Goal: Task Accomplishment & Management: Use online tool/utility

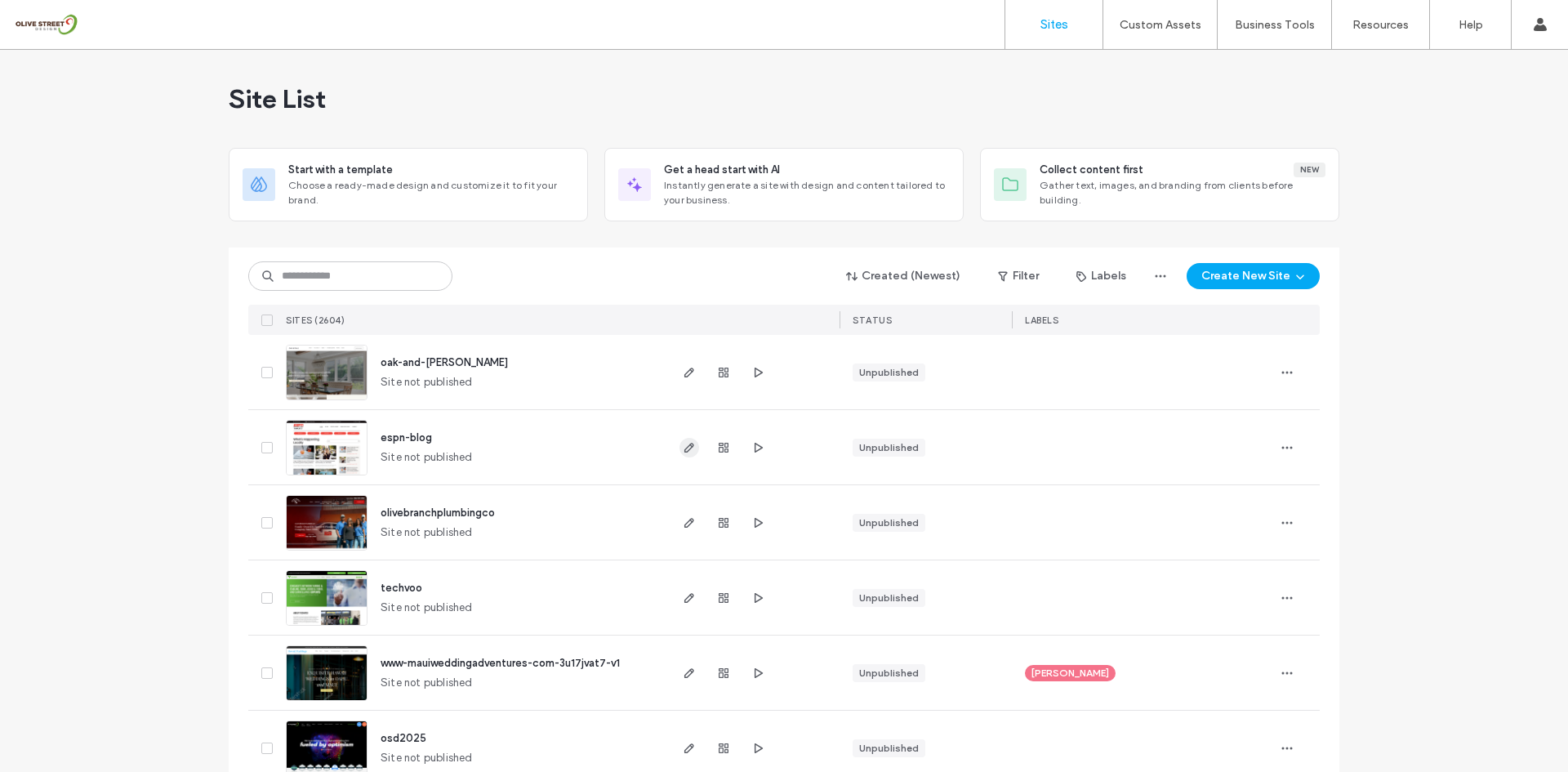
click at [687, 452] on icon "button" at bounding box center [689, 448] width 13 height 13
click at [751, 454] on icon "button" at bounding box center [758, 448] width 13 height 13
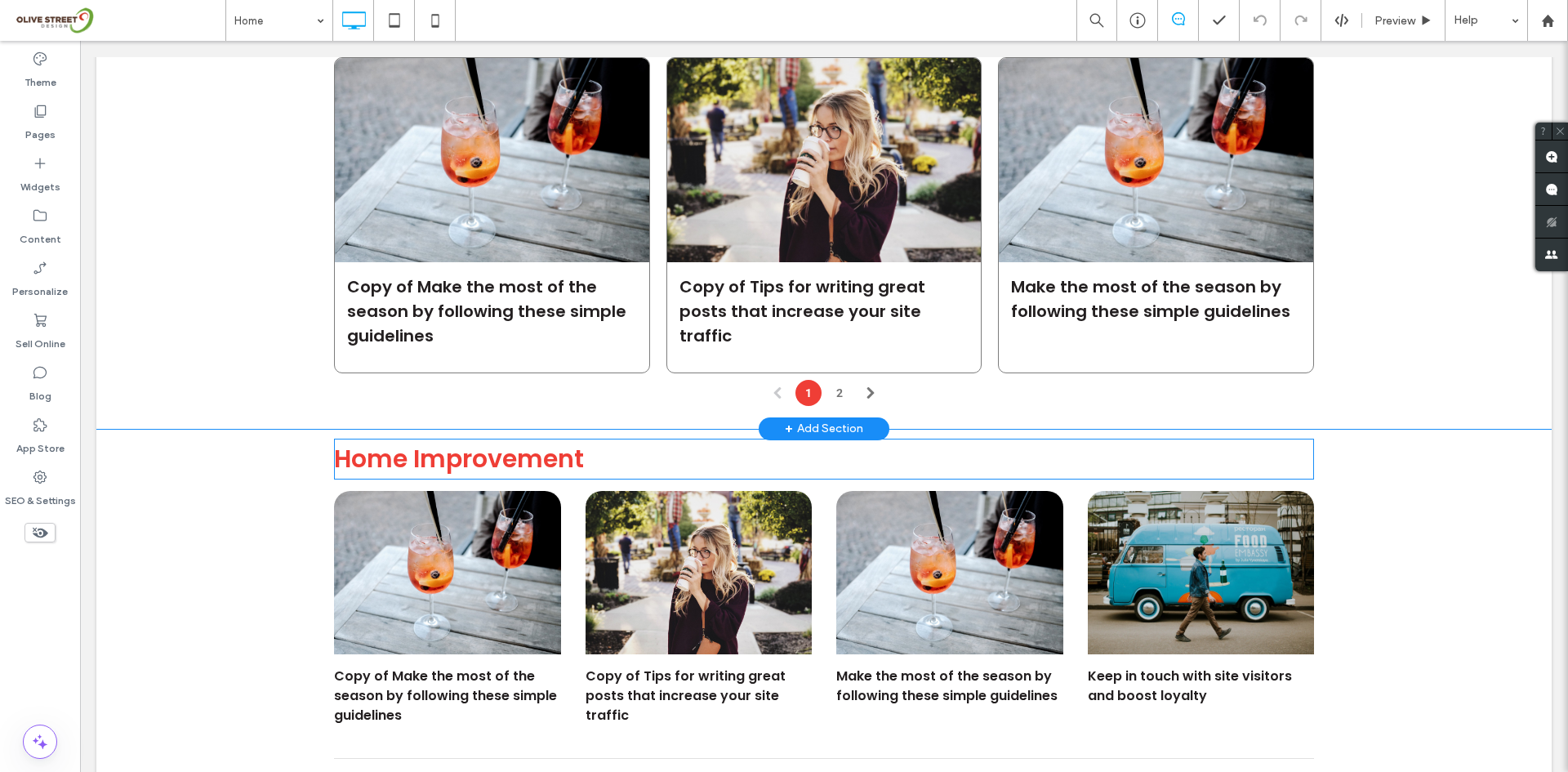
scroll to position [1333, 0]
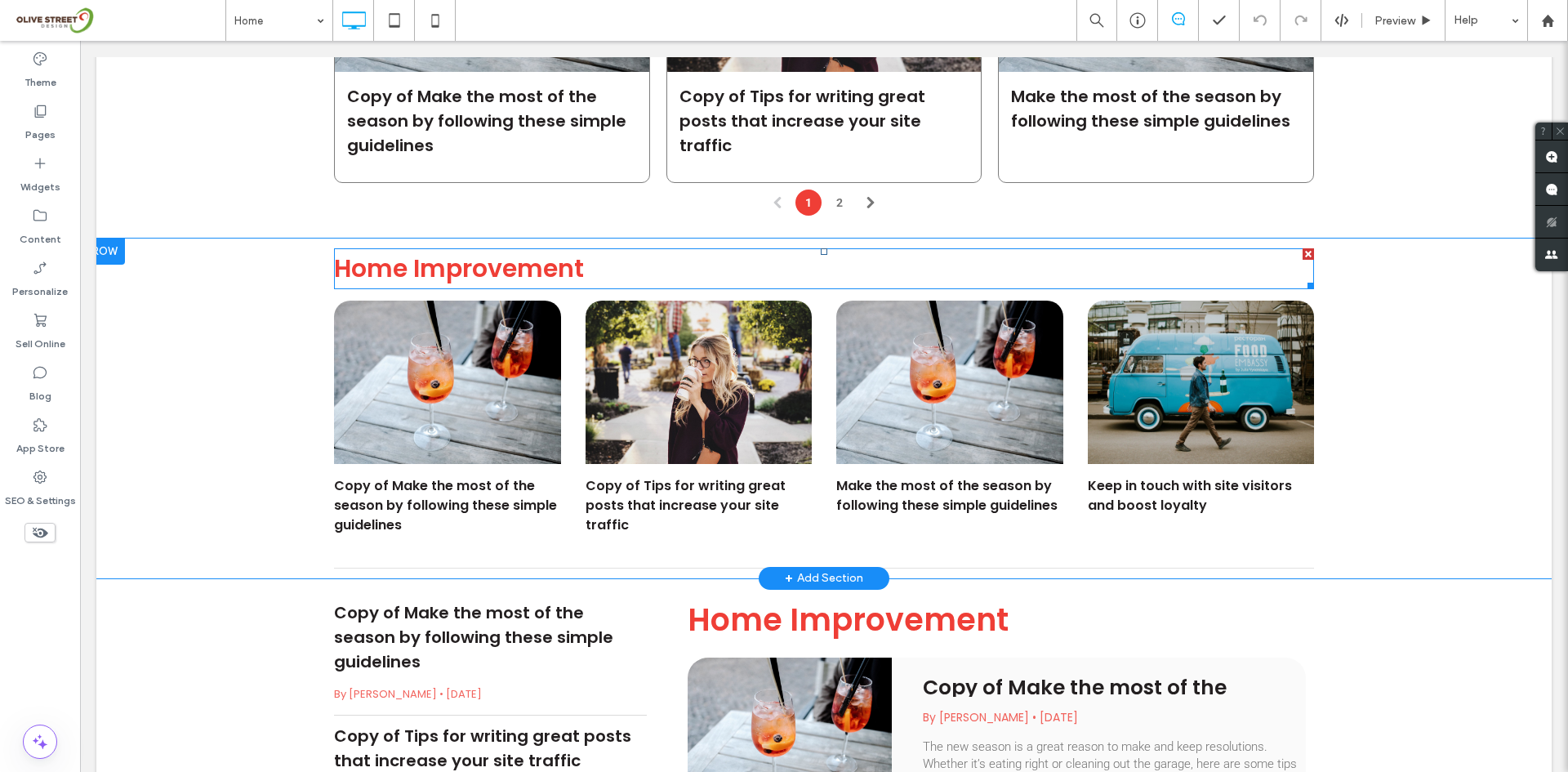
click at [577, 249] on div "Home Improvement" at bounding box center [823, 268] width 980 height 41
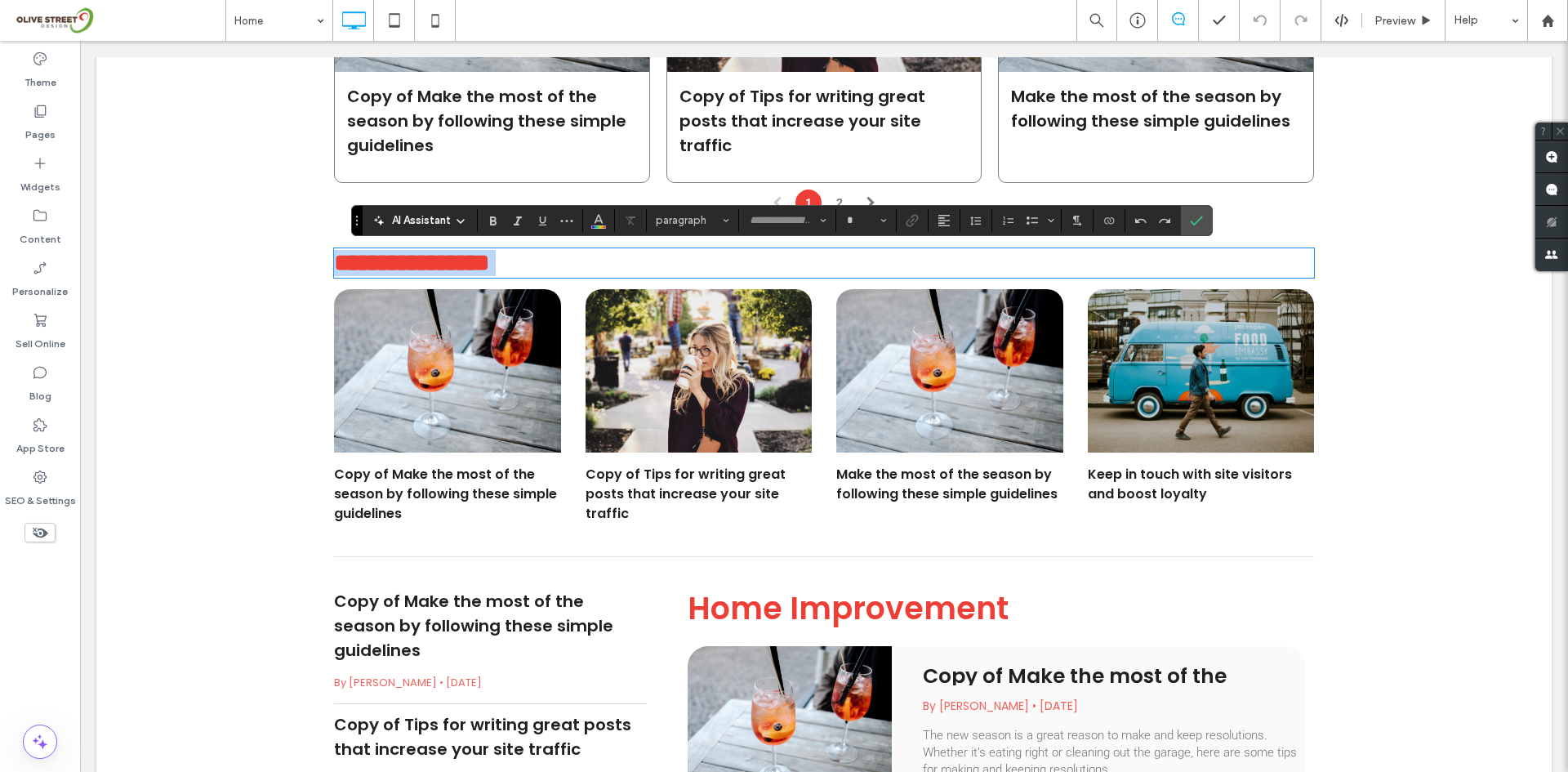
type input "*******"
type input "**"
click at [609, 267] on h3 "**********" at bounding box center [823, 263] width 980 height 26
drag, startPoint x: 610, startPoint y: 267, endPoint x: 345, endPoint y: 279, distance: 265.3
click at [345, 276] on h3 "**********" at bounding box center [823, 263] width 980 height 26
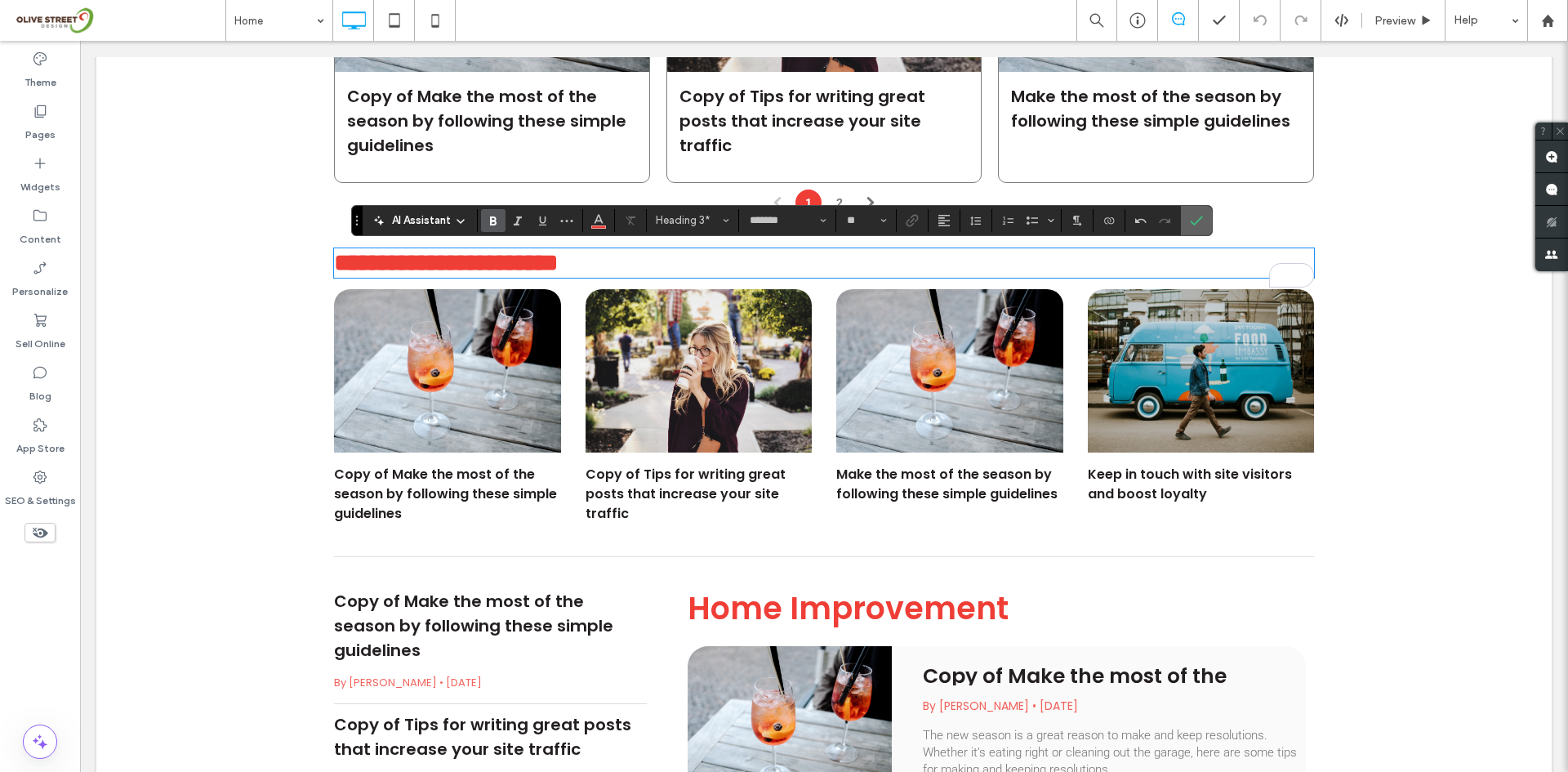
click at [1209, 207] on section at bounding box center [1196, 220] width 31 height 29
click at [1197, 211] on span "Confirm" at bounding box center [1194, 220] width 8 height 29
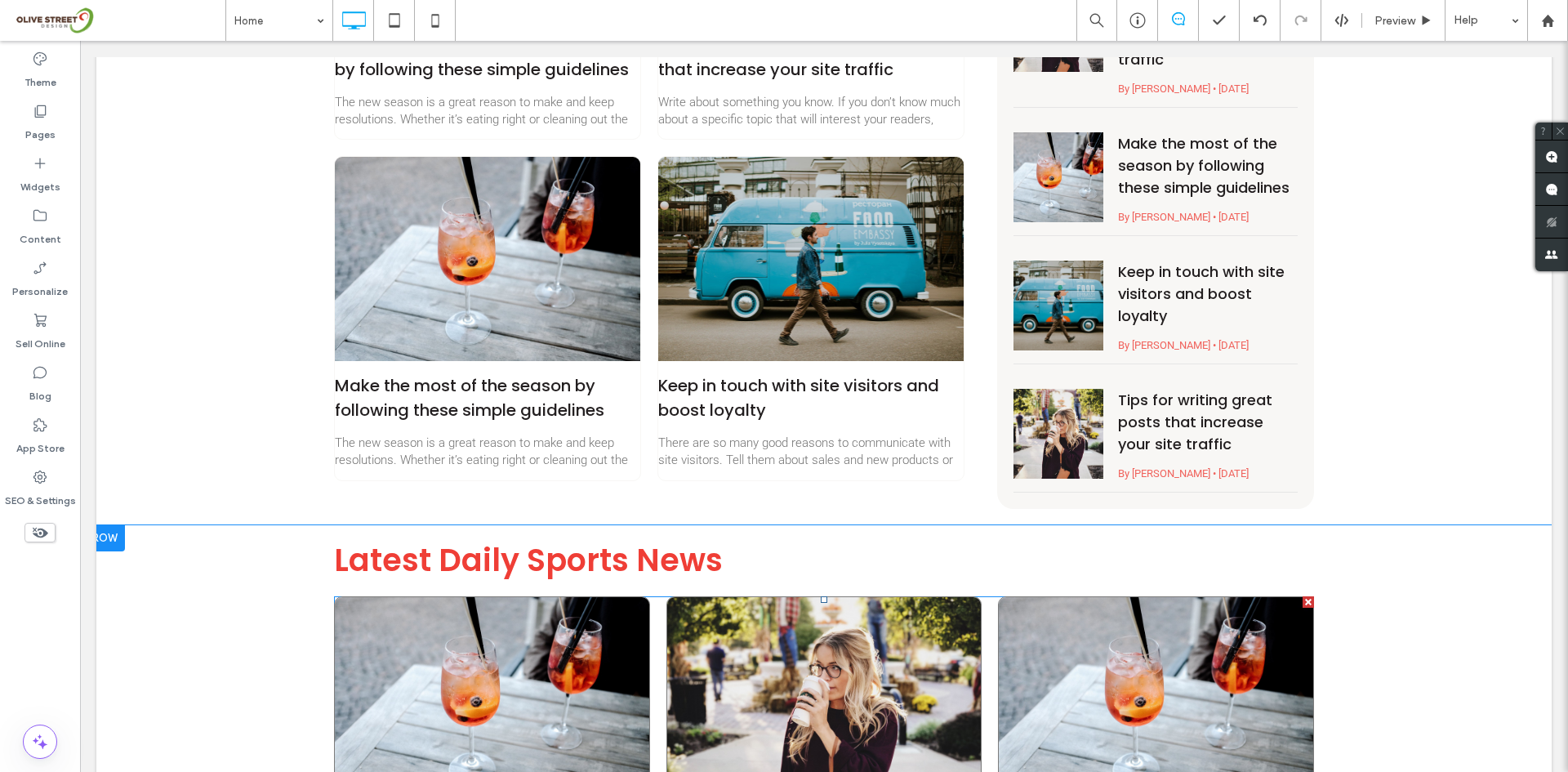
scroll to position [762, 0]
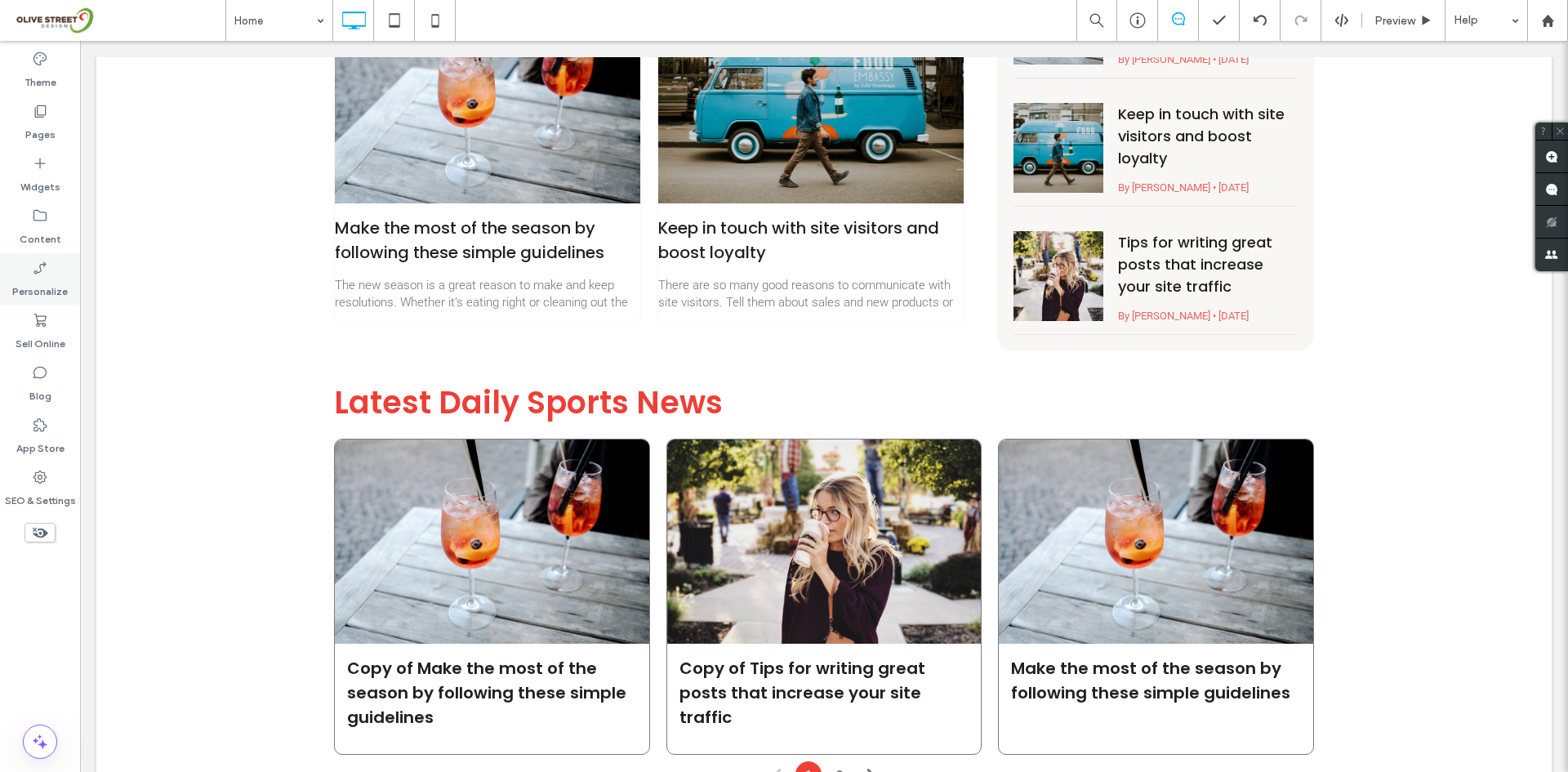
click at [10, 274] on div "Personalize" at bounding box center [40, 279] width 80 height 52
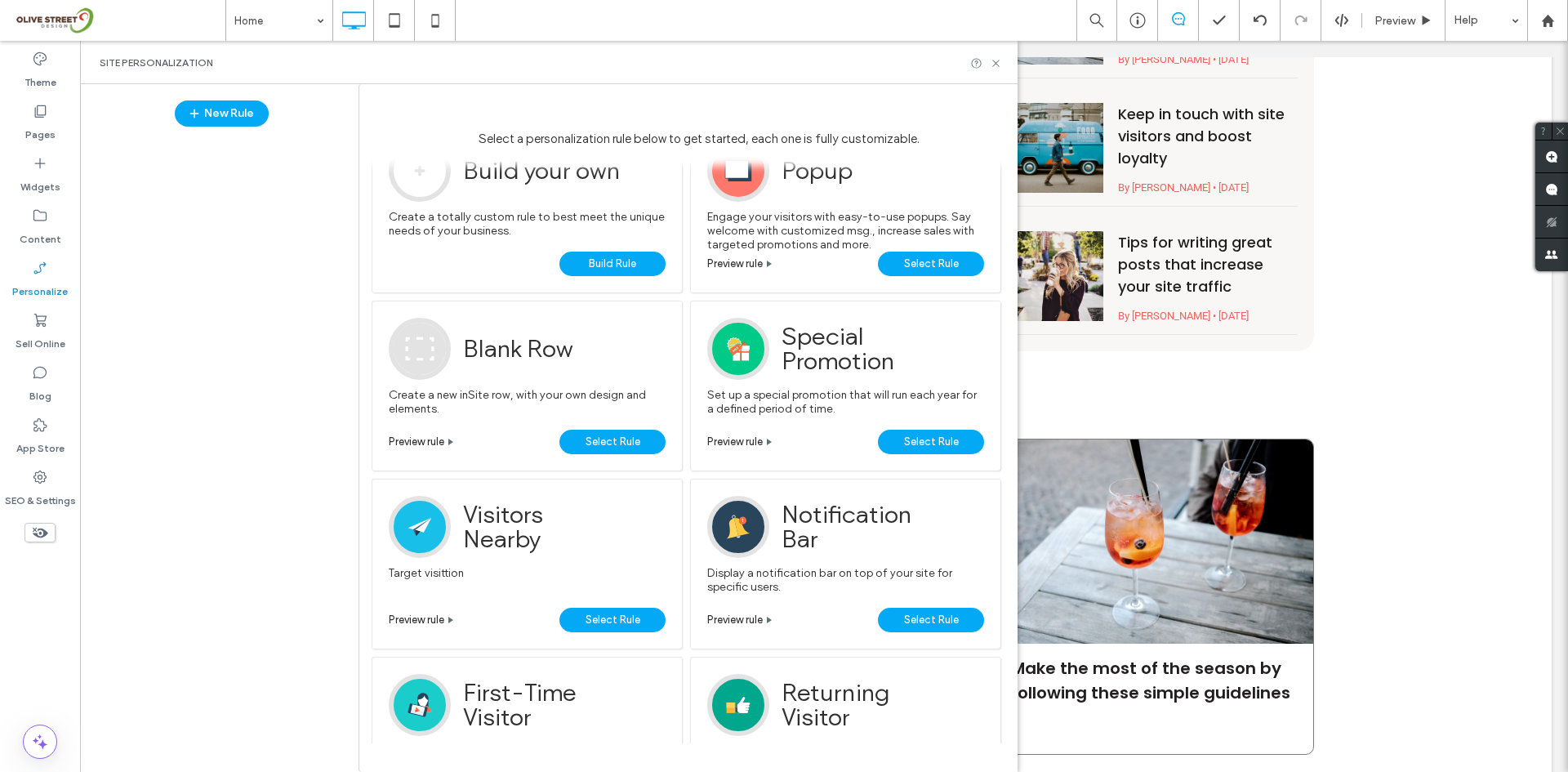
scroll to position [0, 0]
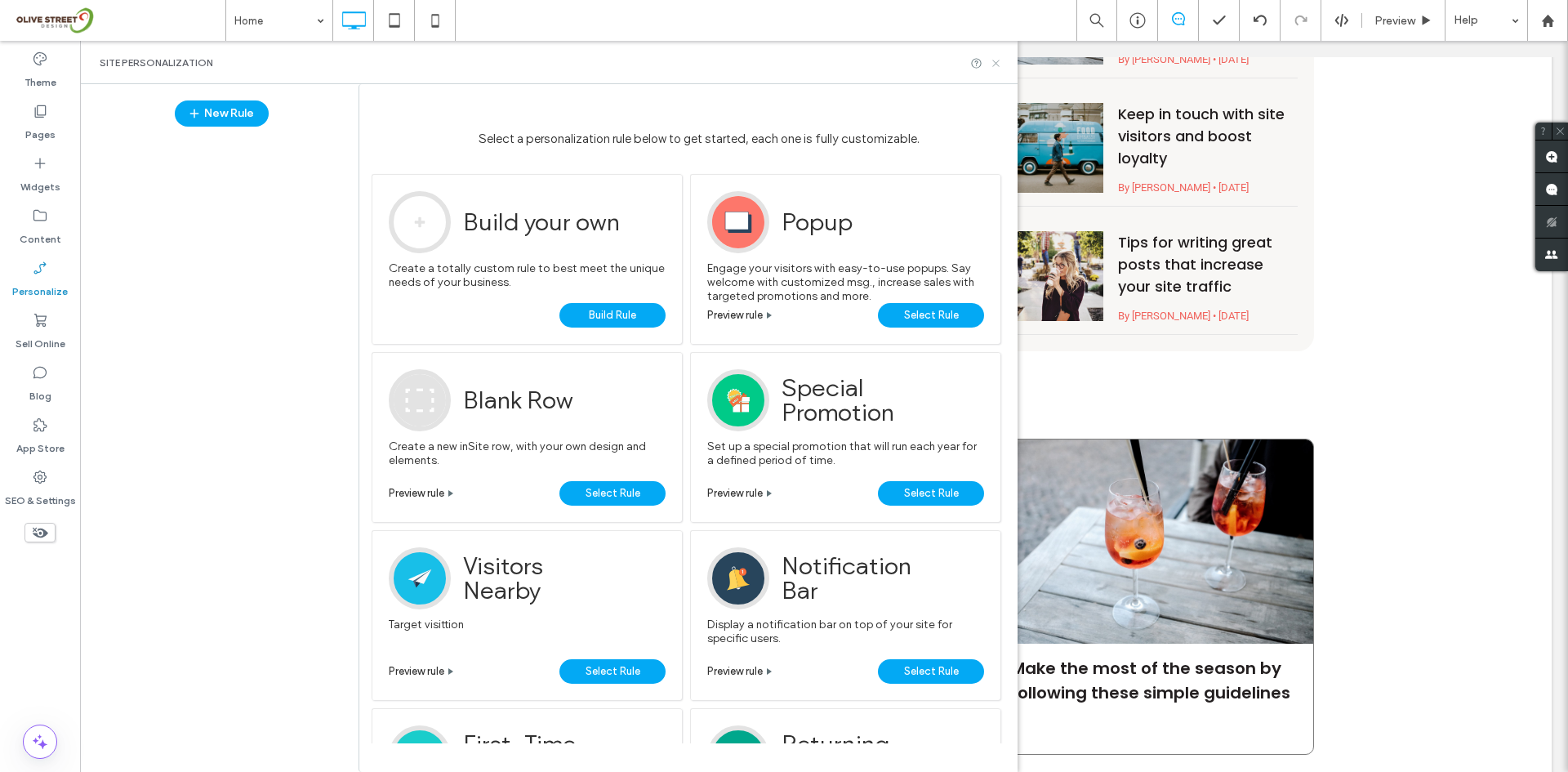
drag, startPoint x: 991, startPoint y: 69, endPoint x: 892, endPoint y: 45, distance: 101.9
click at [991, 69] on icon at bounding box center [995, 62] width 12 height 12
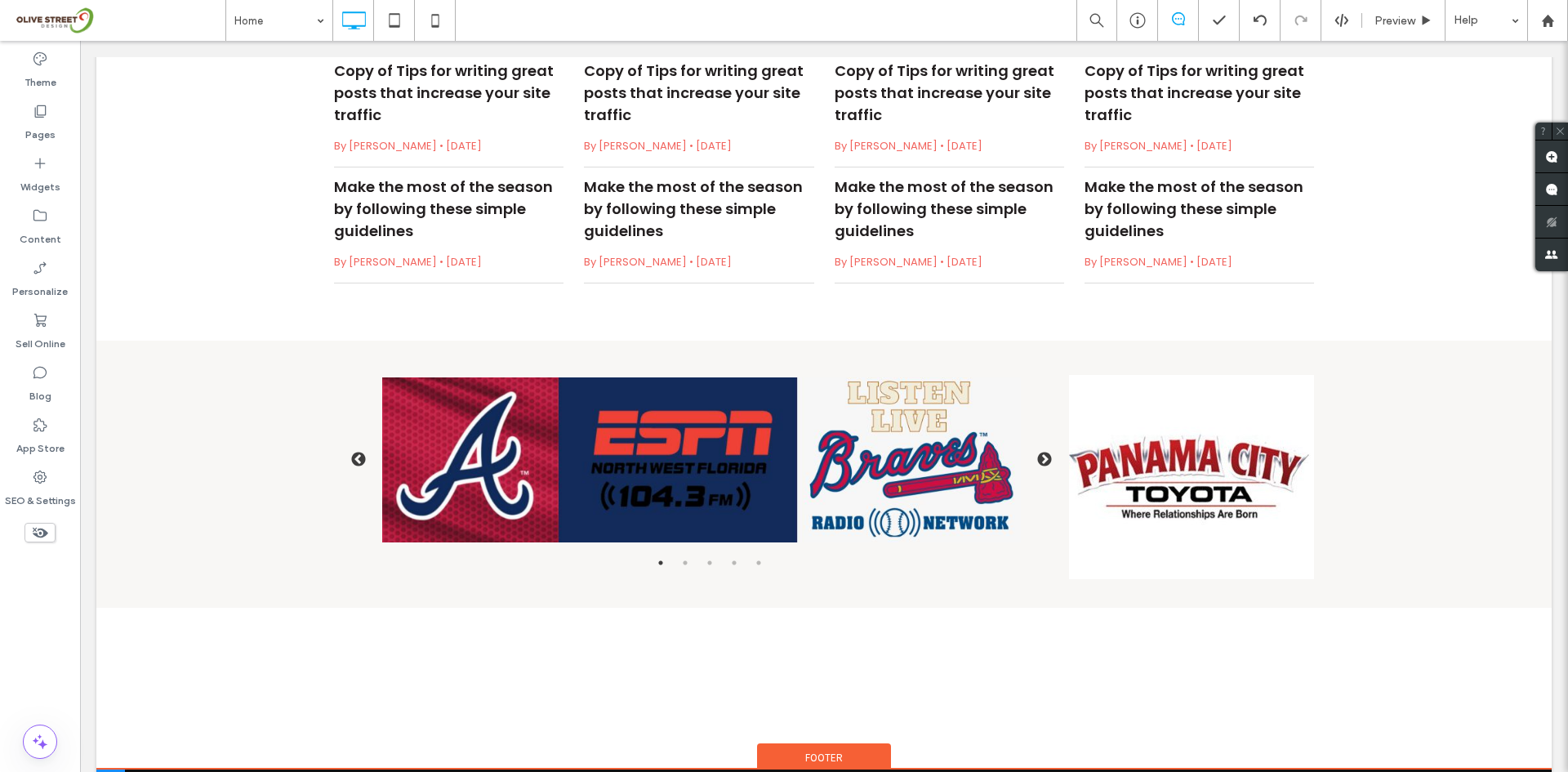
scroll to position [3257, 0]
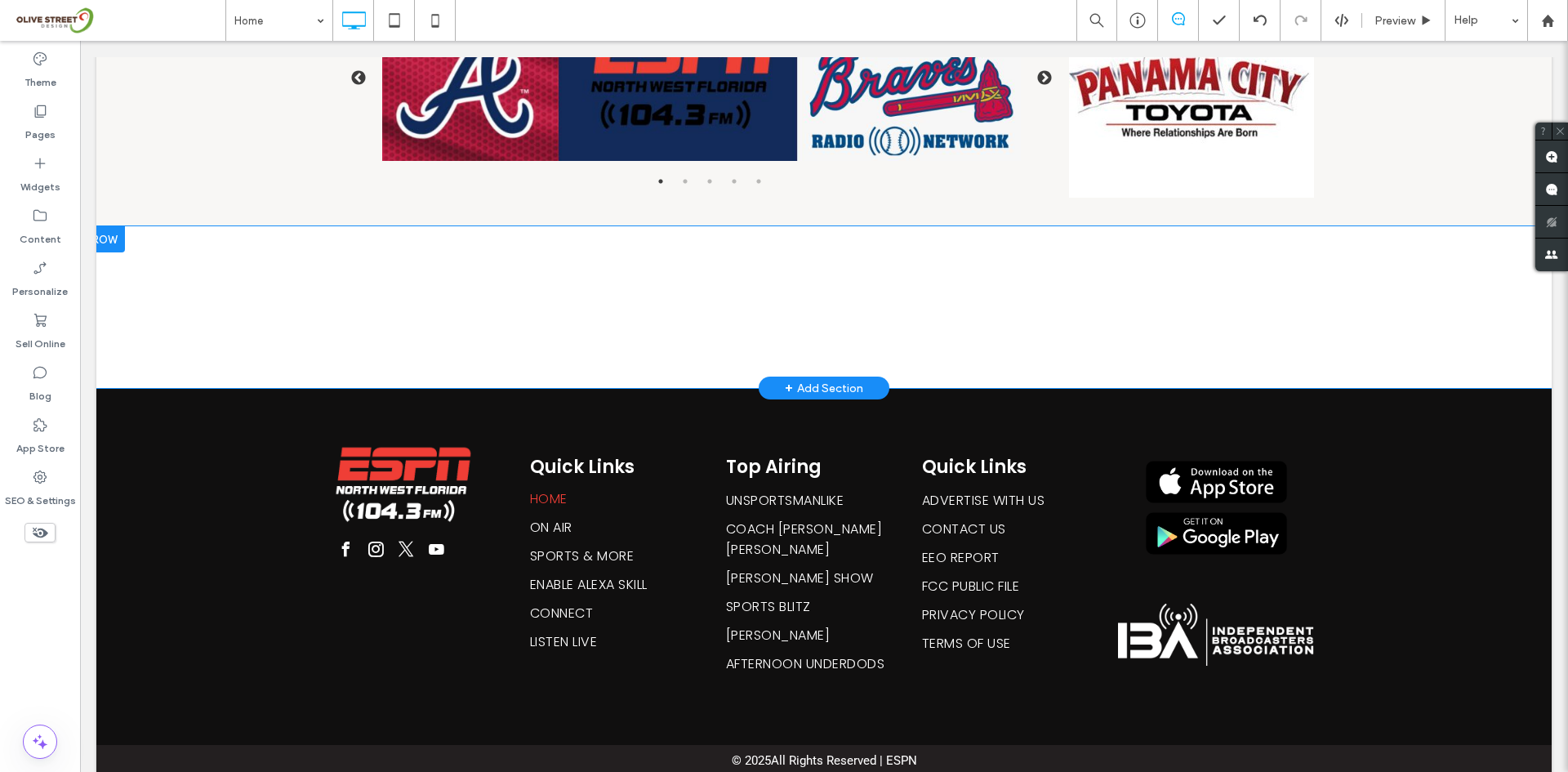
click at [129, 289] on div "PANAMA CITY WEATHER Click To Paste Row + Add Section" at bounding box center [824, 306] width 1456 height 162
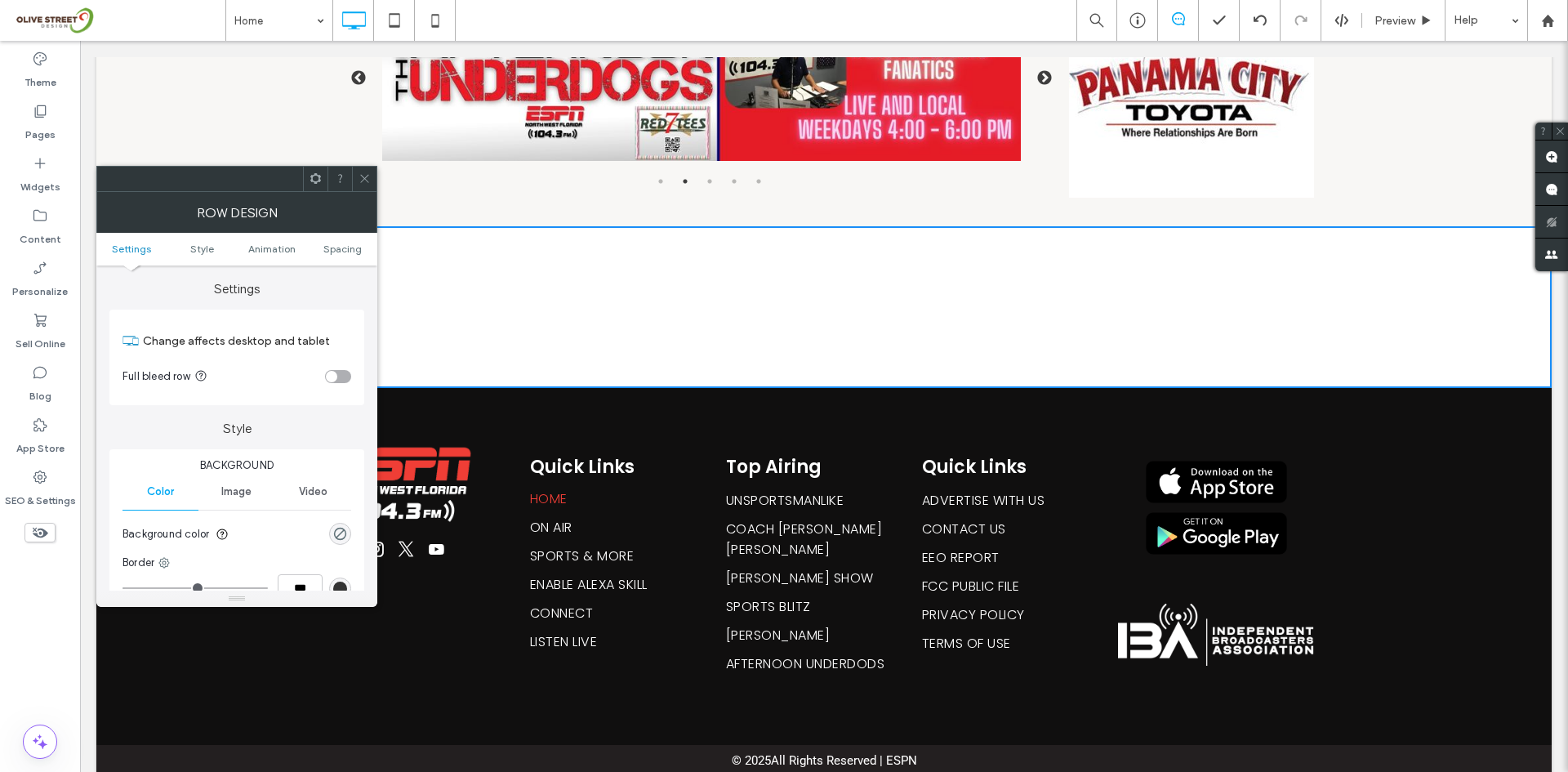
click at [367, 180] on icon at bounding box center [364, 178] width 12 height 12
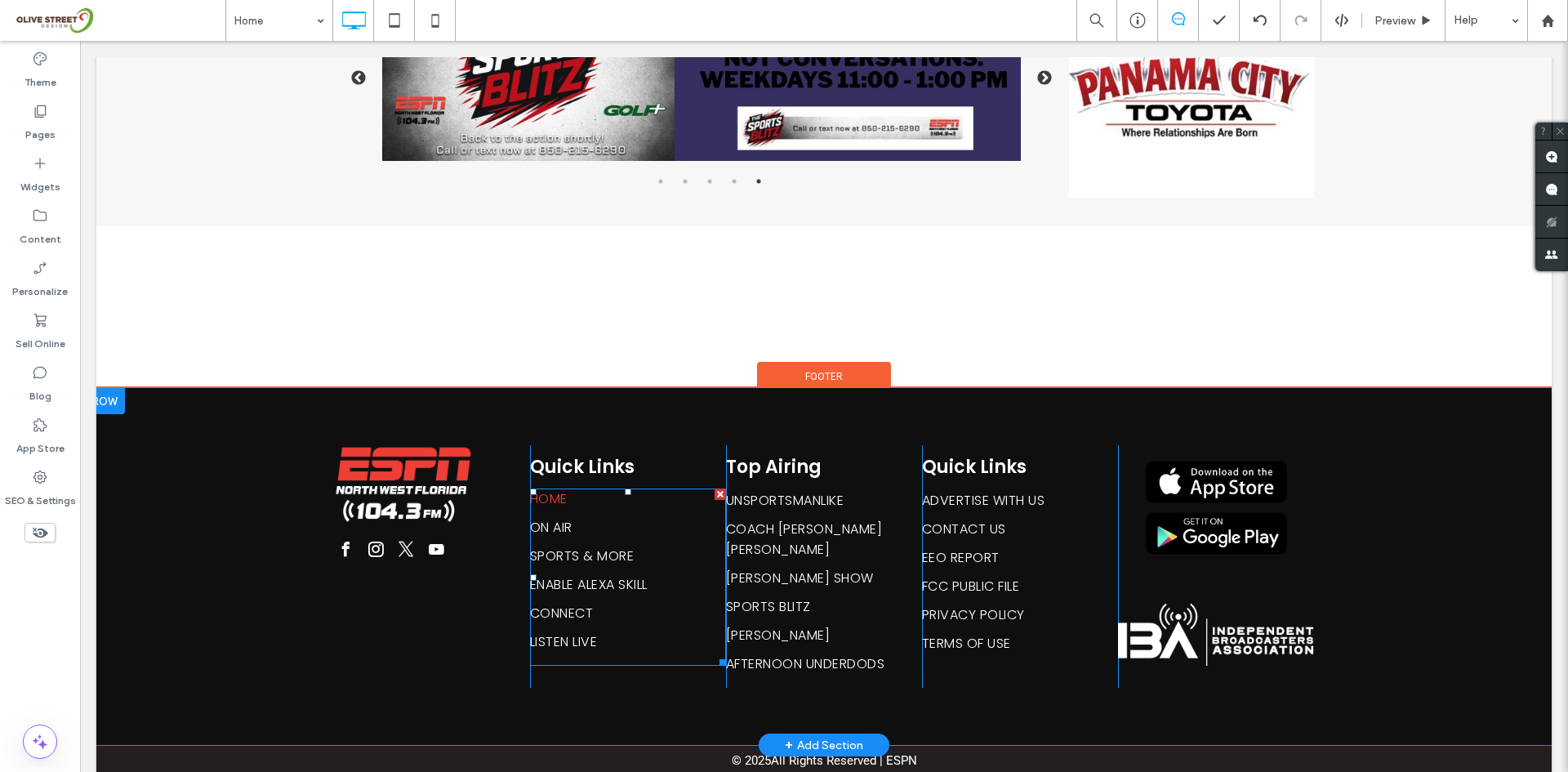
drag, startPoint x: 604, startPoint y: 548, endPoint x: 620, endPoint y: 689, distance: 141.9
click at [604, 548] on span "SPORTS & MORE" at bounding box center [582, 556] width 104 height 21
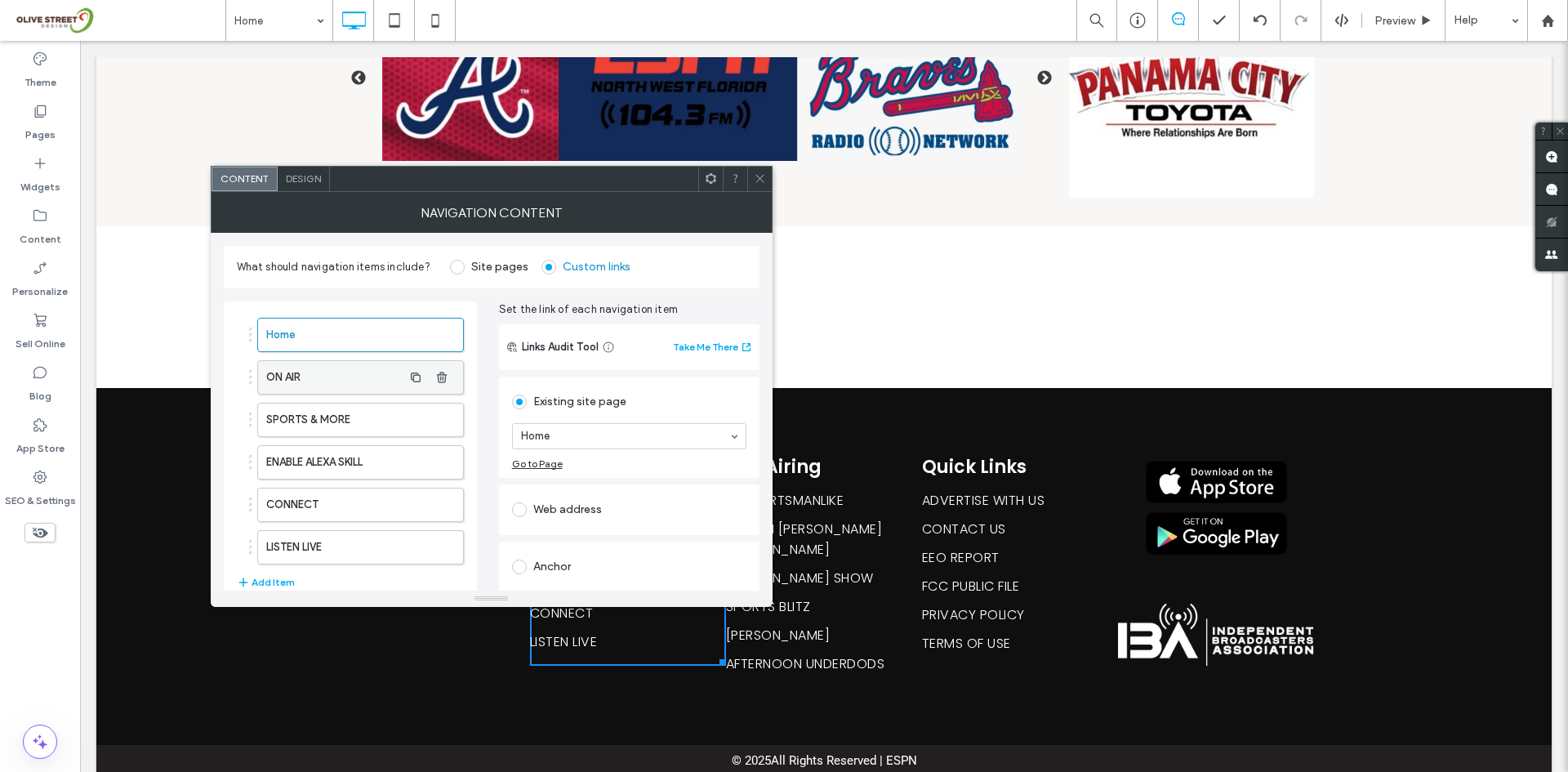
click at [378, 371] on label "ON AIR" at bounding box center [335, 377] width 136 height 33
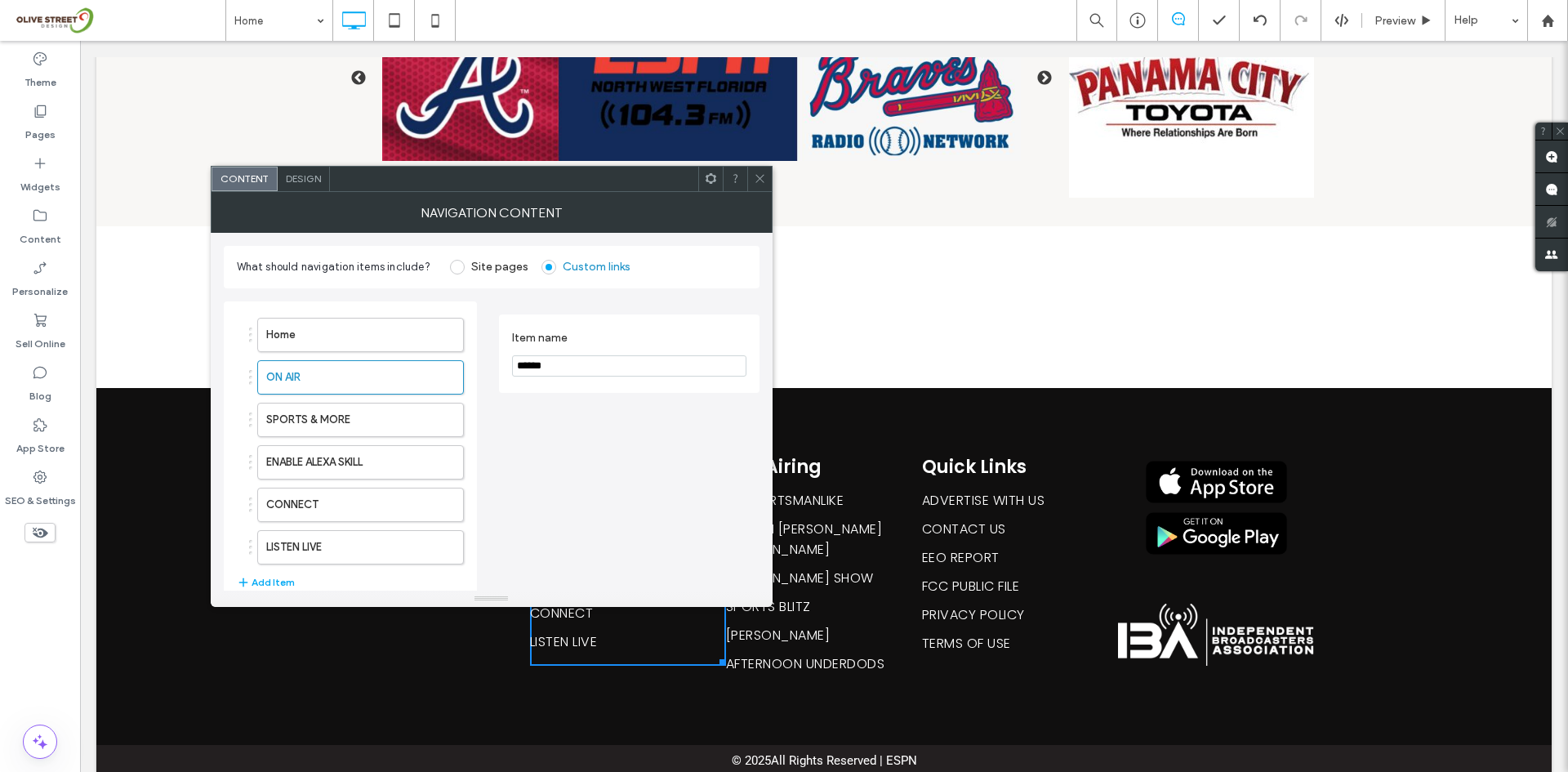
click at [586, 360] on input "******" at bounding box center [629, 366] width 234 height 21
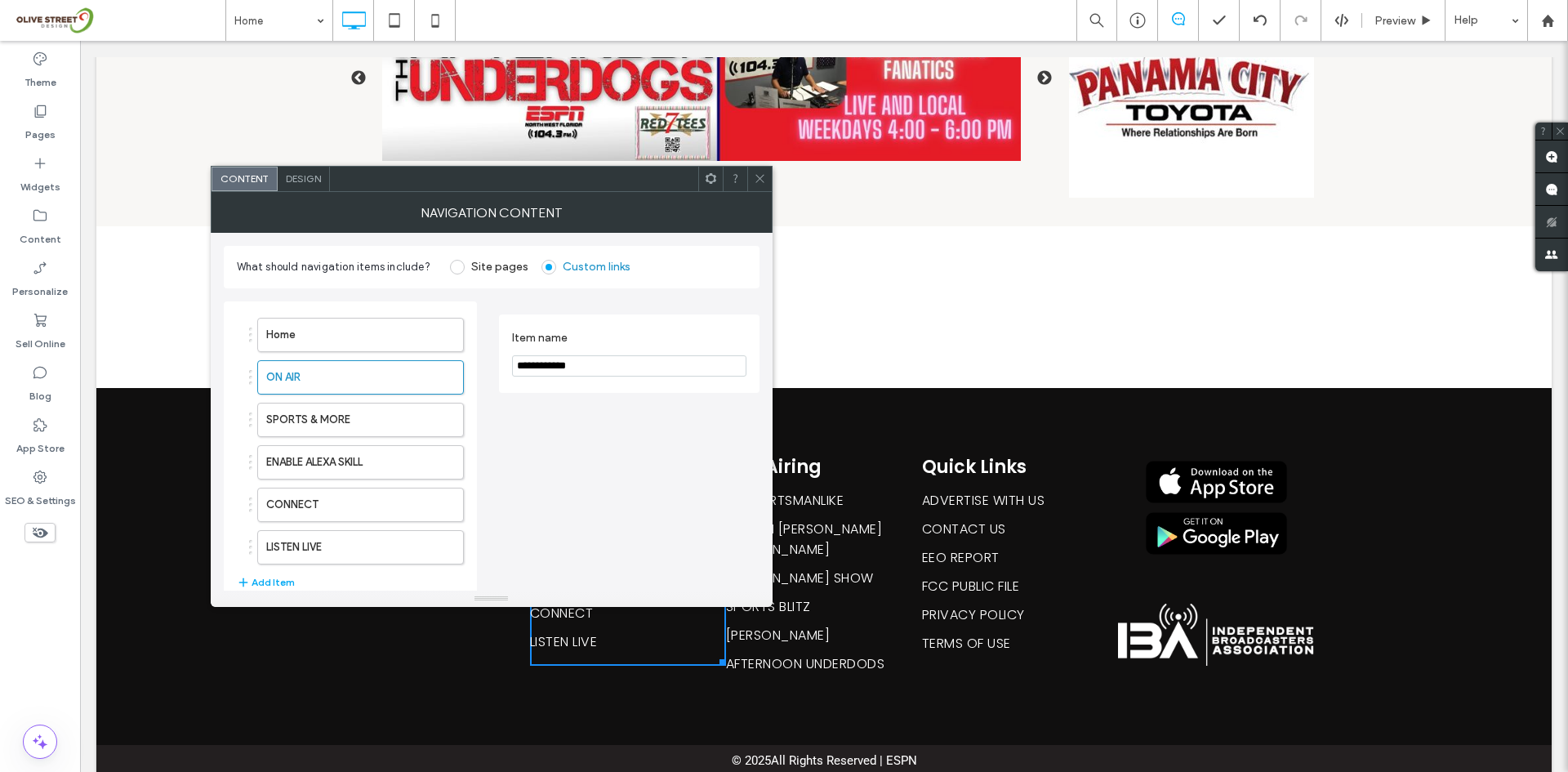
type input "**********"
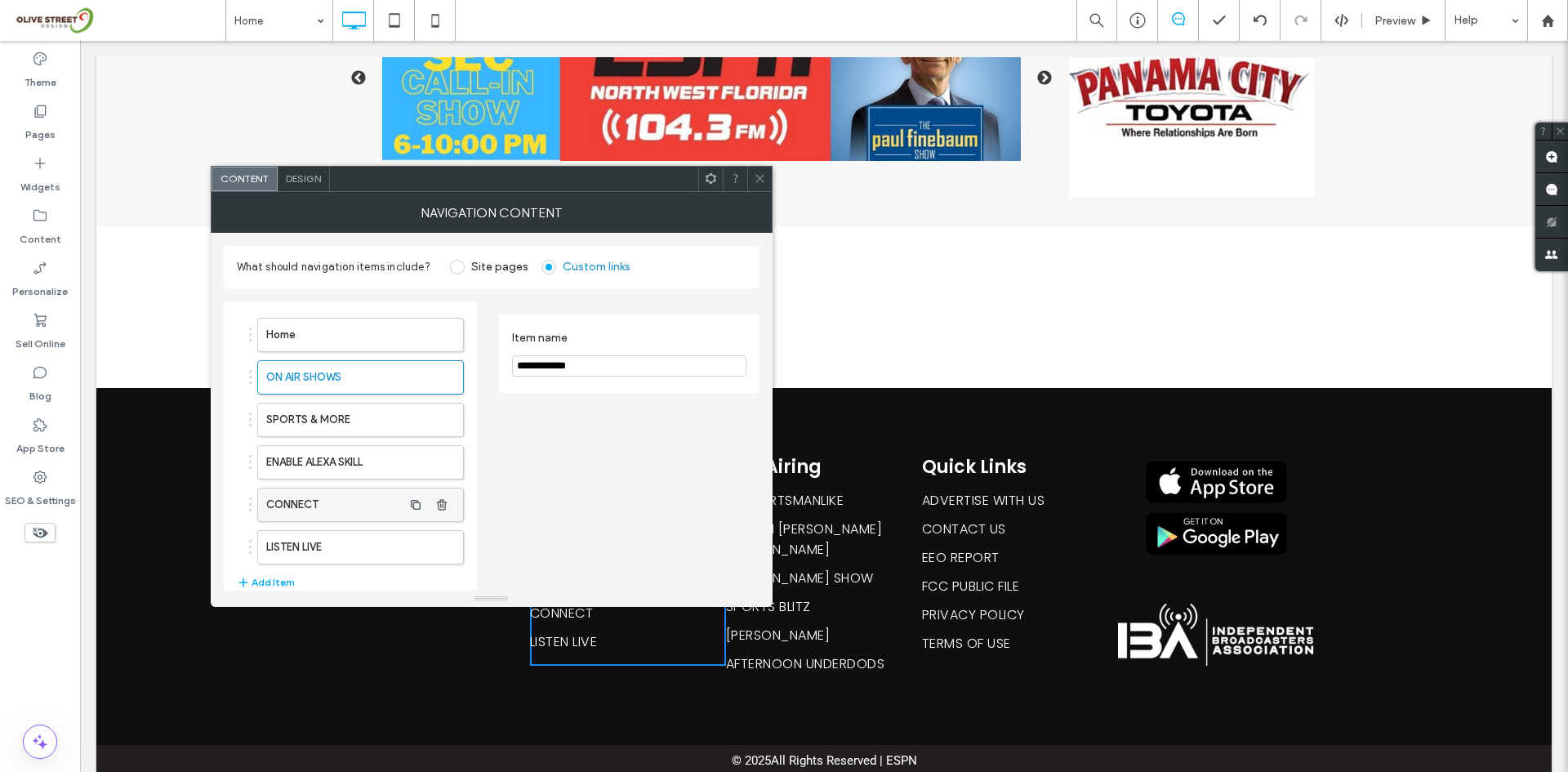
scroll to position [67, 0]
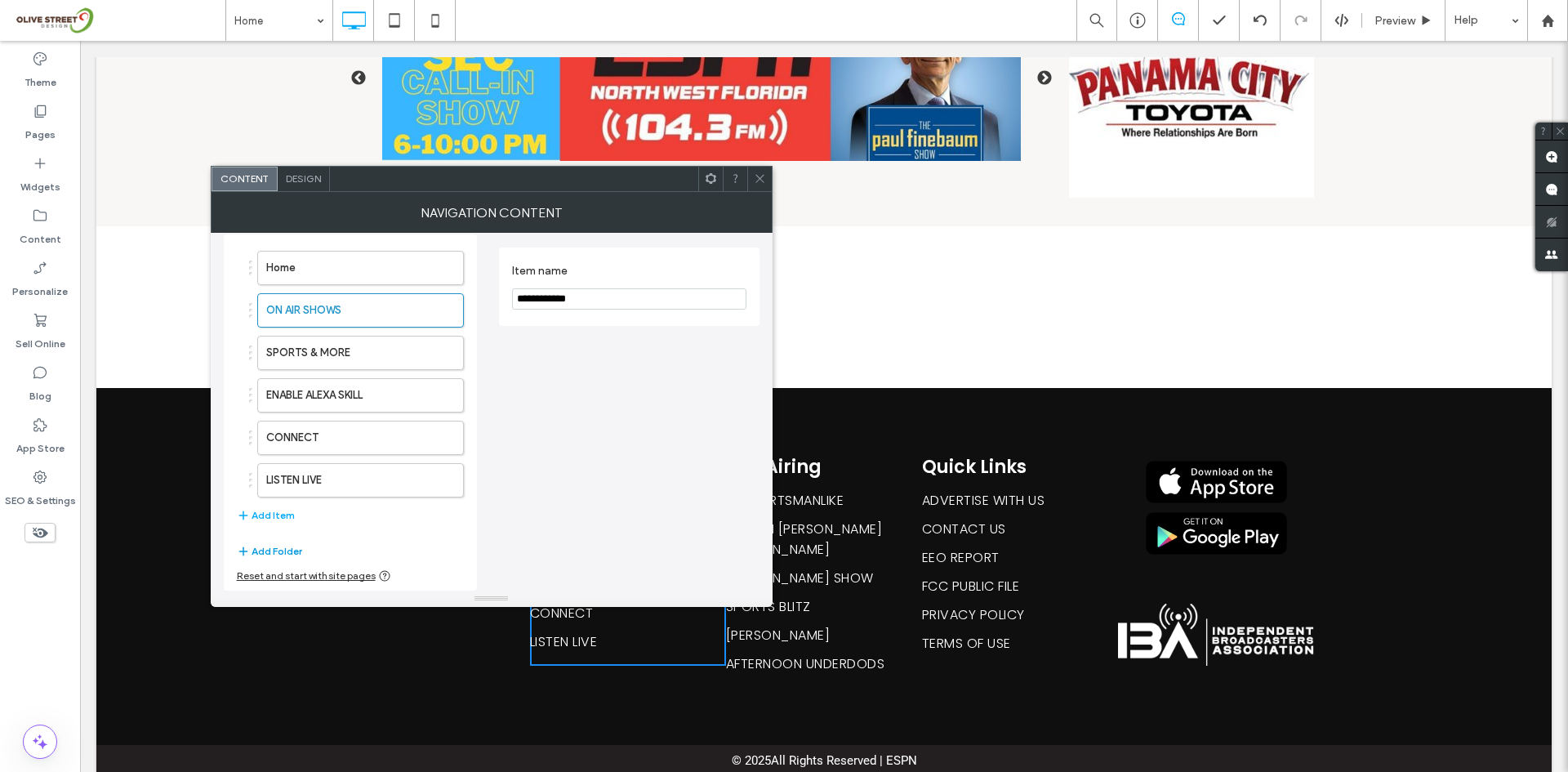
click at [284, 544] on button "Add Folder" at bounding box center [269, 551] width 65 height 20
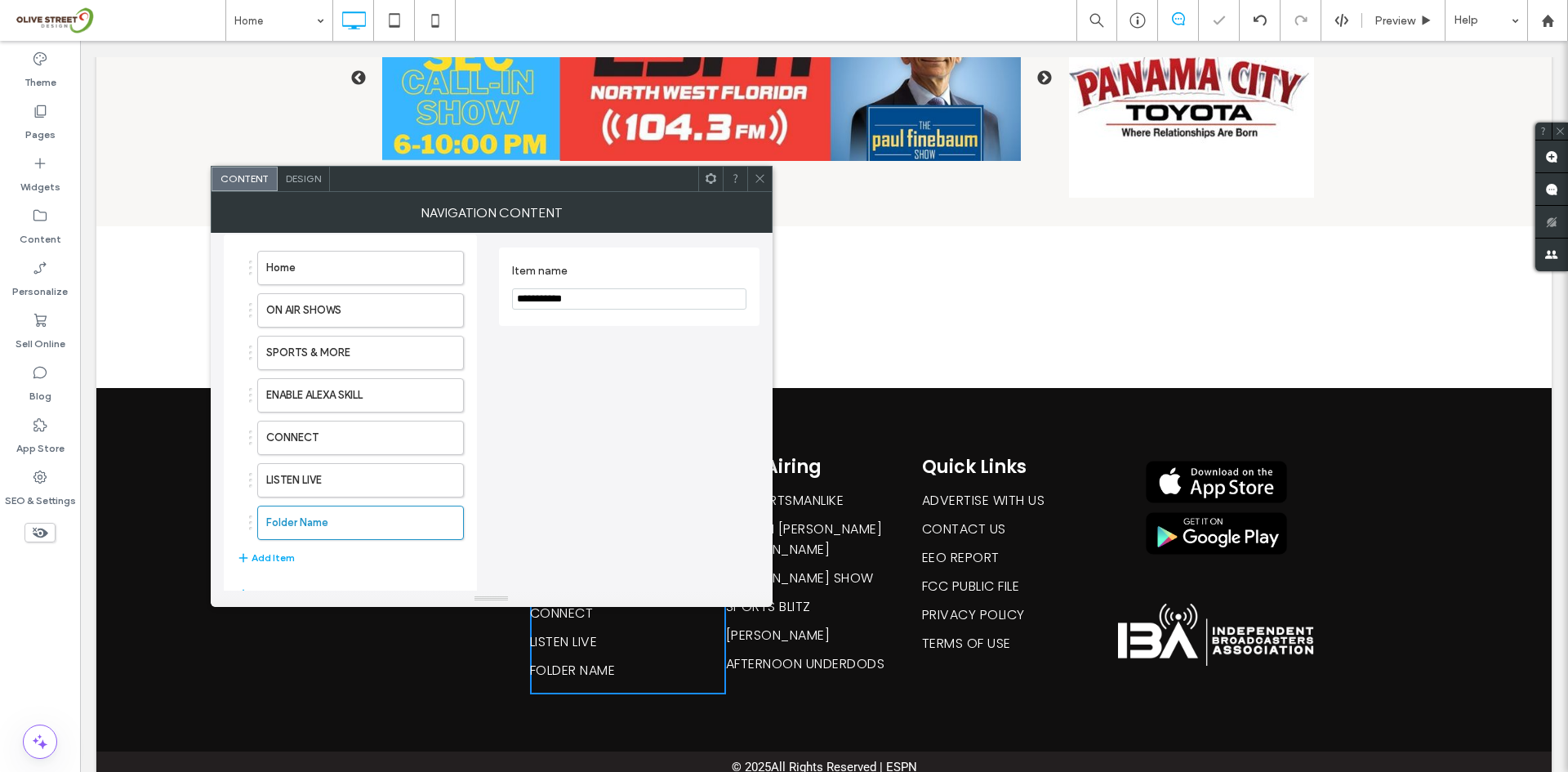
click at [604, 312] on section "**********" at bounding box center [629, 286] width 234 height 62
click at [604, 310] on section "**********" at bounding box center [629, 286] width 234 height 62
click at [608, 299] on input "**********" at bounding box center [629, 299] width 234 height 21
paste input "**********"
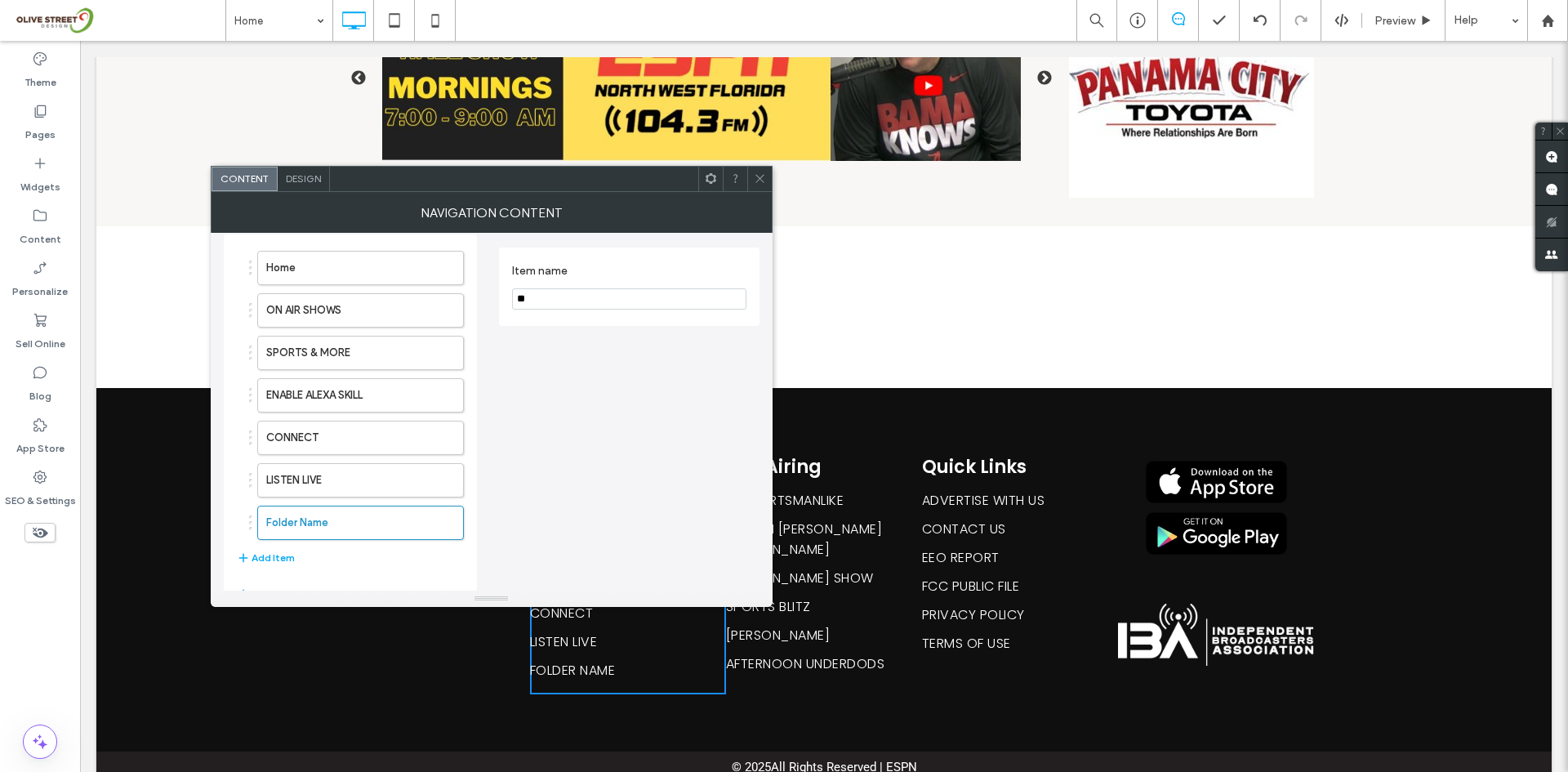
type input "*"
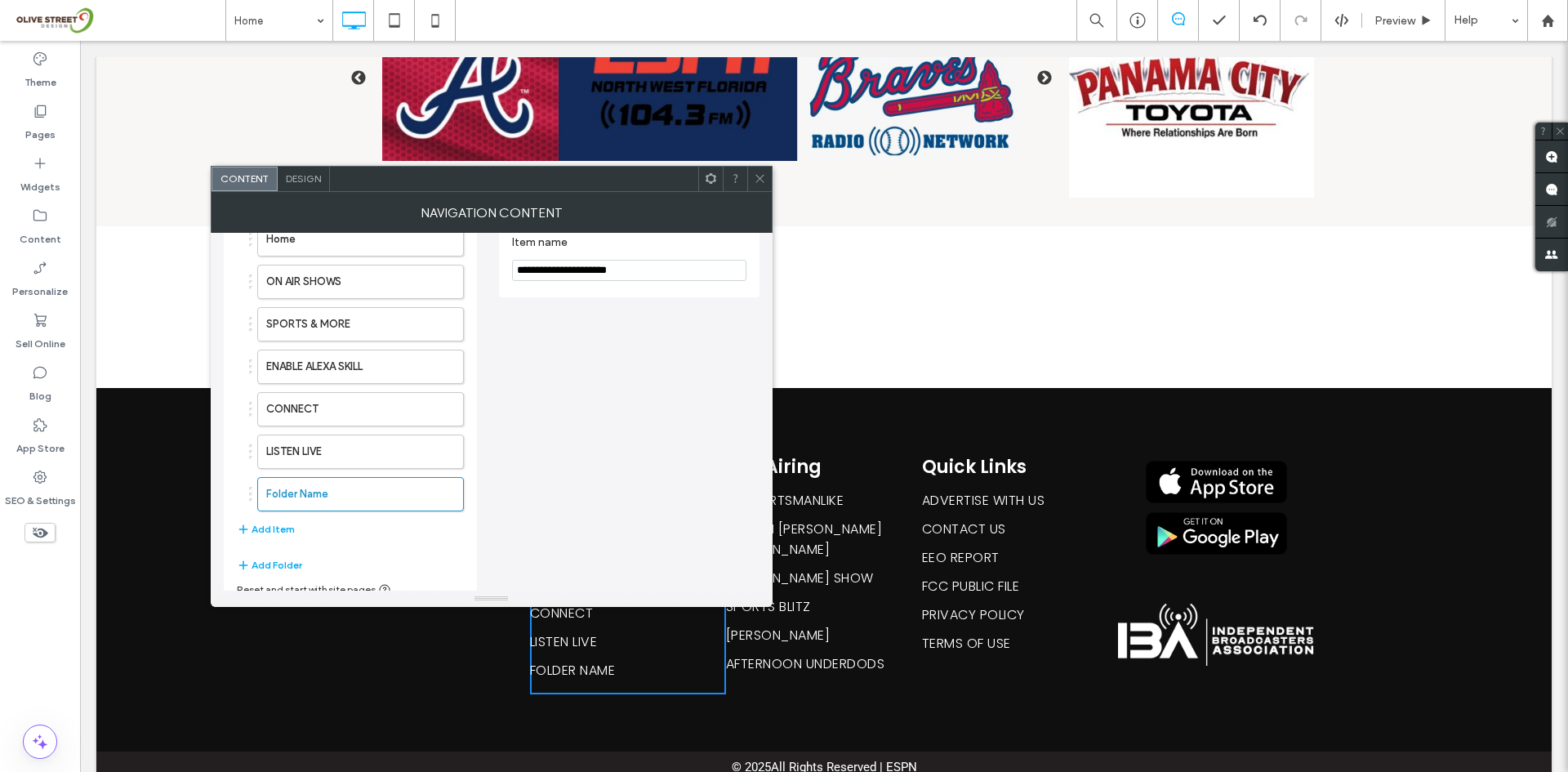
scroll to position [110, 0]
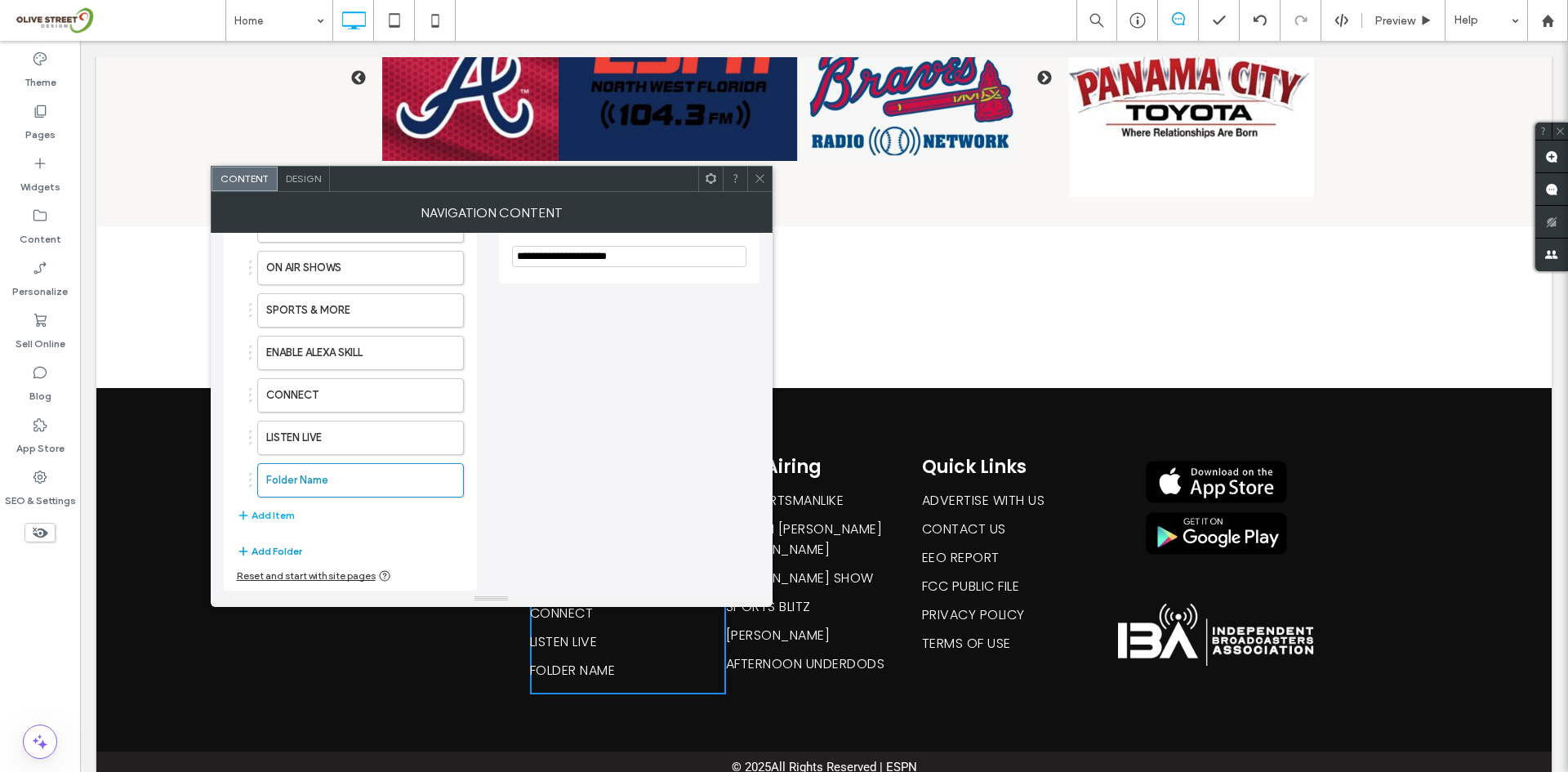
type input "**********"
click at [273, 542] on button "Add Folder" at bounding box center [269, 551] width 65 height 20
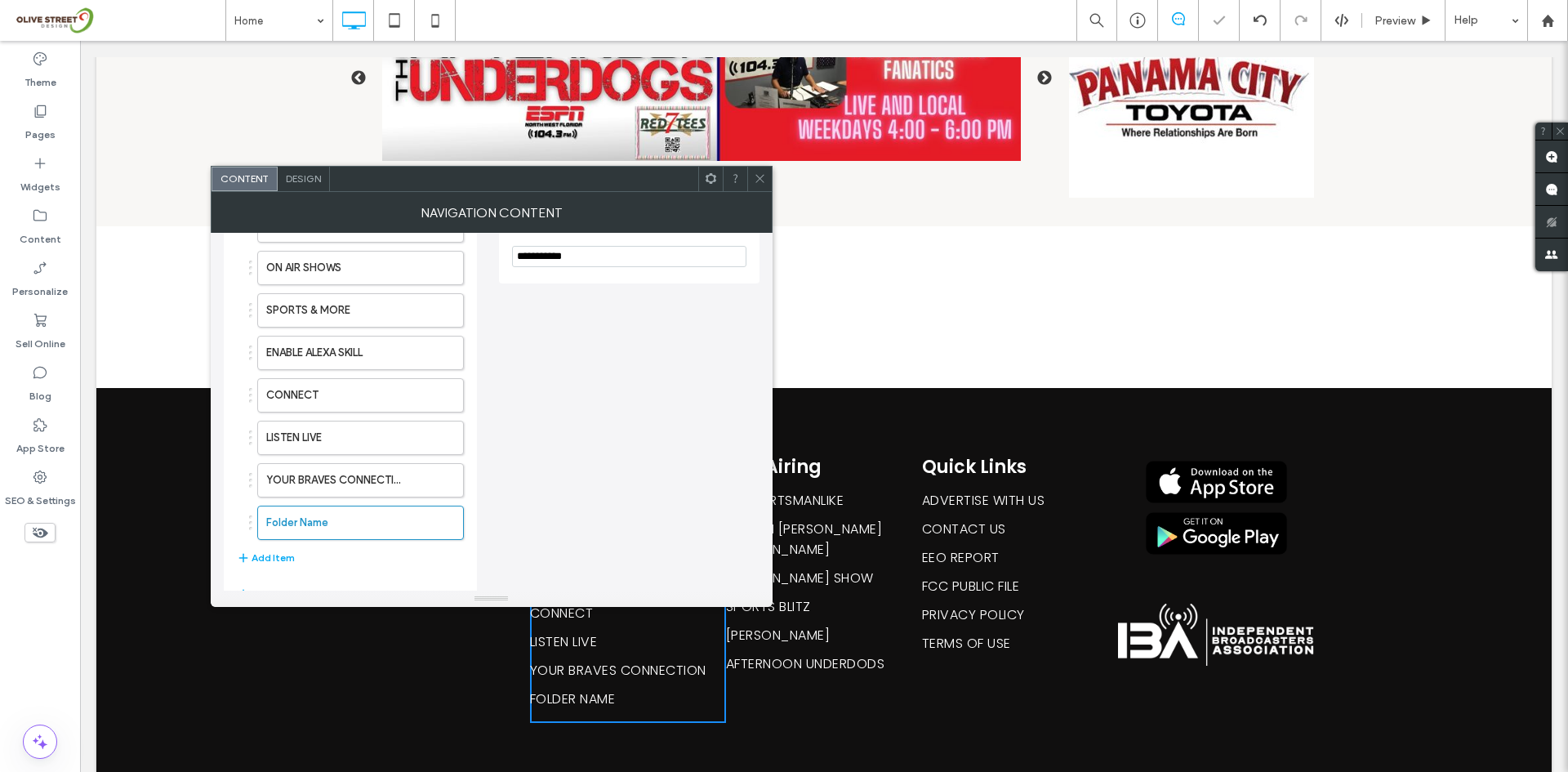
click at [576, 260] on input "**********" at bounding box center [629, 256] width 234 height 21
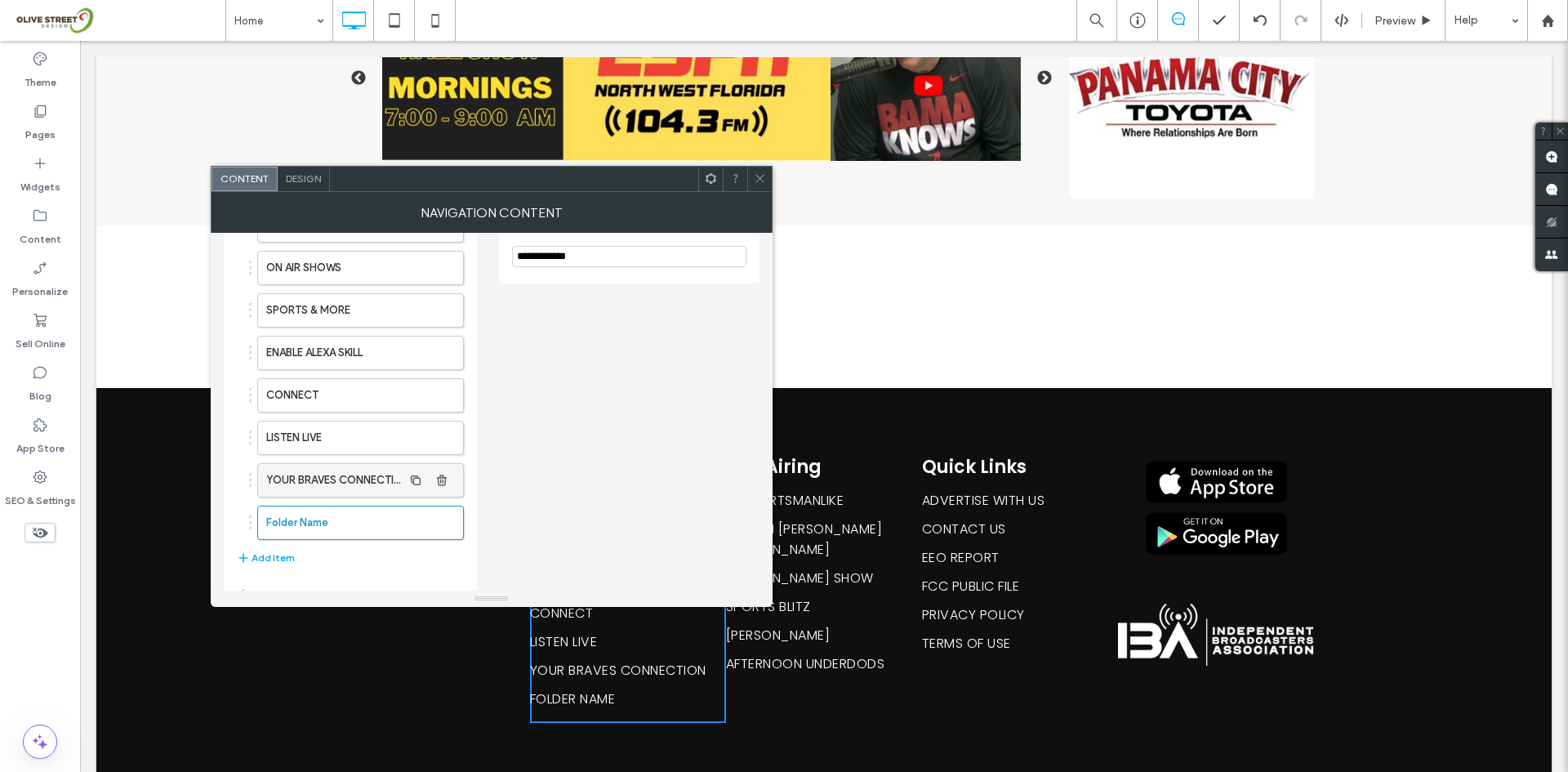
scroll to position [152, 0]
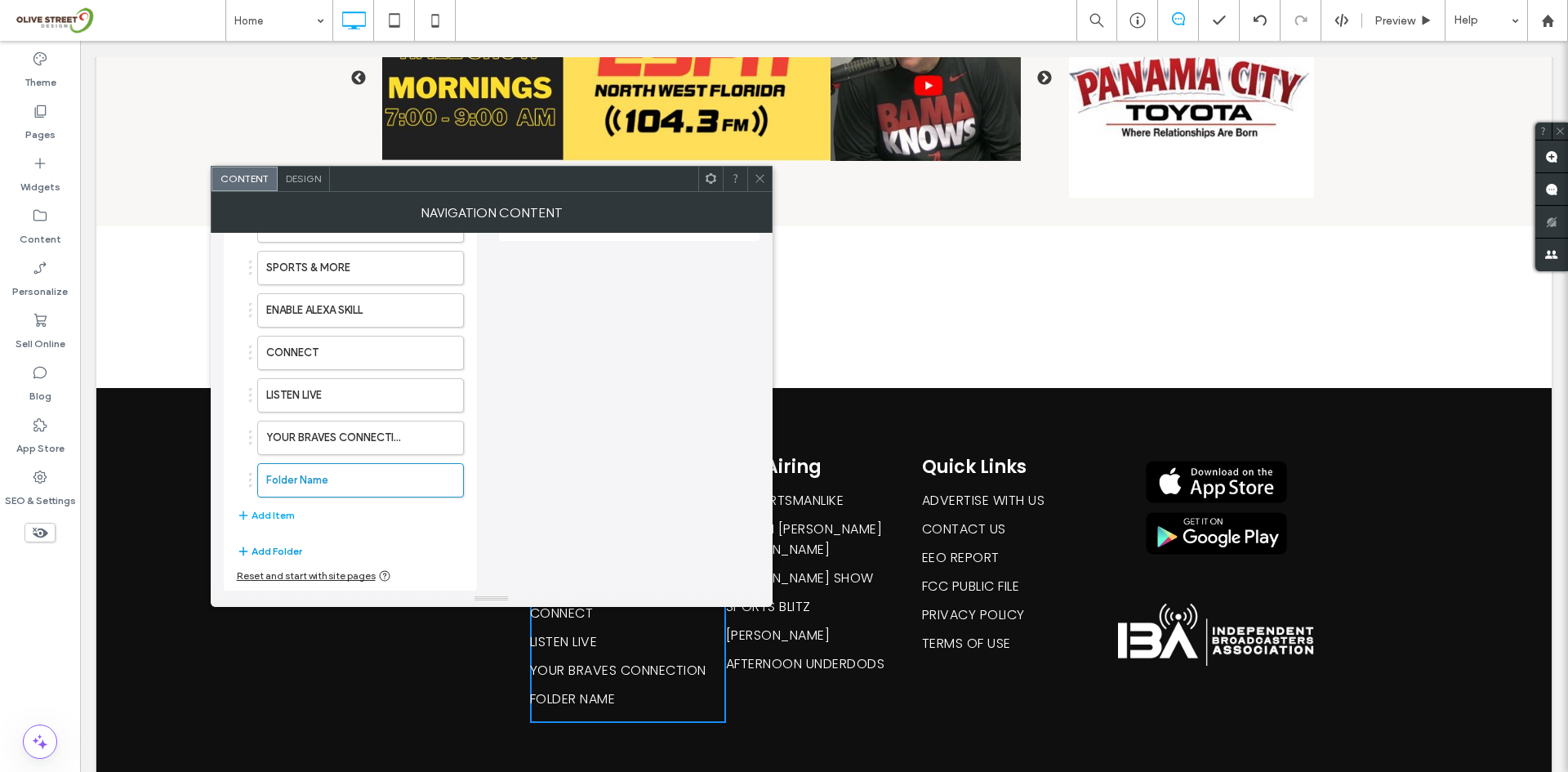
type input "**********"
click at [287, 555] on button "Add Folder" at bounding box center [269, 551] width 65 height 20
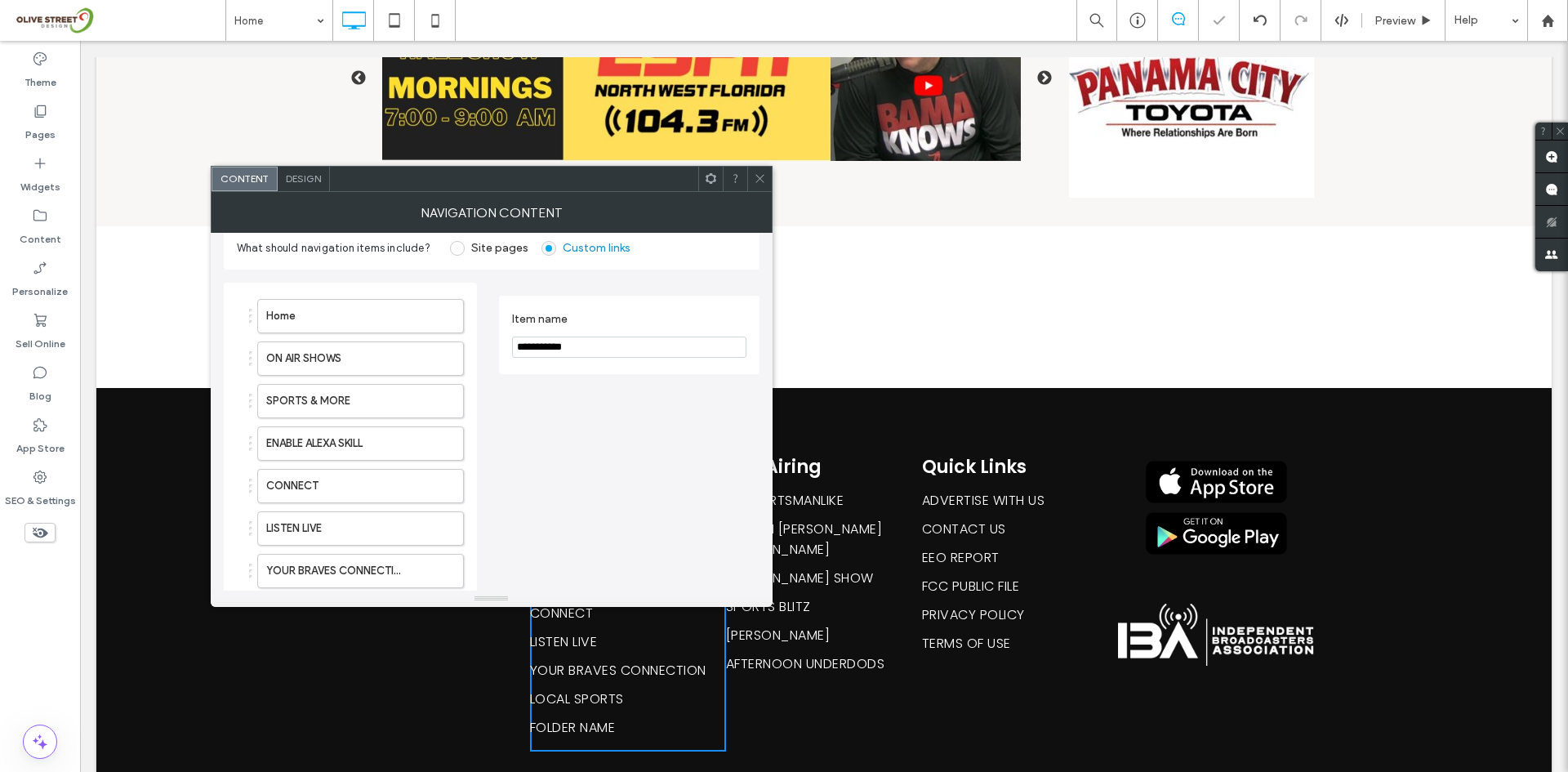
scroll to position [0, 0]
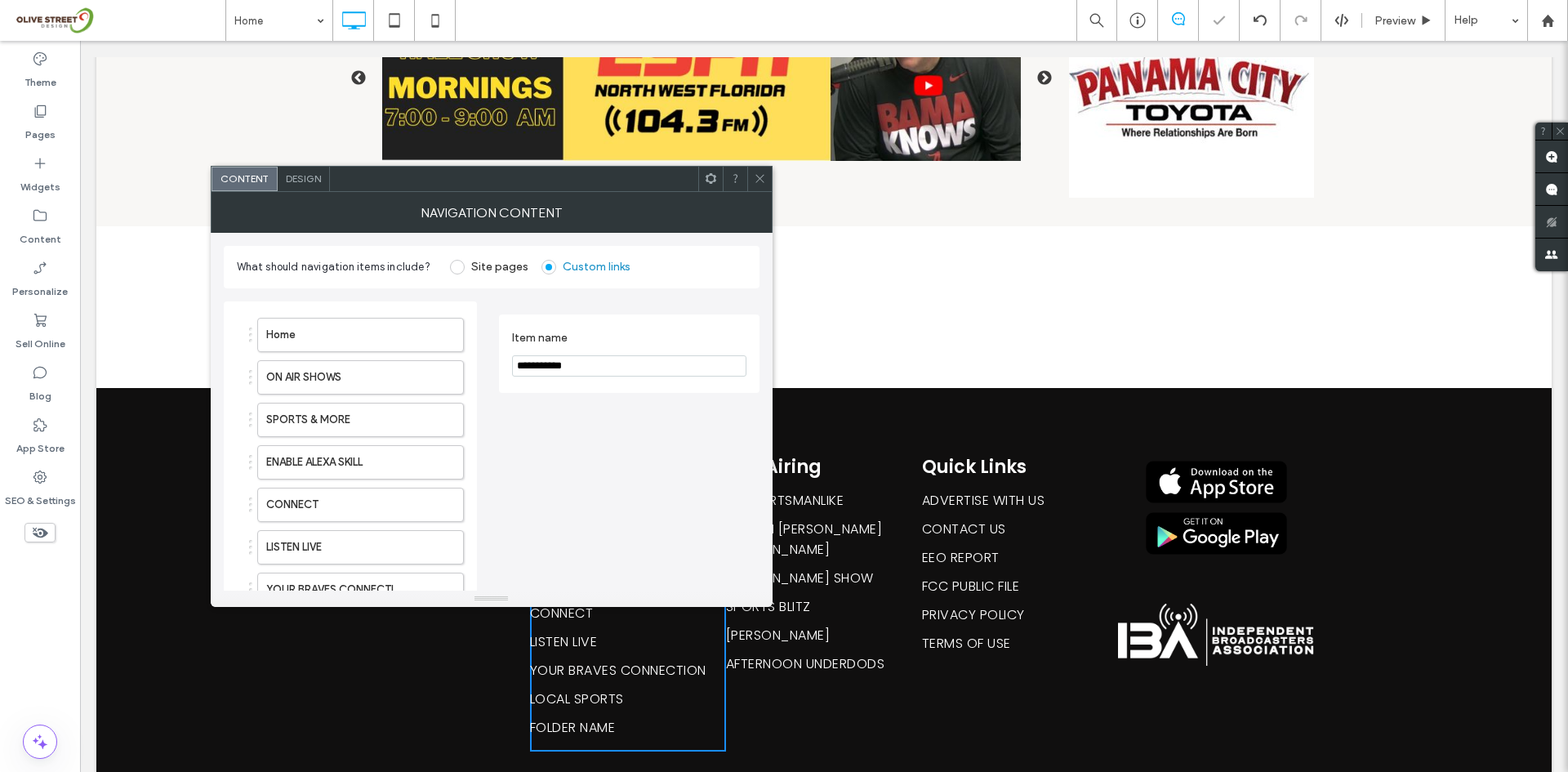
click at [592, 369] on input "**********" at bounding box center [629, 366] width 234 height 21
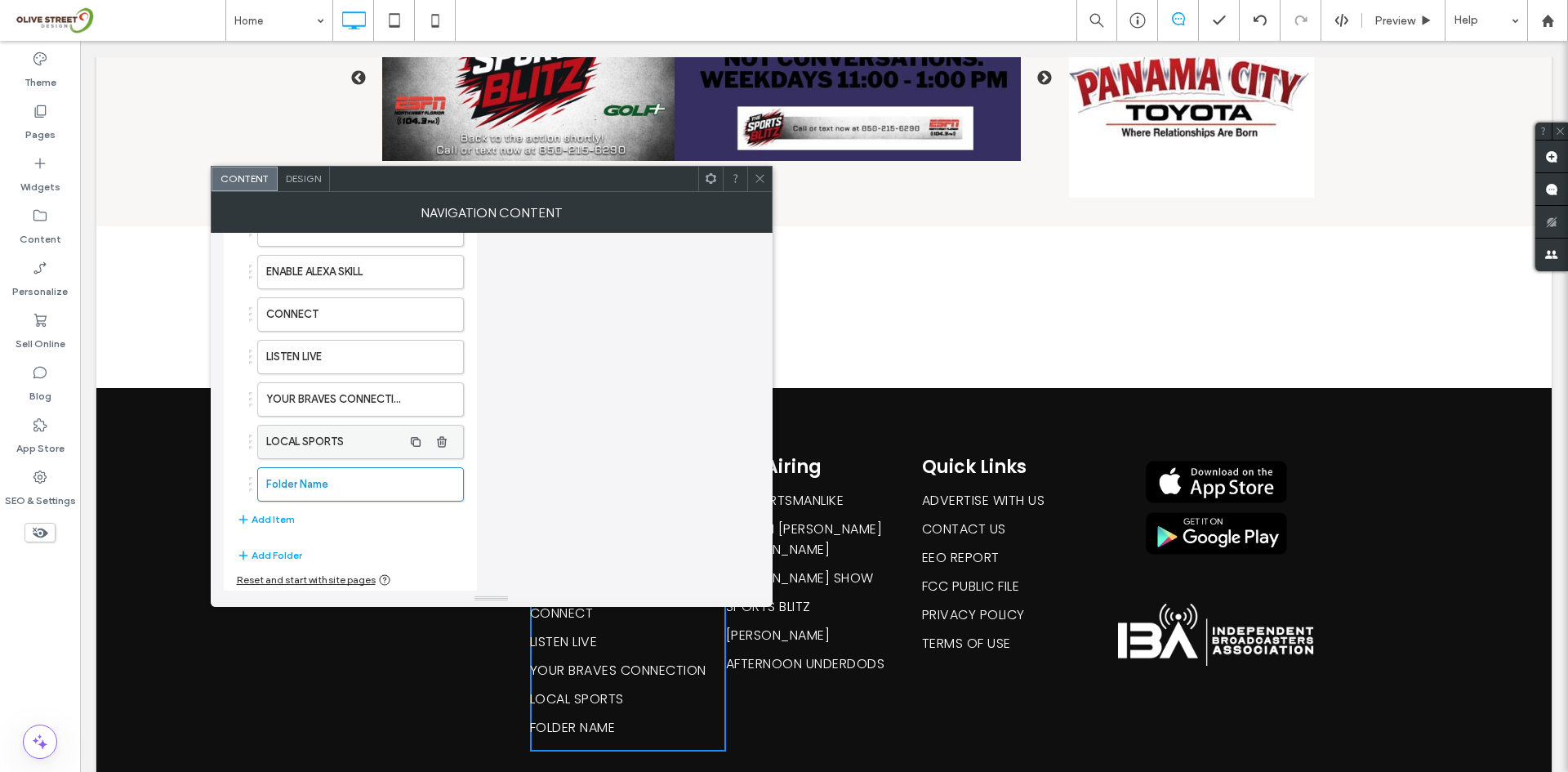
scroll to position [195, 0]
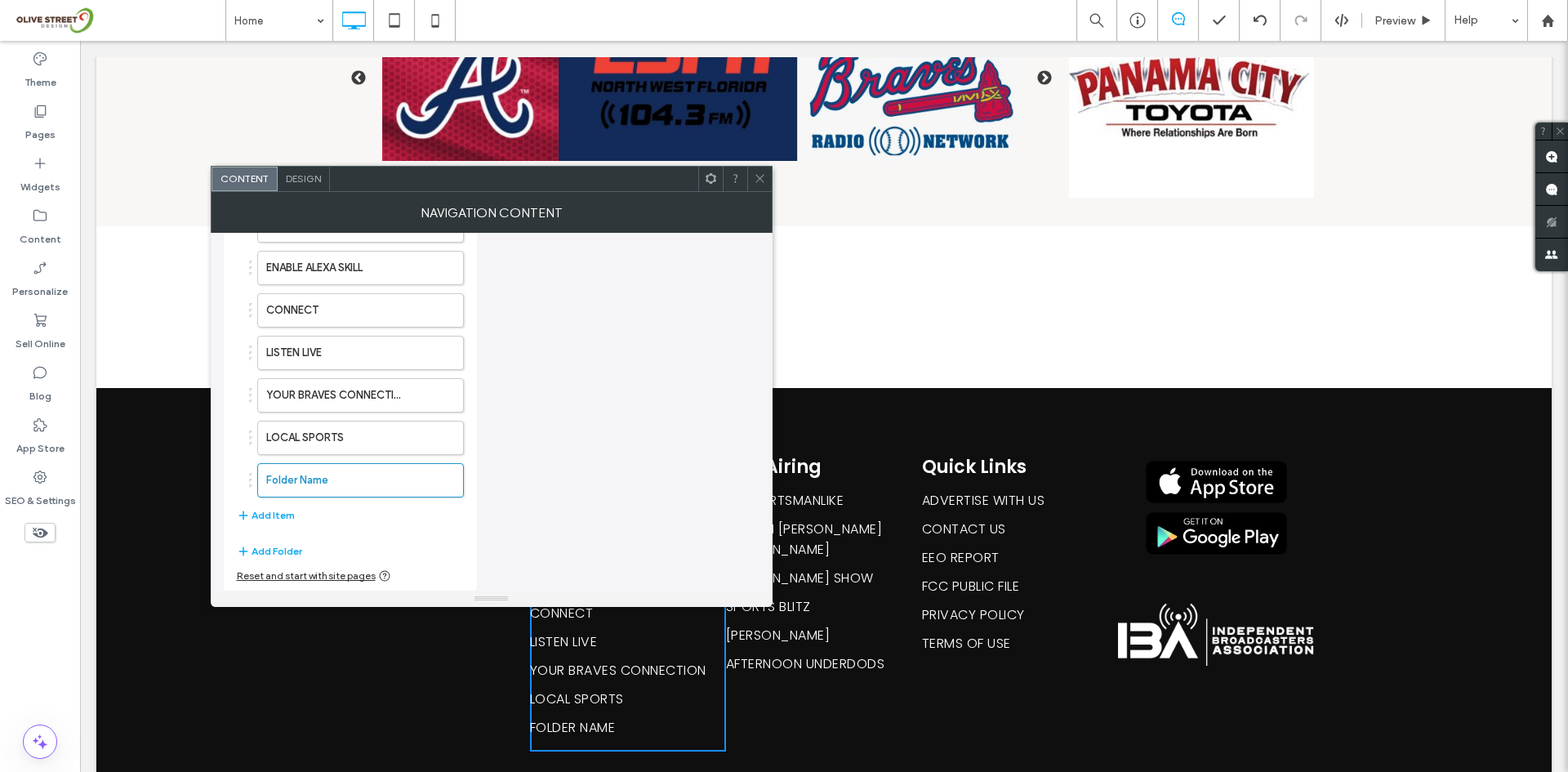
type input "**********"
click at [382, 532] on div "Home ON AIR SHOWS SPORTS & MORE ENABLE ALEXA SKILL CONNECT LISTEN LIVE YOUR BRA…" at bounding box center [351, 324] width 227 height 418
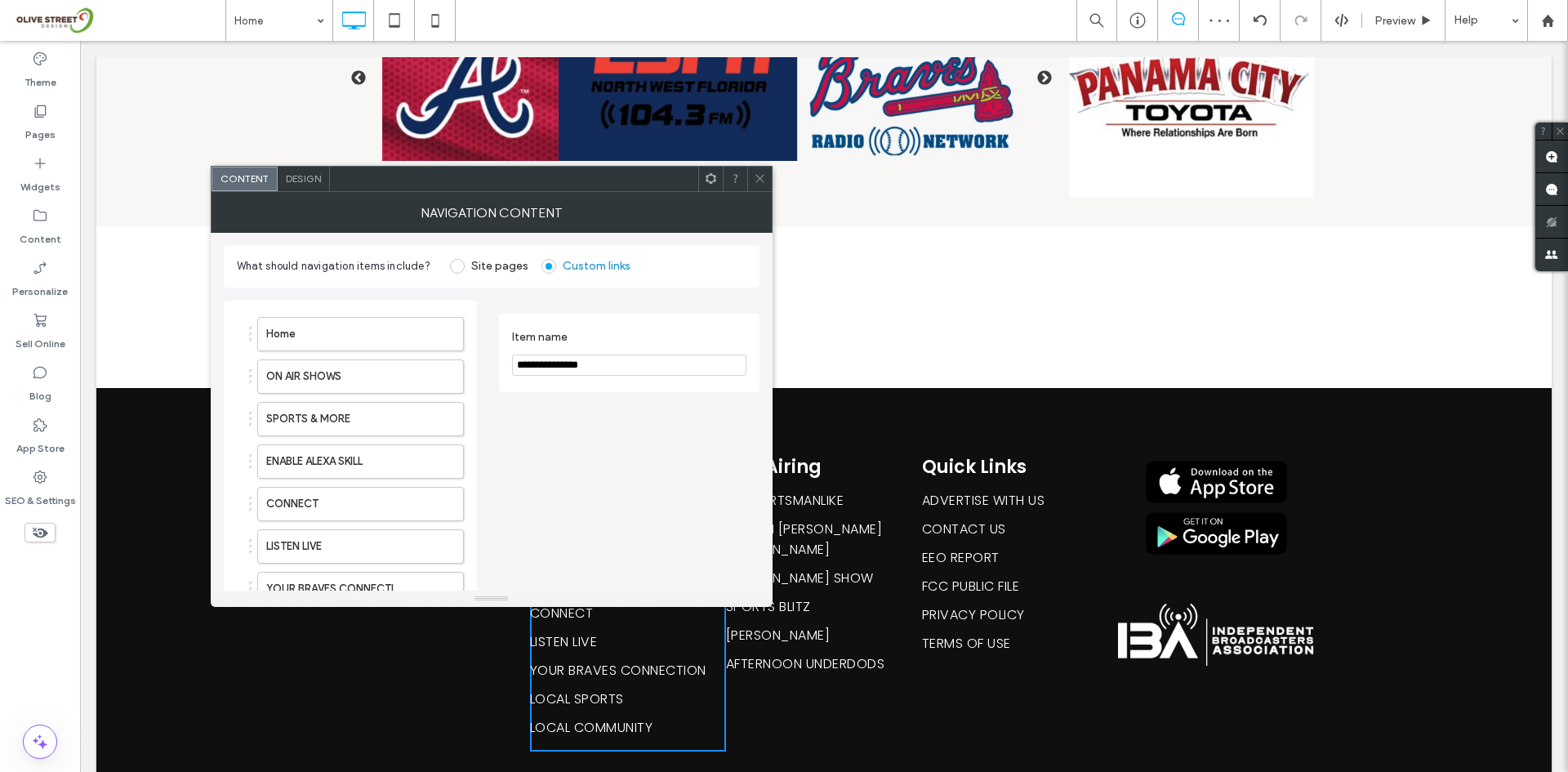
scroll to position [0, 0]
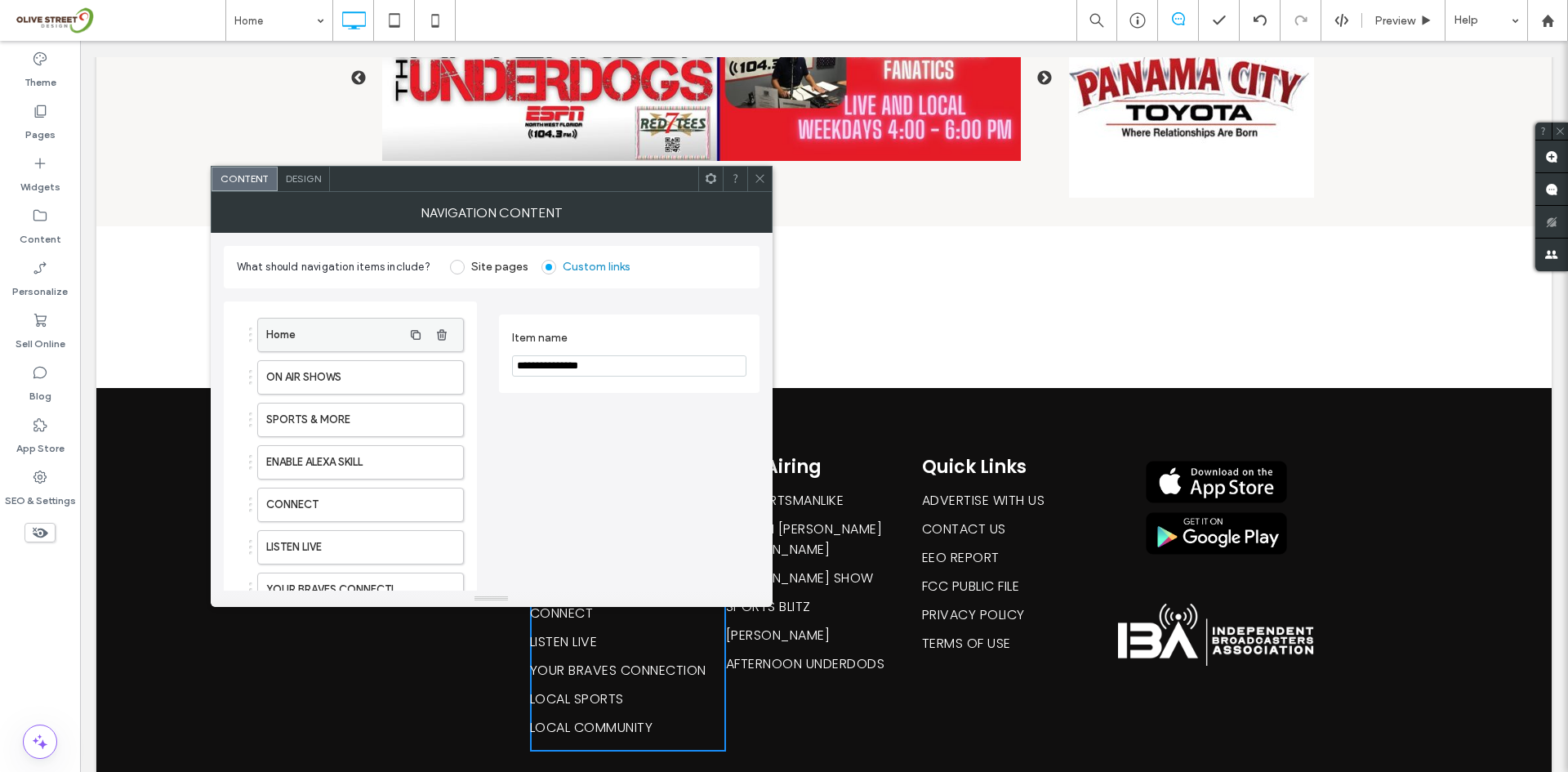
click at [322, 328] on label "Home" at bounding box center [335, 335] width 136 height 33
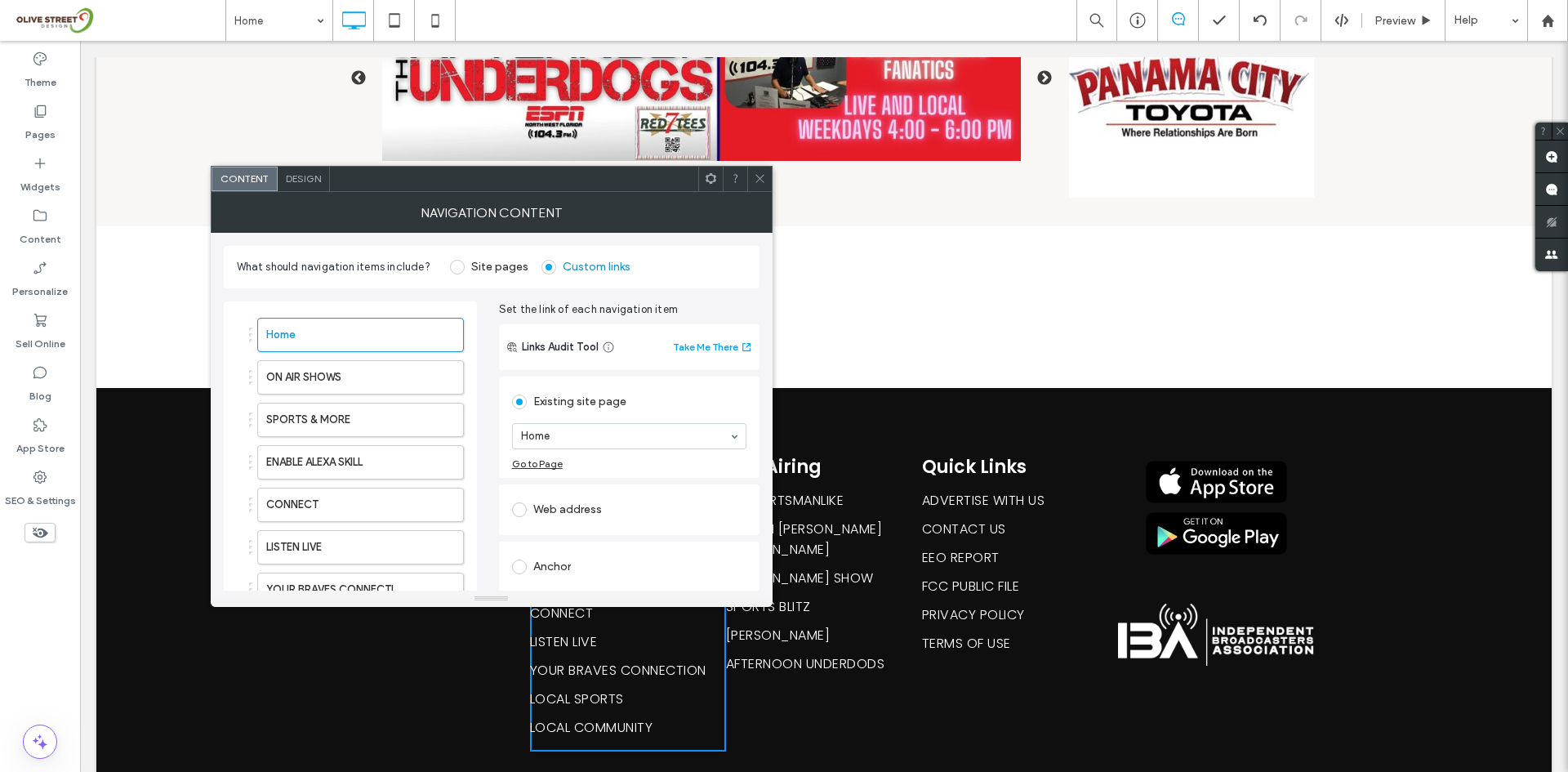
click at [770, 180] on div at bounding box center [760, 179] width 25 height 25
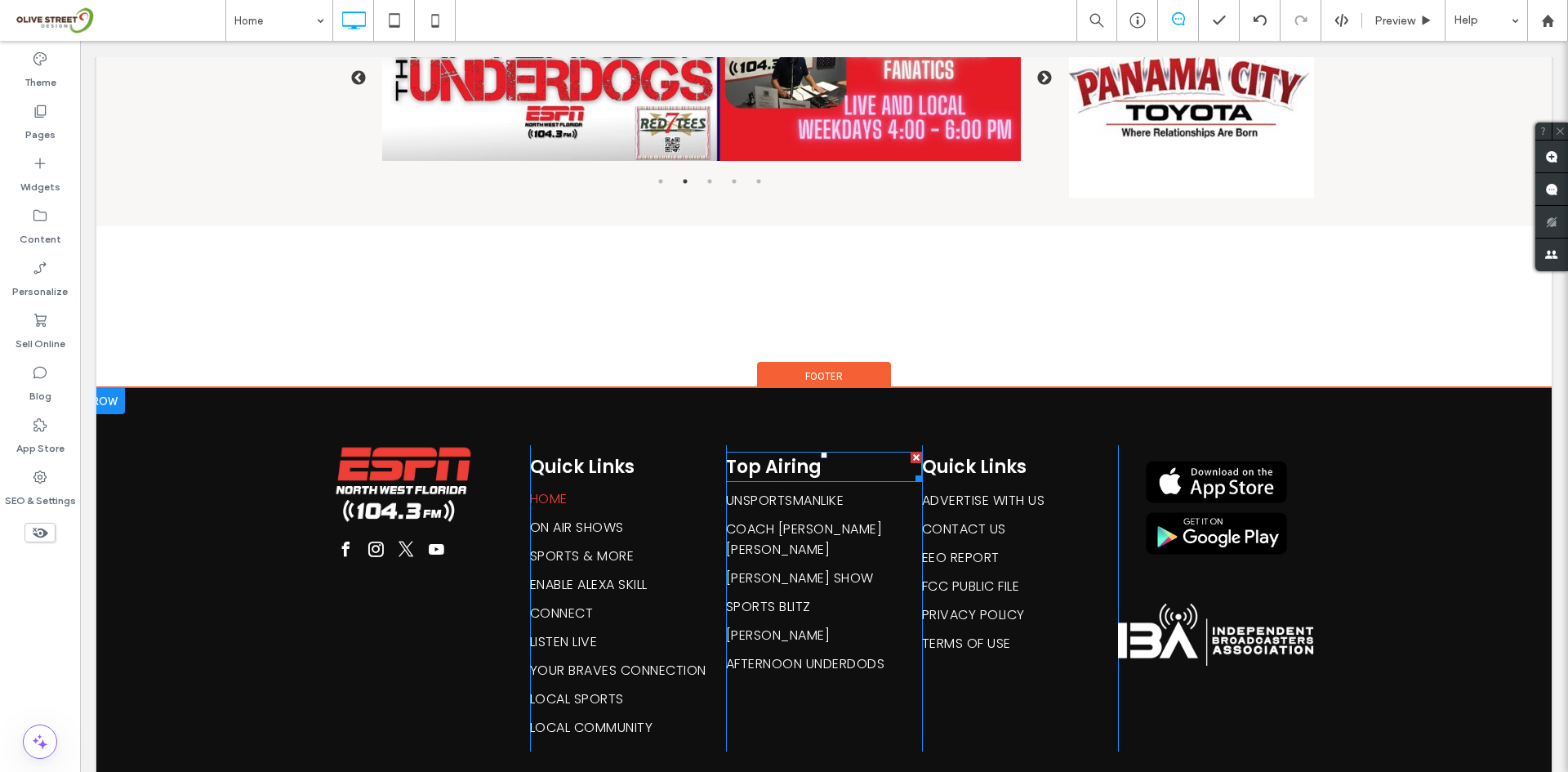
scroll to position [3341, 0]
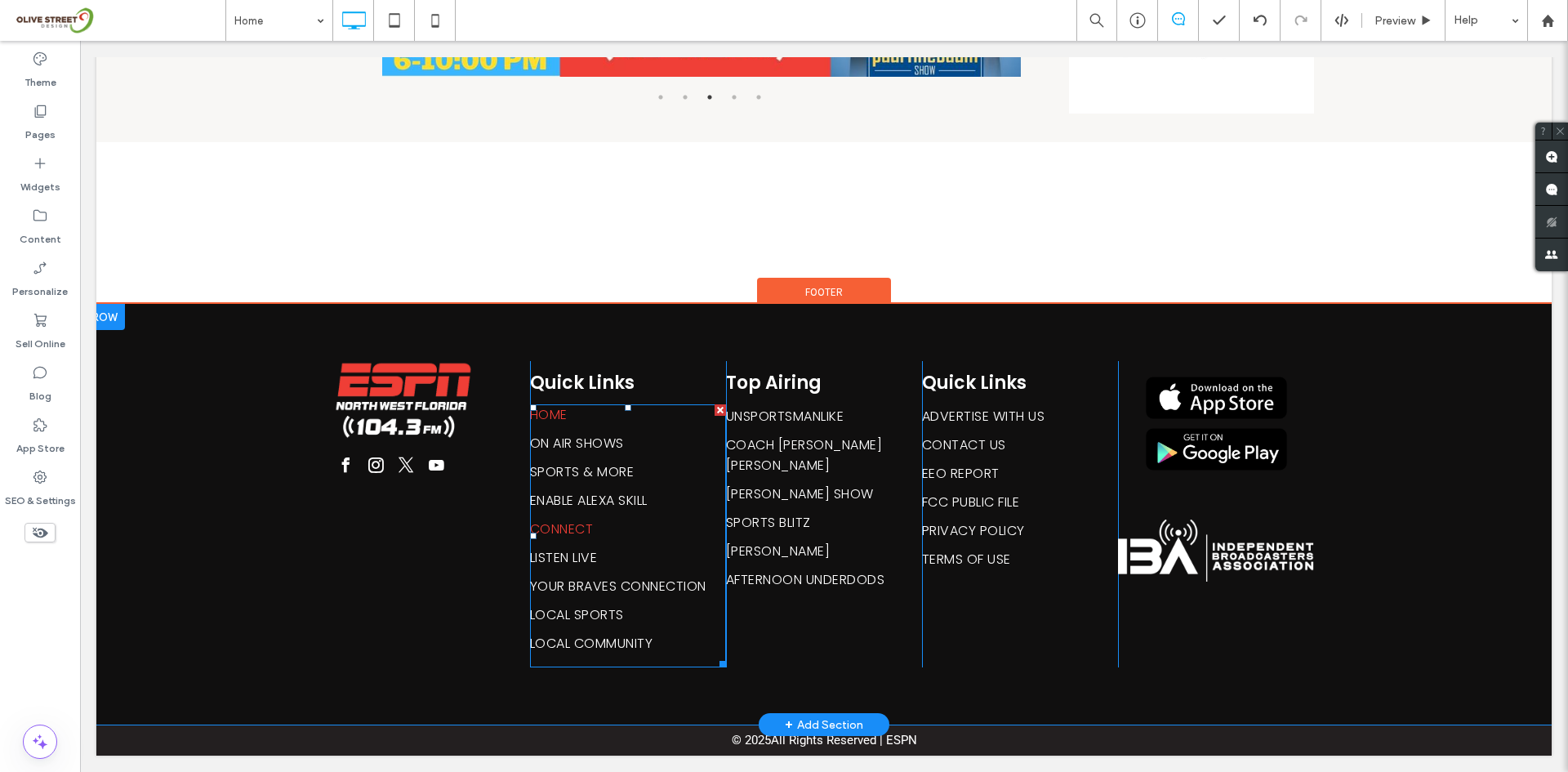
click at [612, 531] on link "CONNECT" at bounding box center [622, 533] width 183 height 28
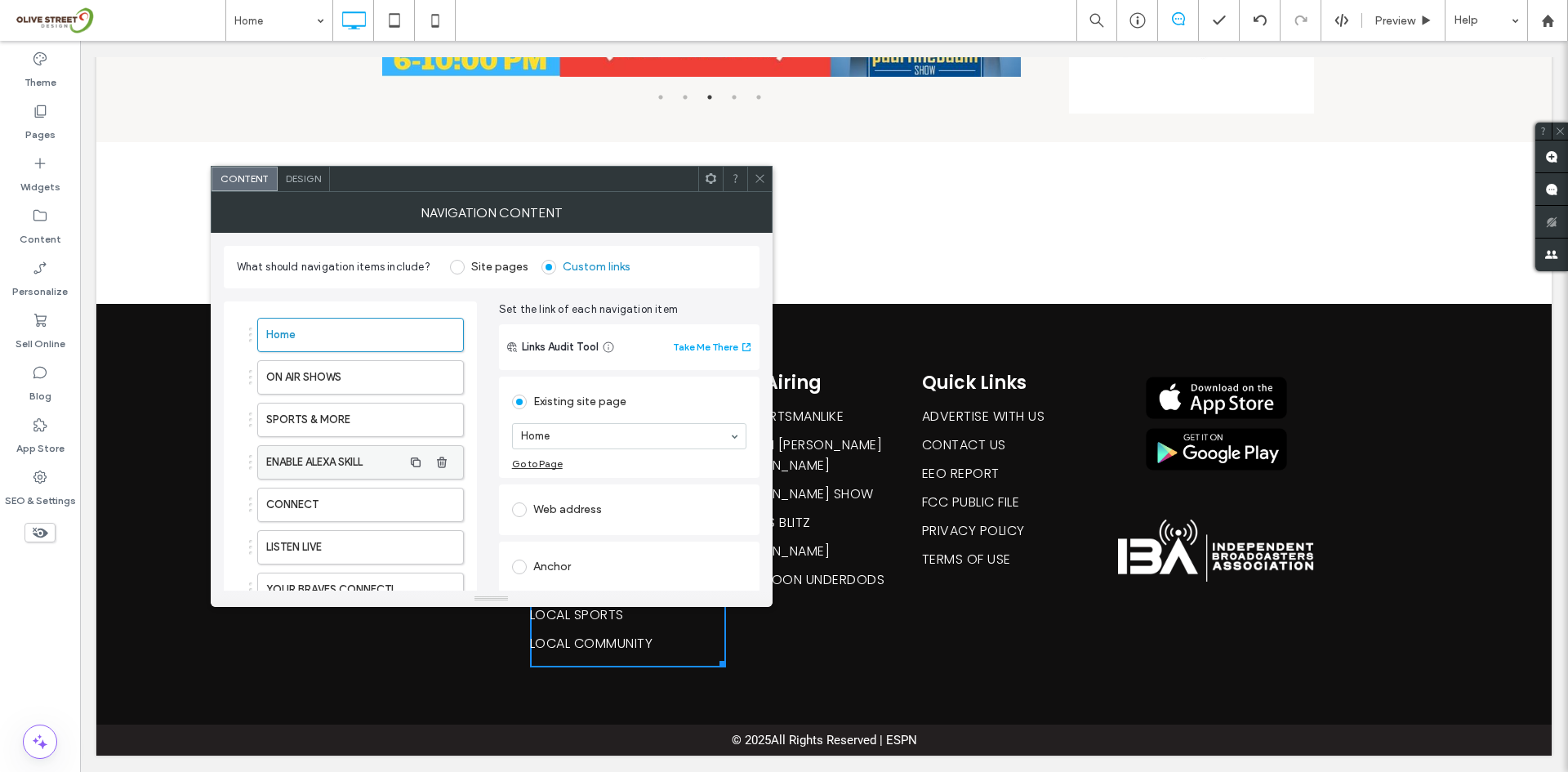
scroll to position [190, 0]
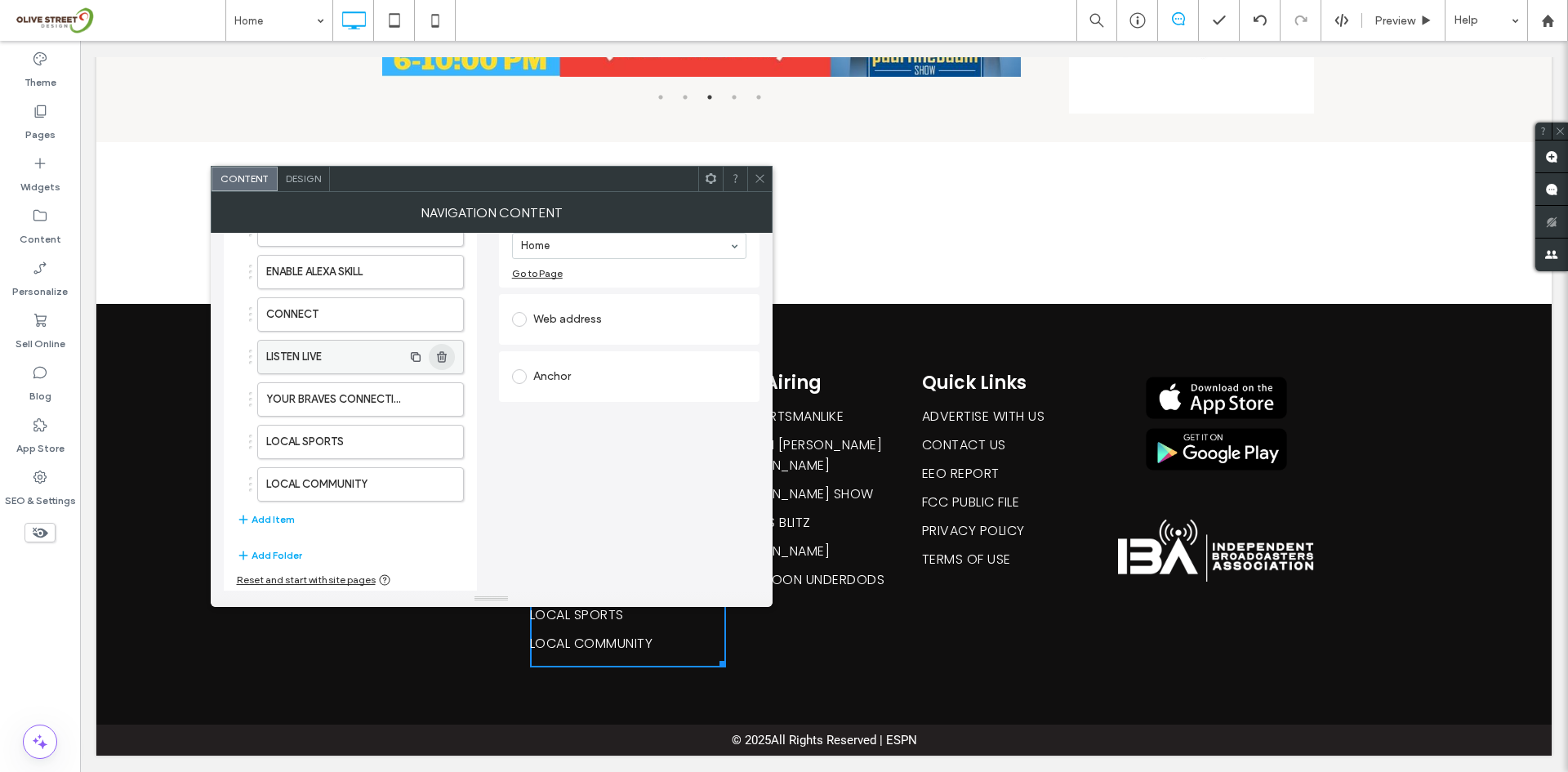
click at [439, 353] on use "button" at bounding box center [441, 356] width 9 height 10
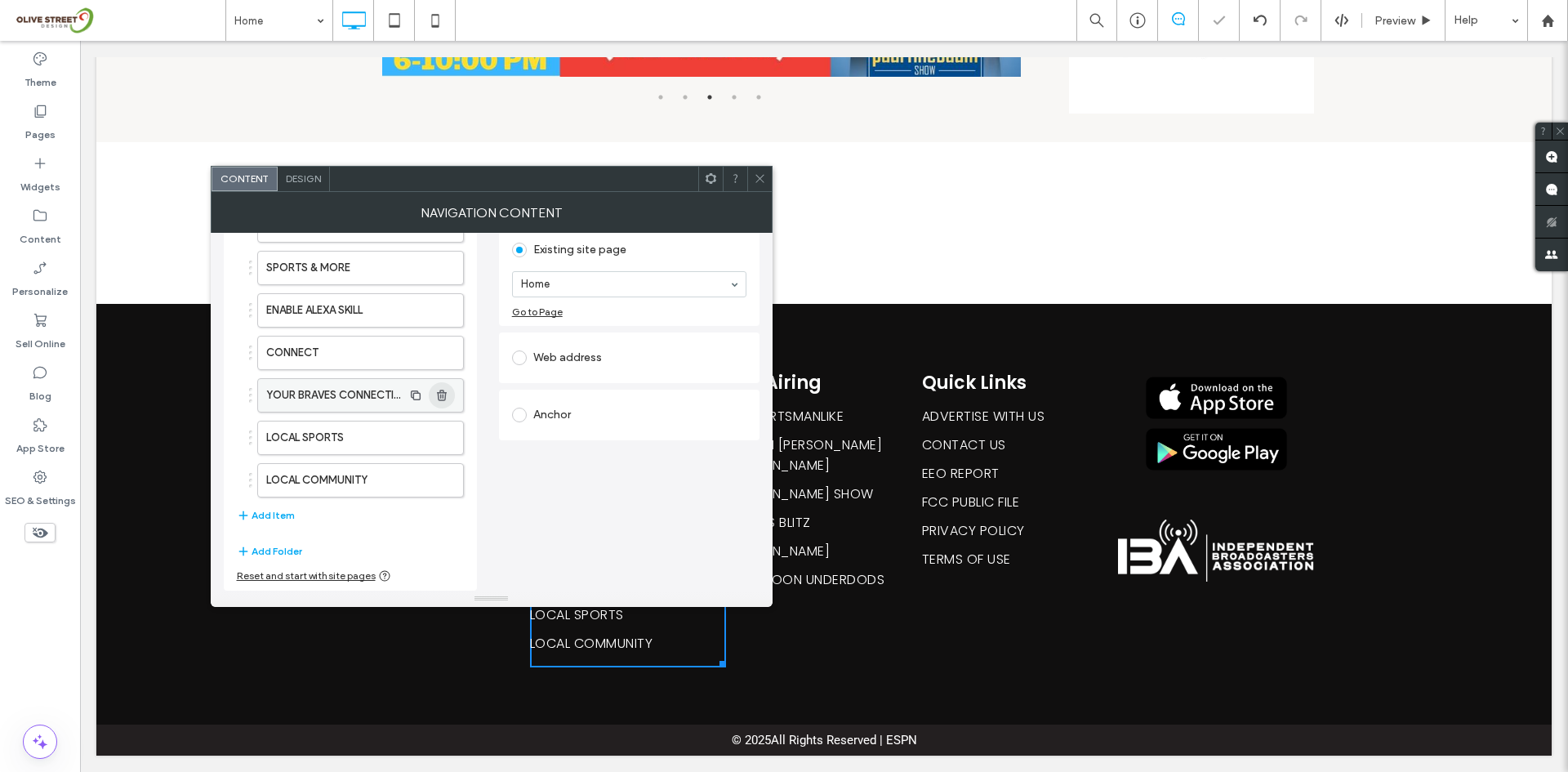
scroll to position [3312, 0]
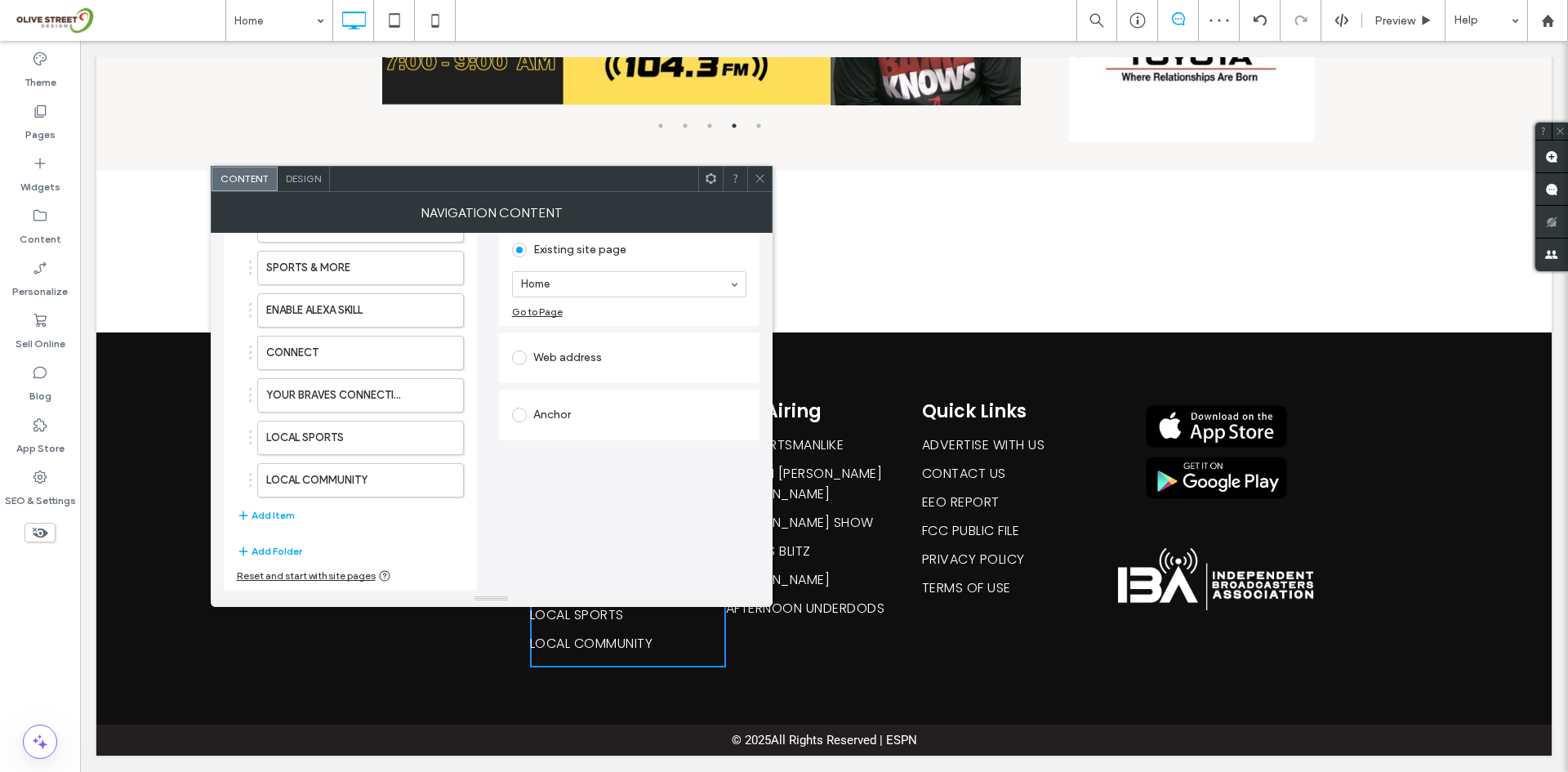
click at [755, 173] on icon at bounding box center [760, 178] width 12 height 12
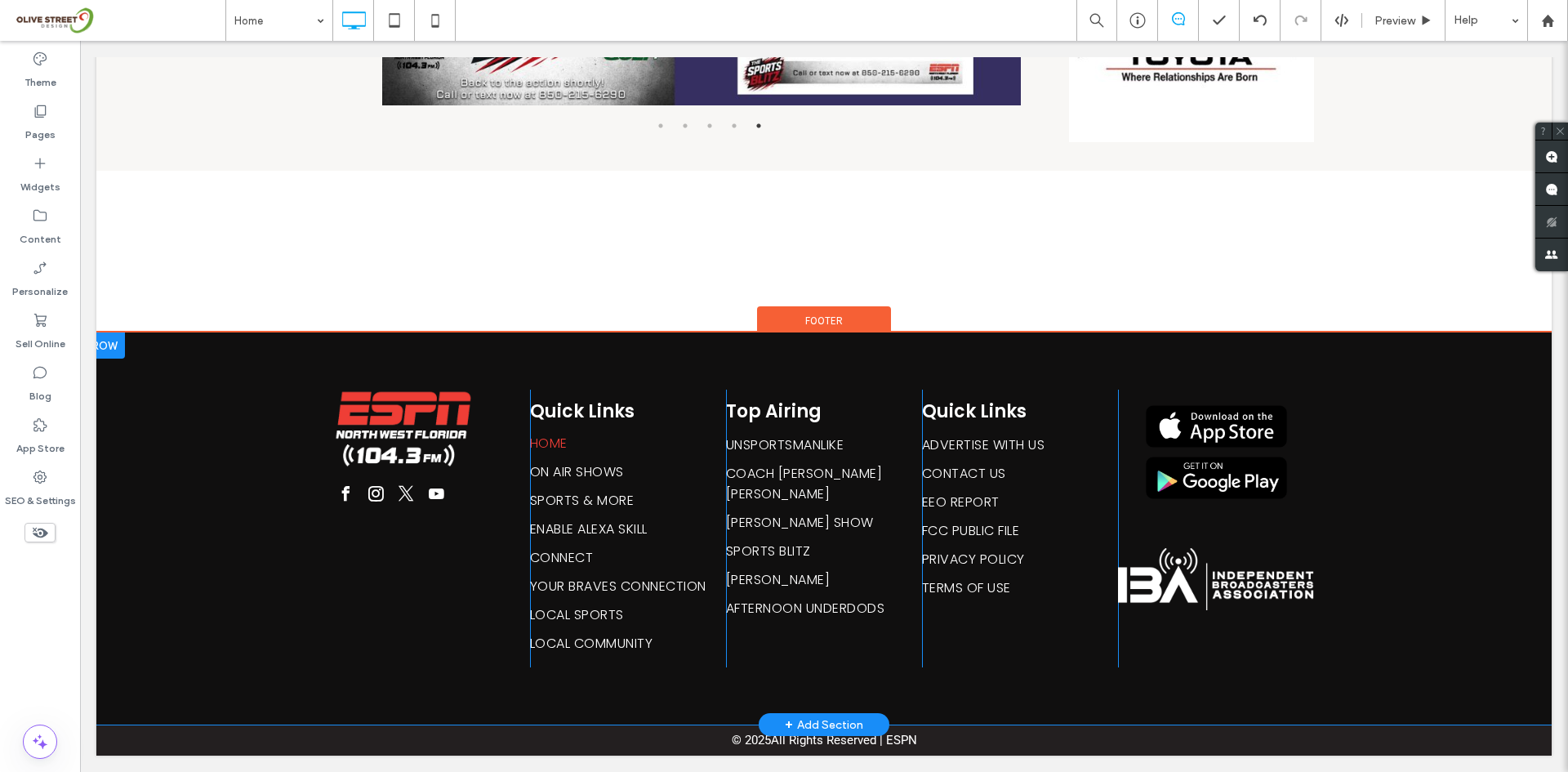
click at [511, 512] on div "Click To Paste" at bounding box center [431, 528] width 196 height 278
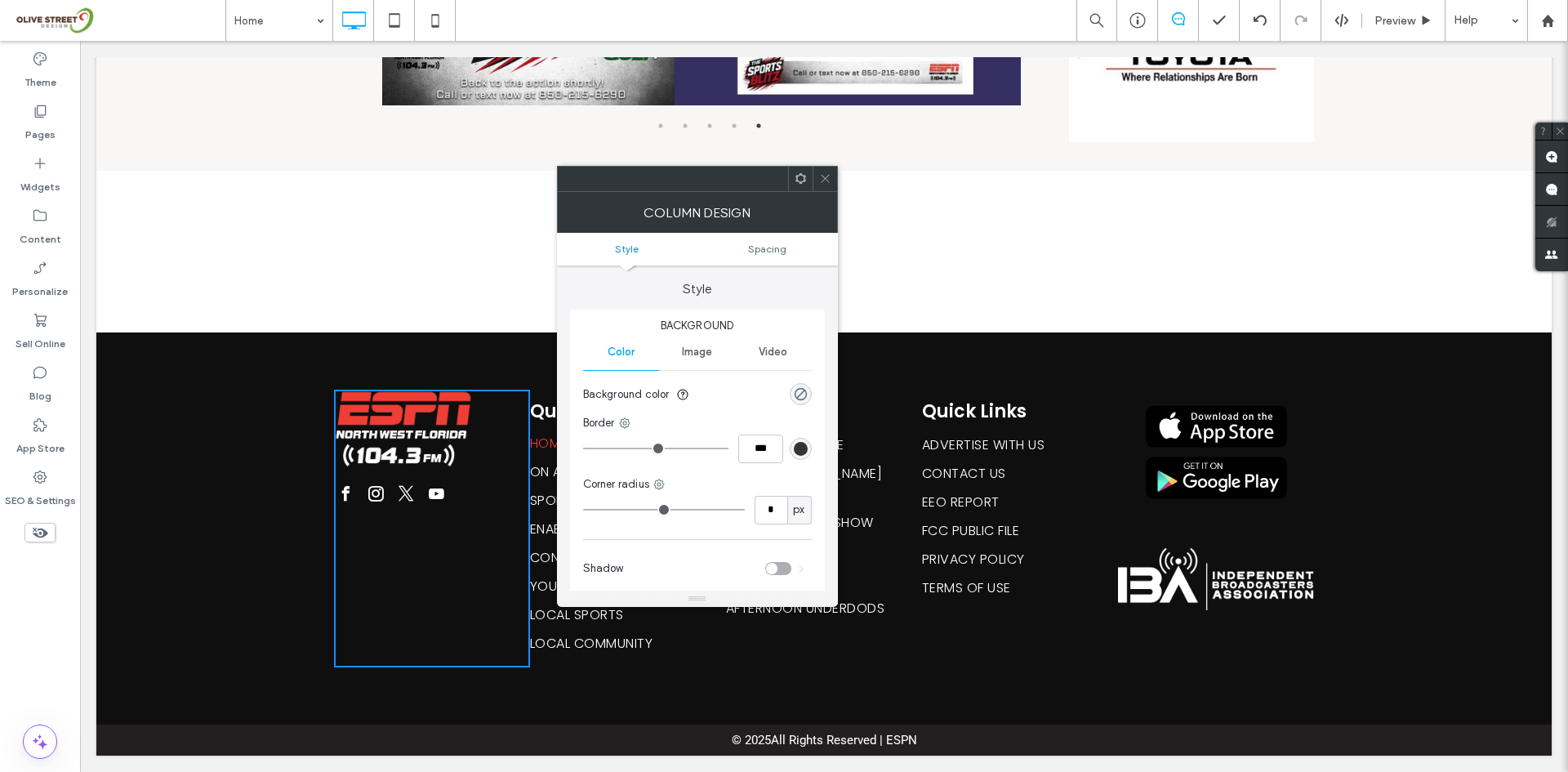
drag, startPoint x: 560, startPoint y: 498, endPoint x: 473, endPoint y: 466, distance: 92.7
click at [560, 498] on div "Style Background Color Image Video Background color Border *** Corner radius * …" at bounding box center [697, 428] width 281 height 325
click at [0, 590] on div "Theme Pages Widgets Content Personalize Sell Online Blog App Store SEO & Settin…" at bounding box center [40, 405] width 80 height 730
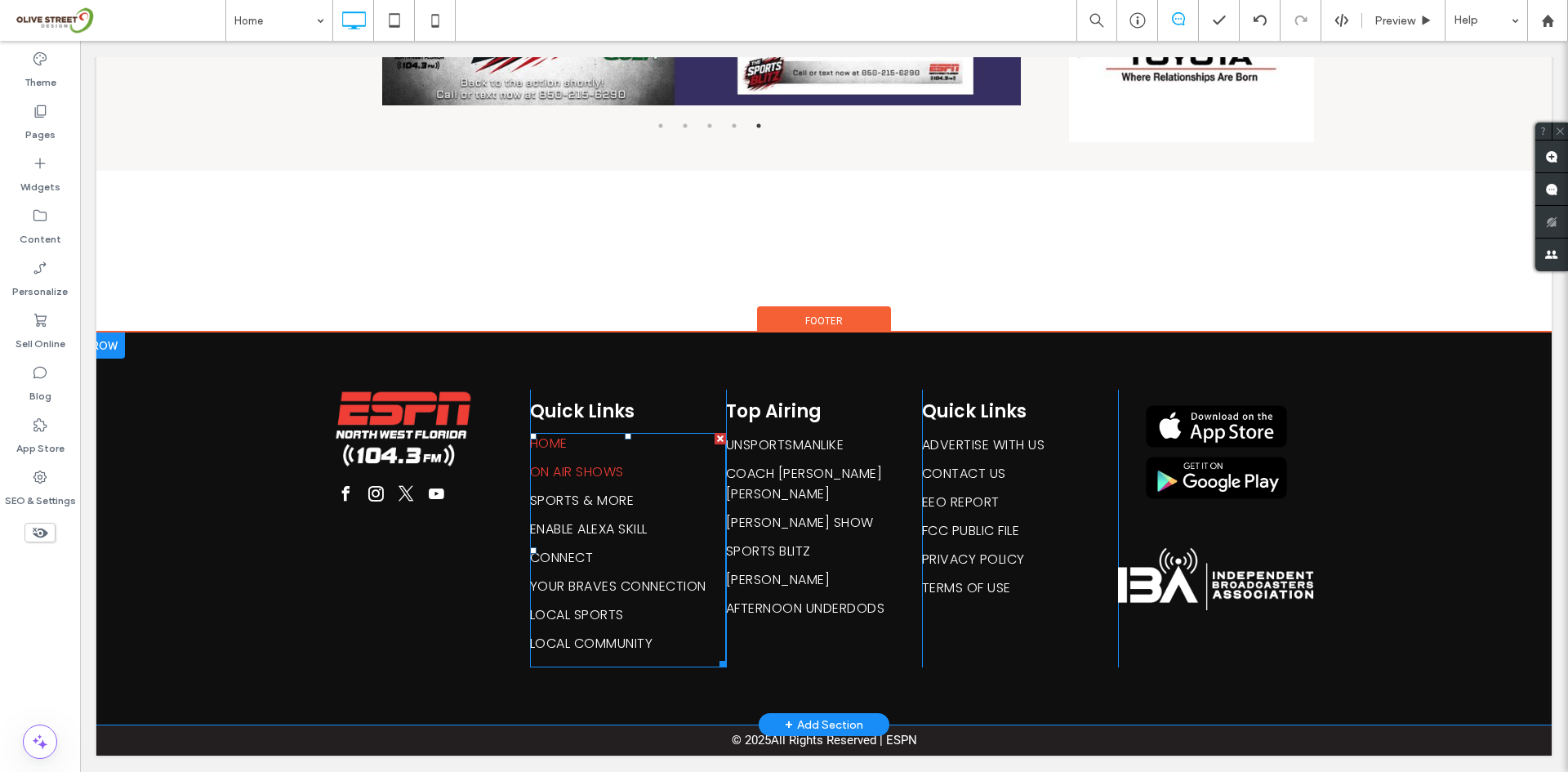
click at [603, 472] on span "ON AIR SHOWS" at bounding box center [577, 472] width 94 height 21
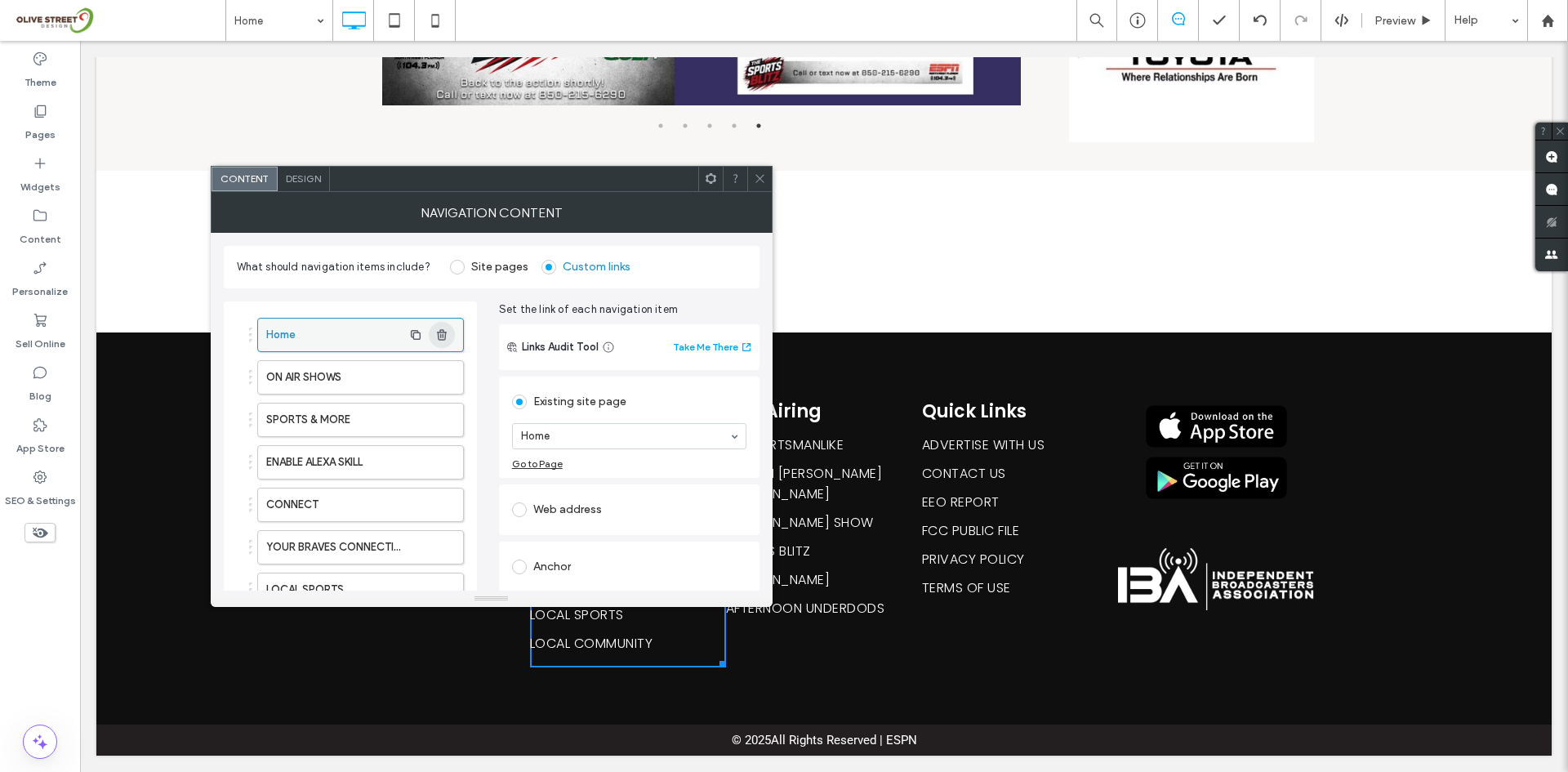
click at [447, 328] on icon "button" at bounding box center [442, 335] width 13 height 13
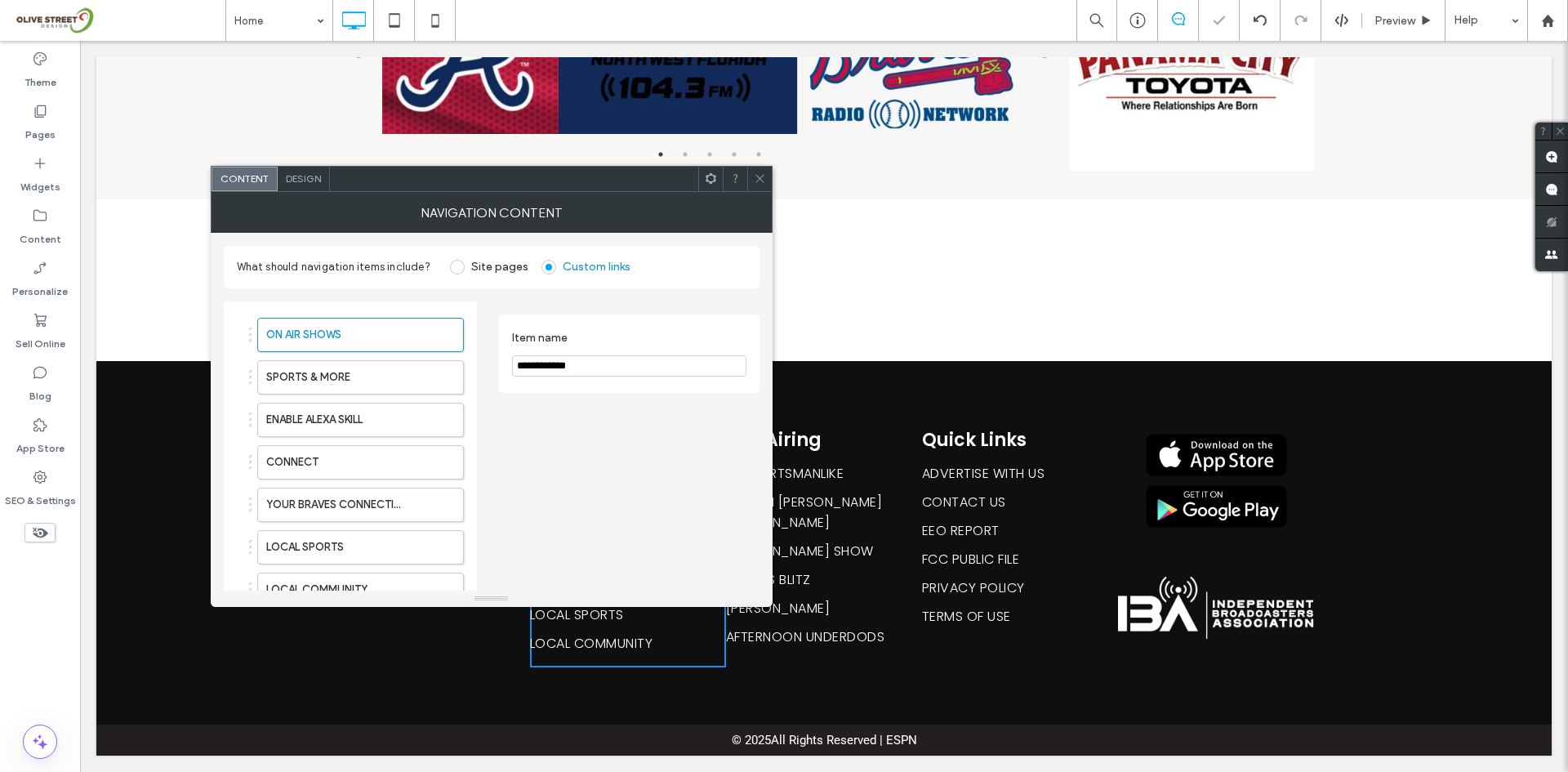
scroll to position [3284, 0]
click at [28, 566] on div "Theme Pages Widgets Content Personalize Sell Online Blog App Store SEO & Settin…" at bounding box center [40, 405] width 80 height 730
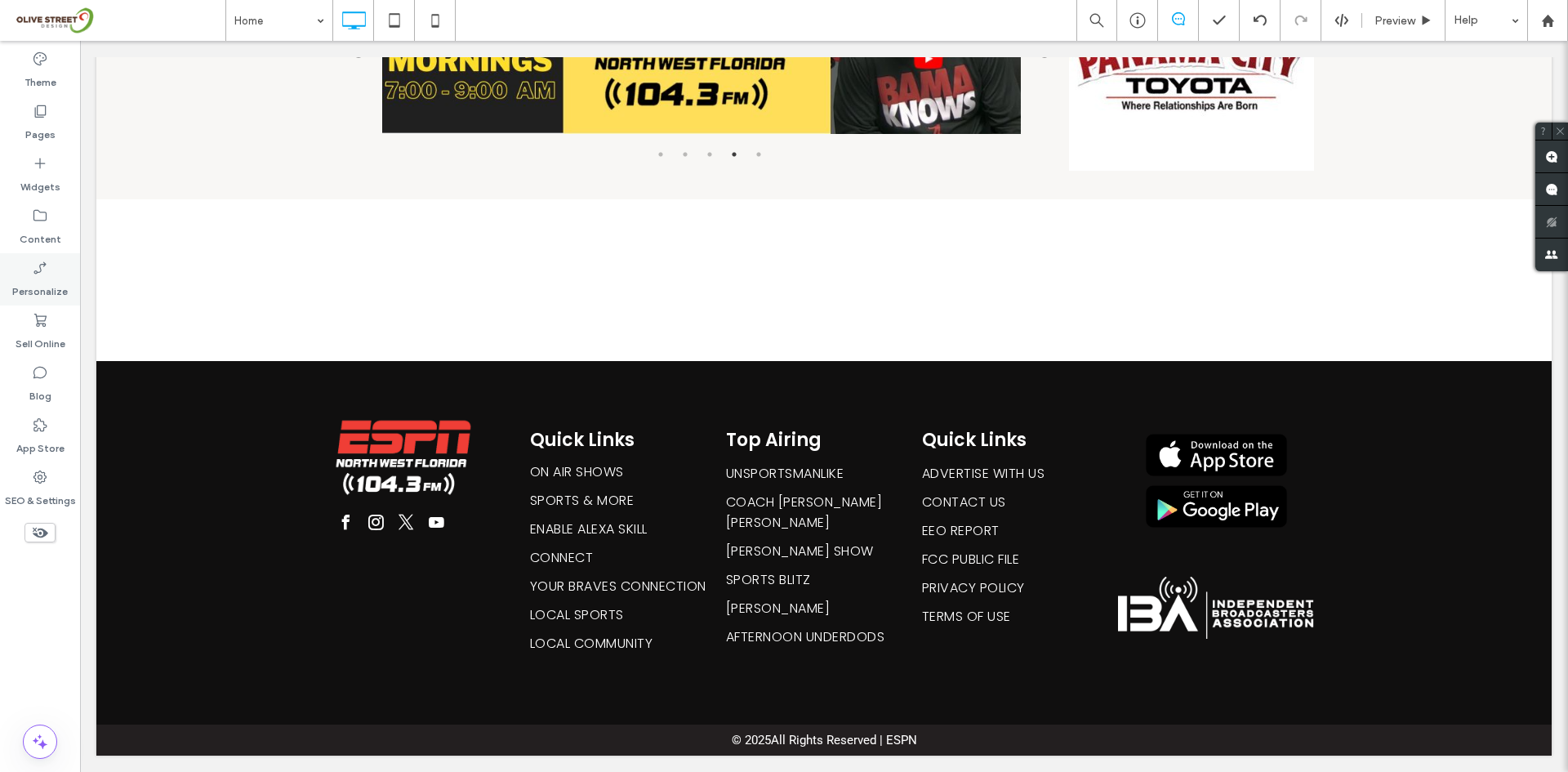
click at [21, 270] on div "Personalize" at bounding box center [40, 279] width 80 height 52
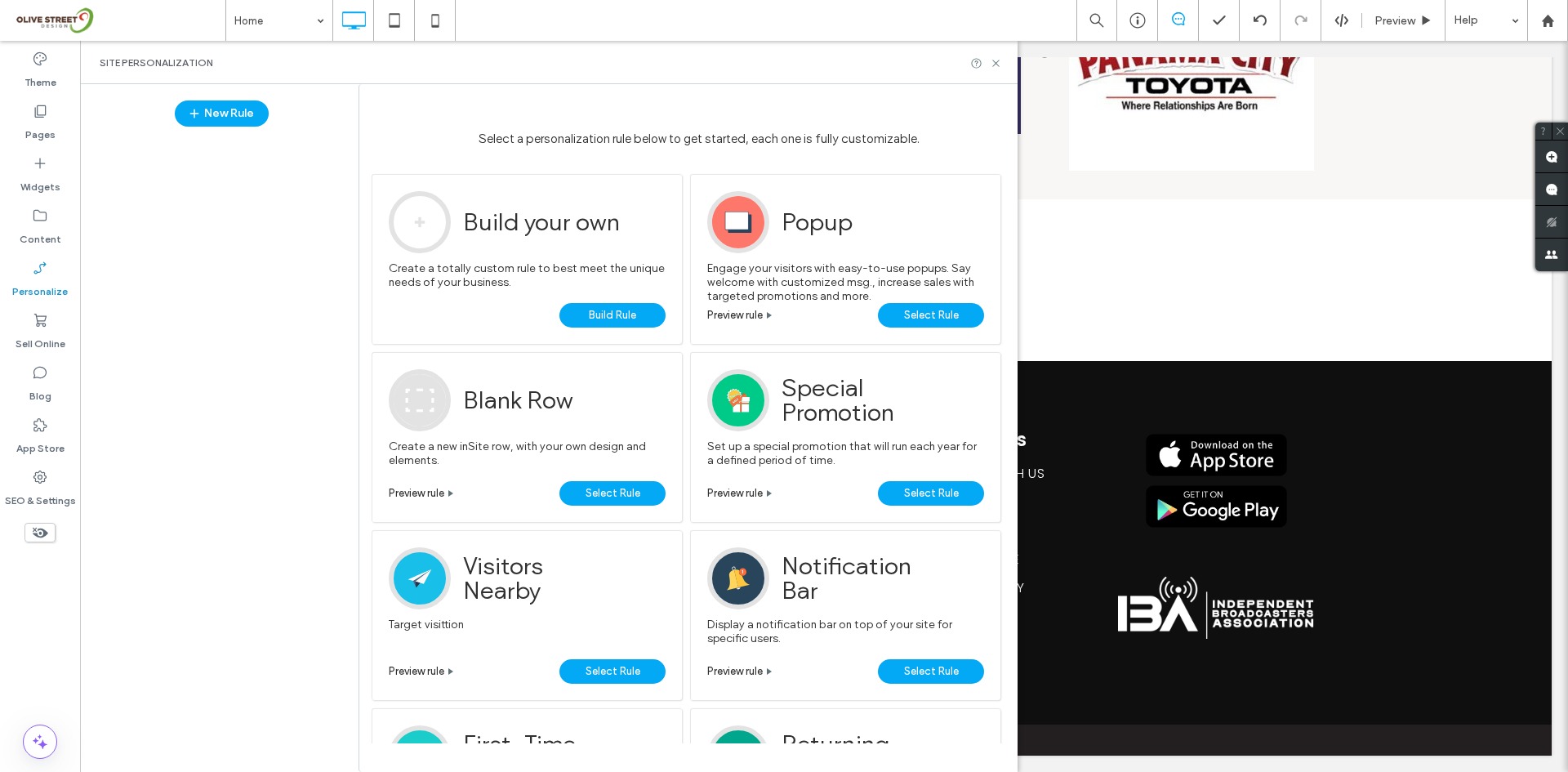
click at [623, 492] on span "Select Rule" at bounding box center [613, 493] width 55 height 25
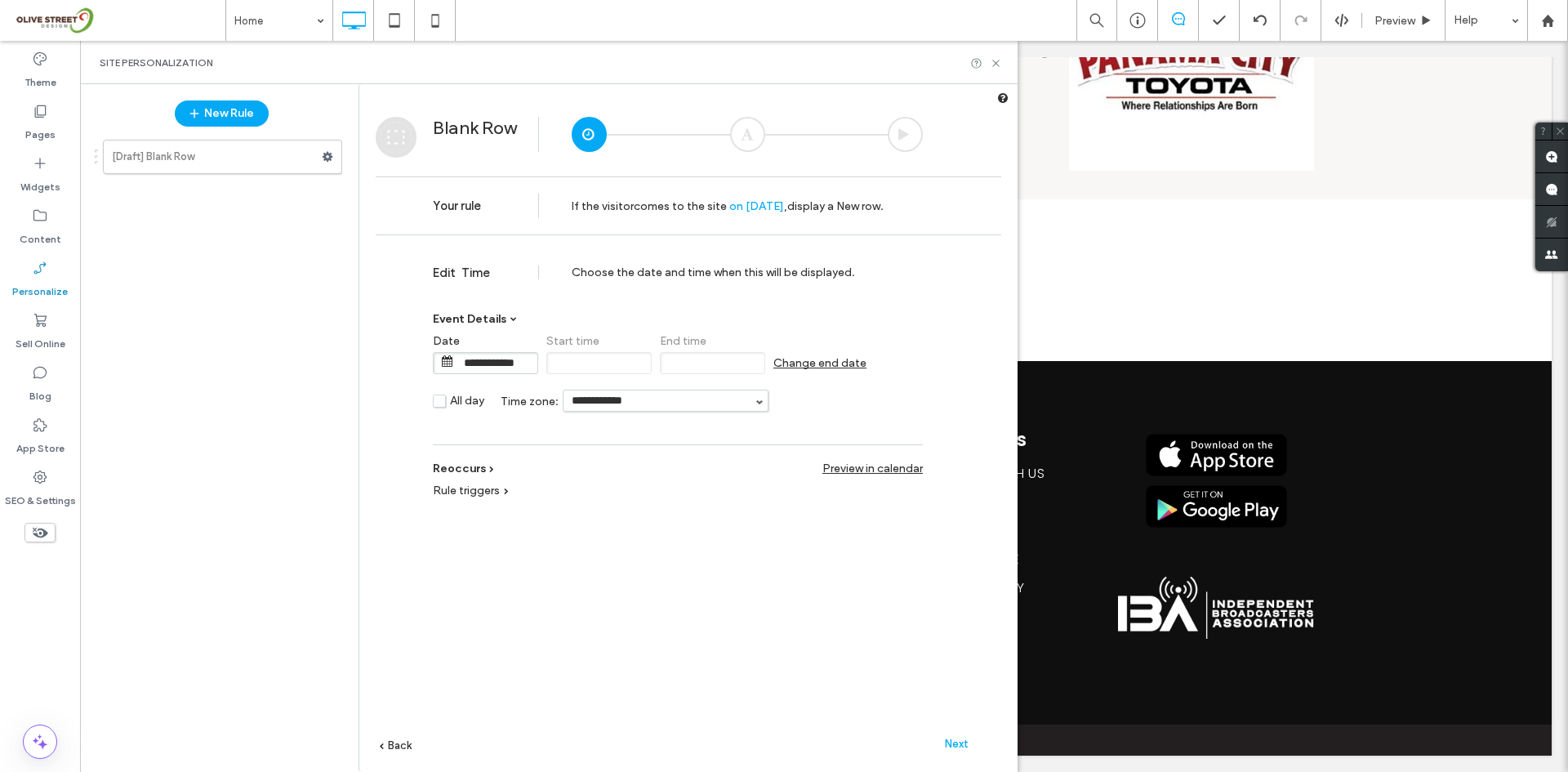
click at [21, 266] on div "Personalize" at bounding box center [40, 279] width 80 height 52
click at [993, 58] on icon at bounding box center [995, 62] width 12 height 12
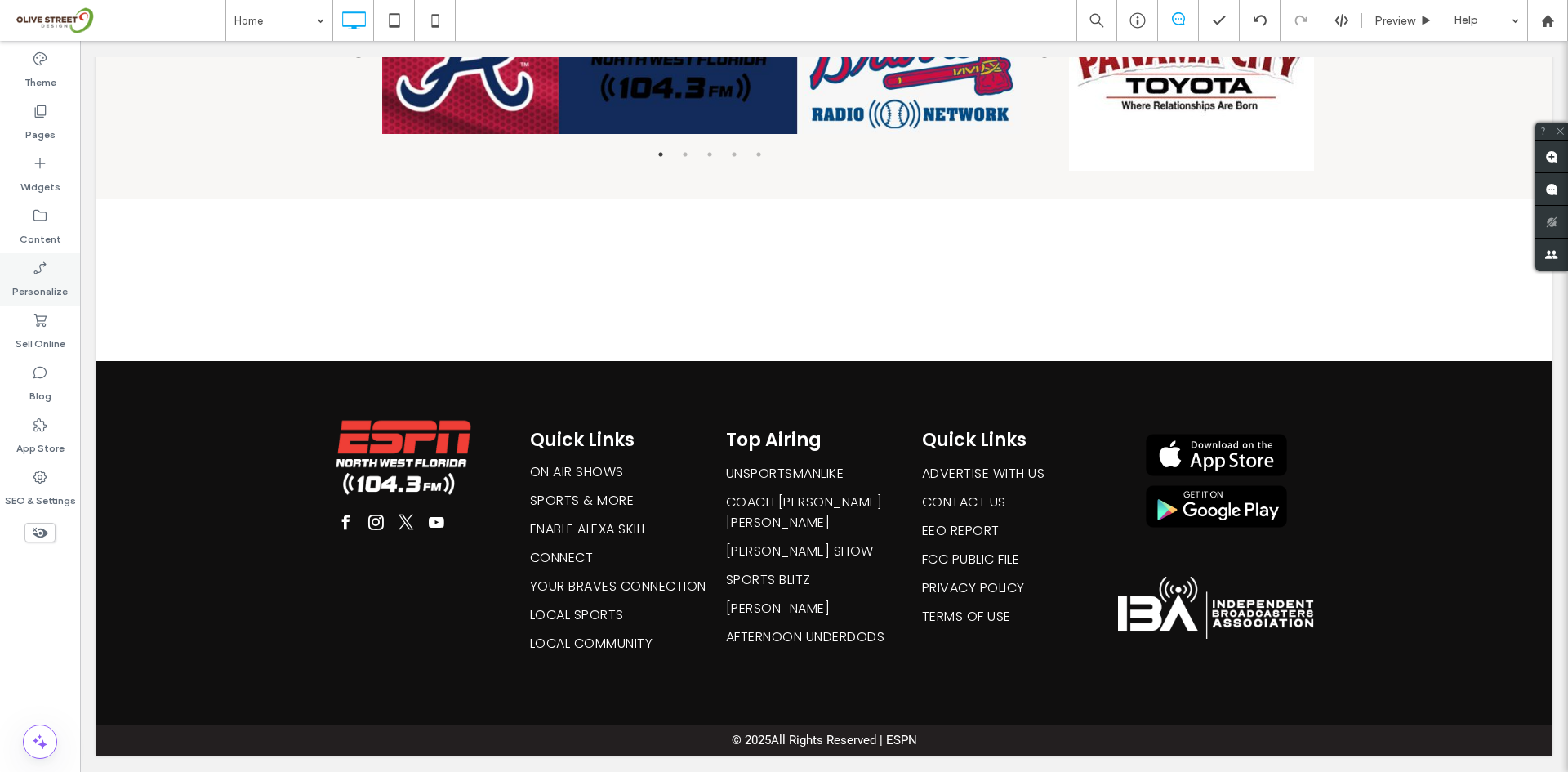
click at [25, 261] on div "Personalize" at bounding box center [40, 279] width 80 height 52
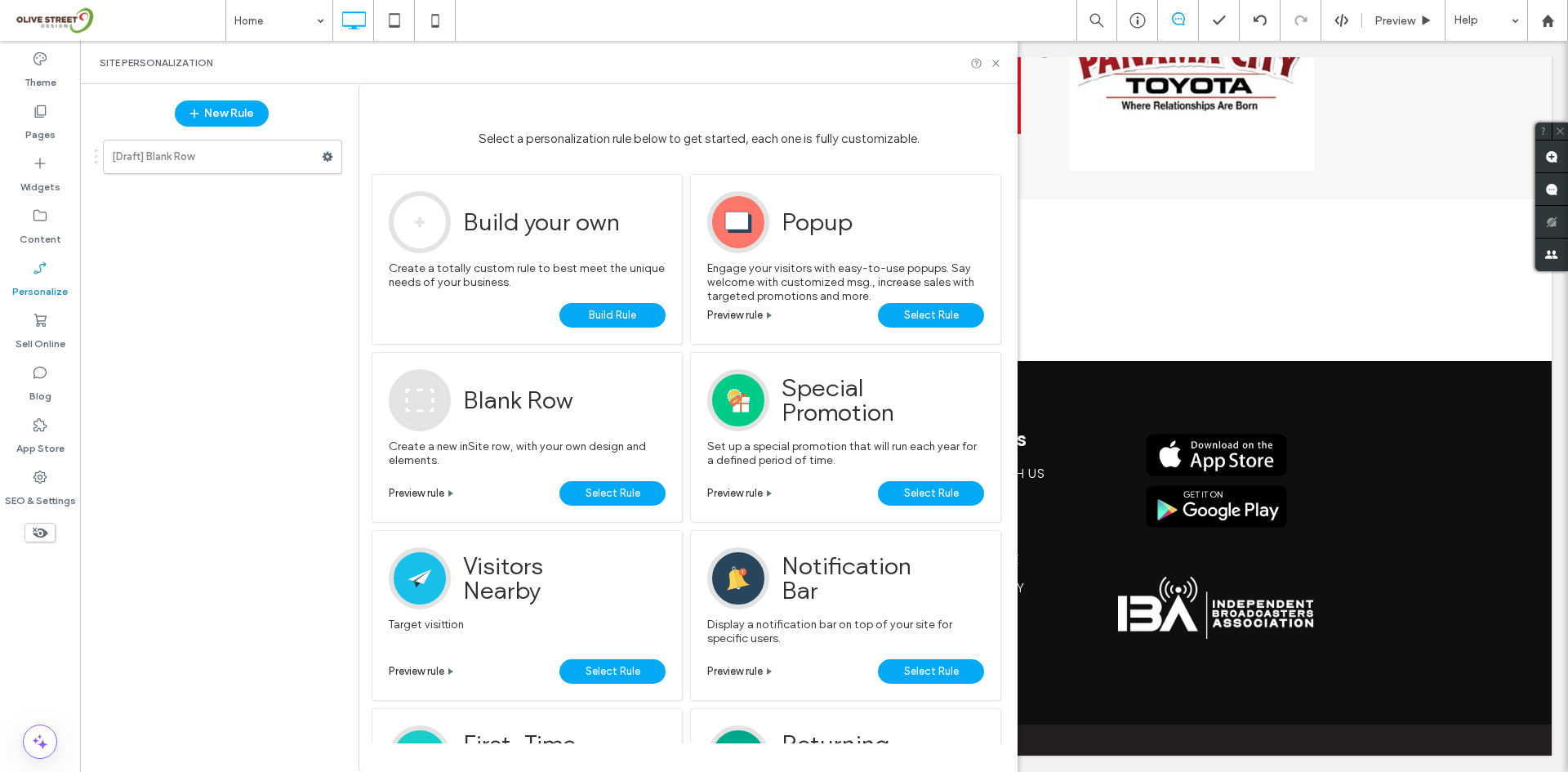
click at [428, 498] on span "Preview rule" at bounding box center [416, 492] width 56 height 12
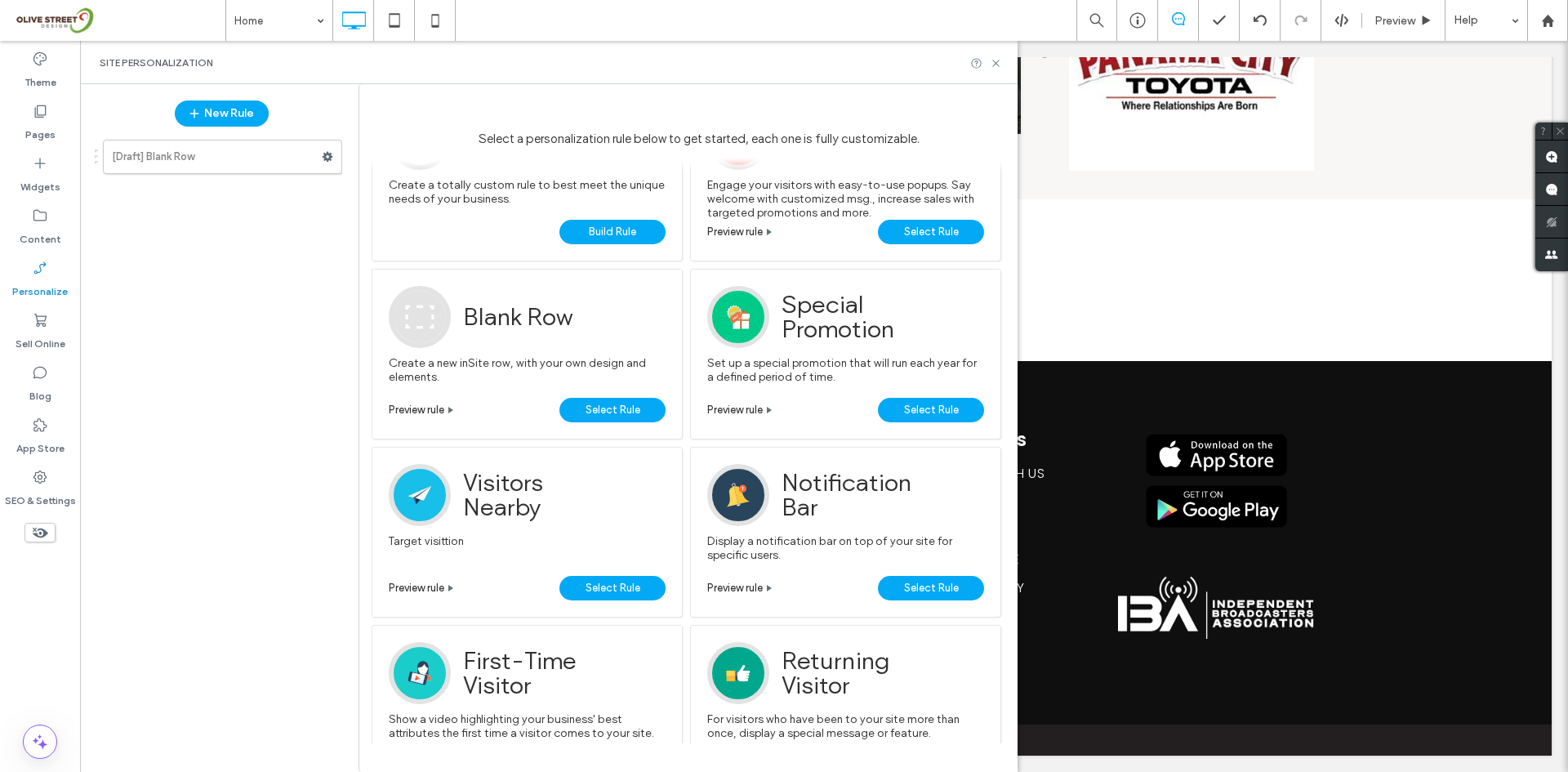
scroll to position [0, 0]
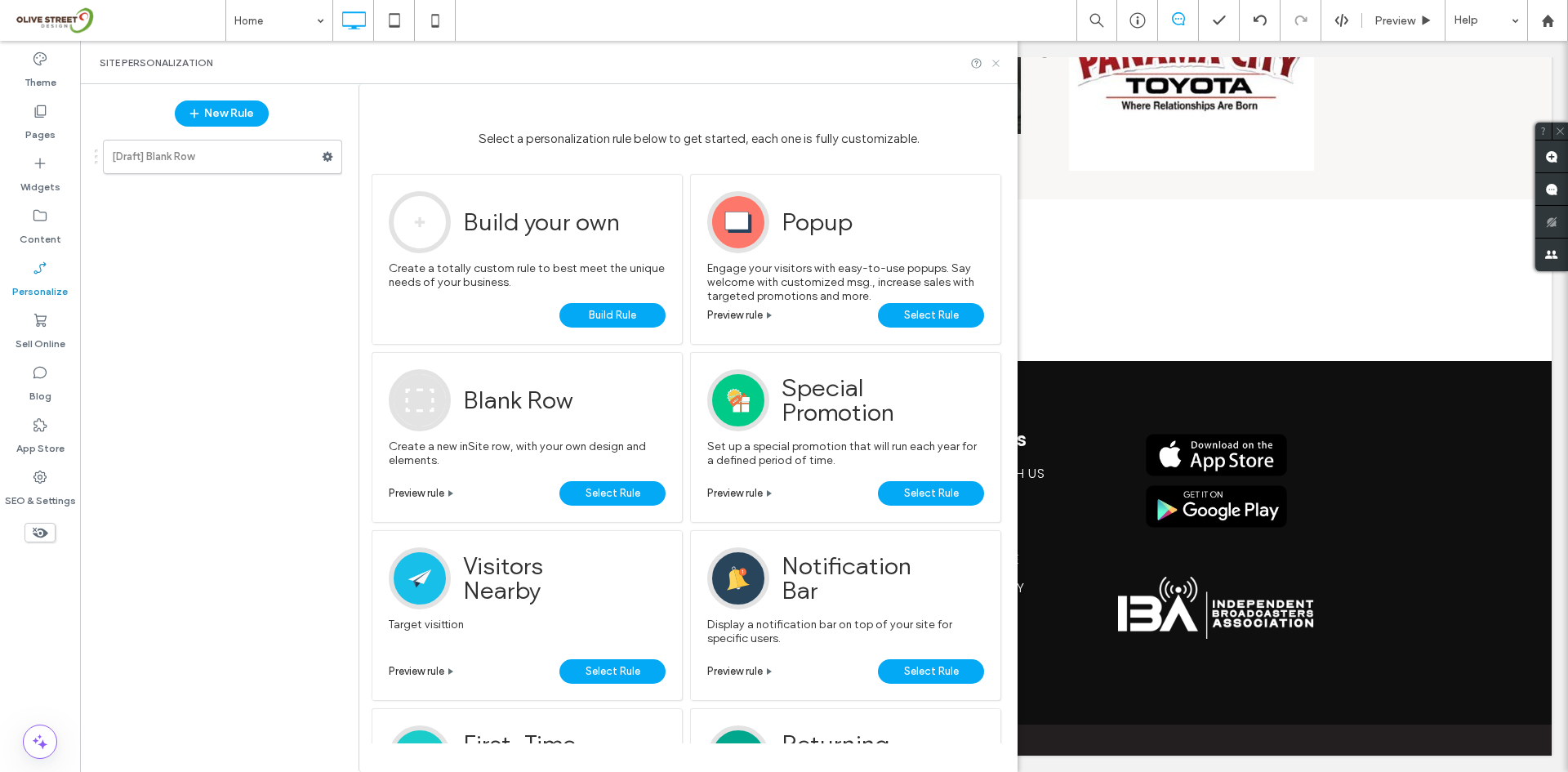
click at [990, 62] on icon at bounding box center [995, 62] width 12 height 12
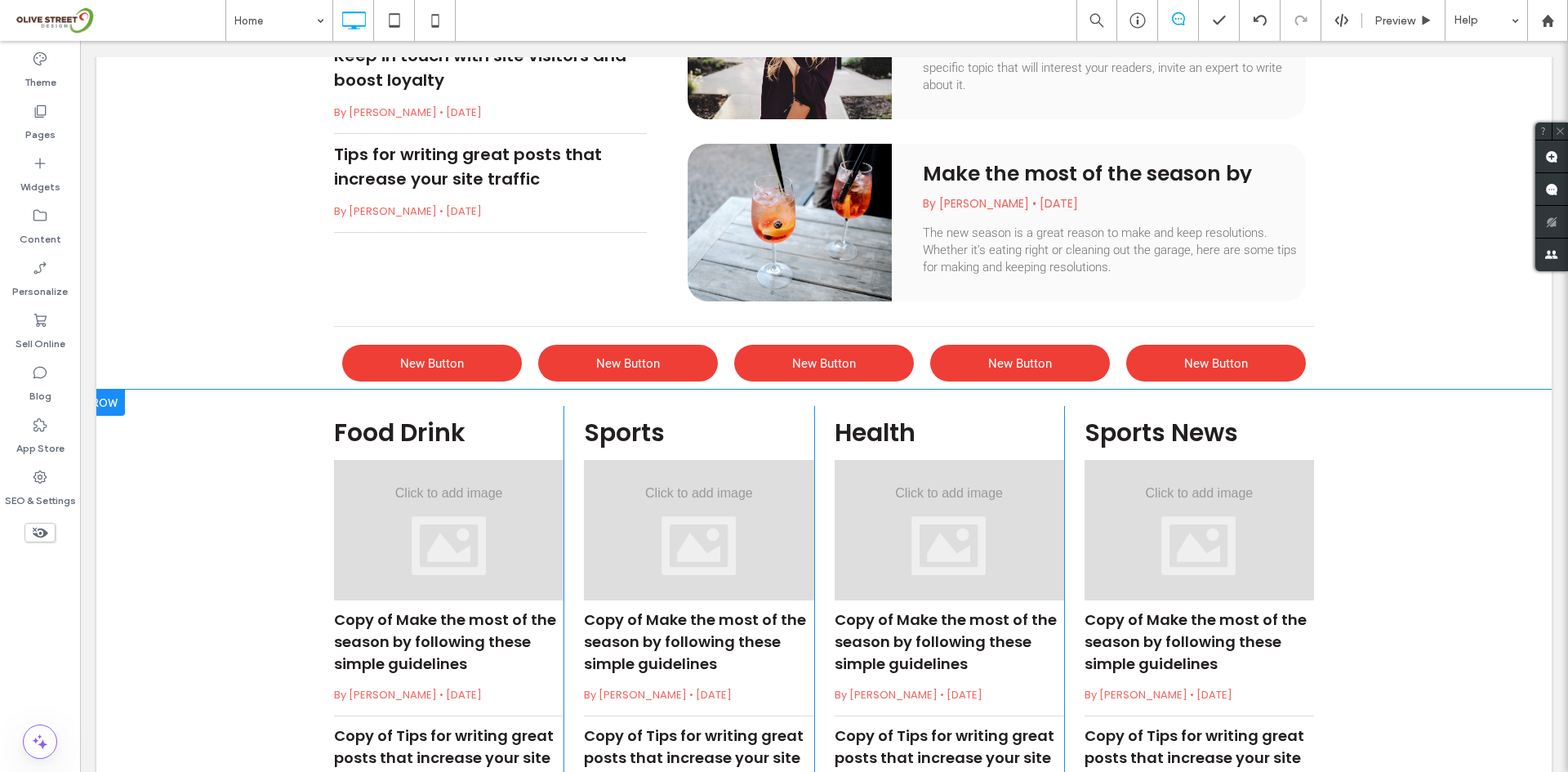
scroll to position [2331, 0]
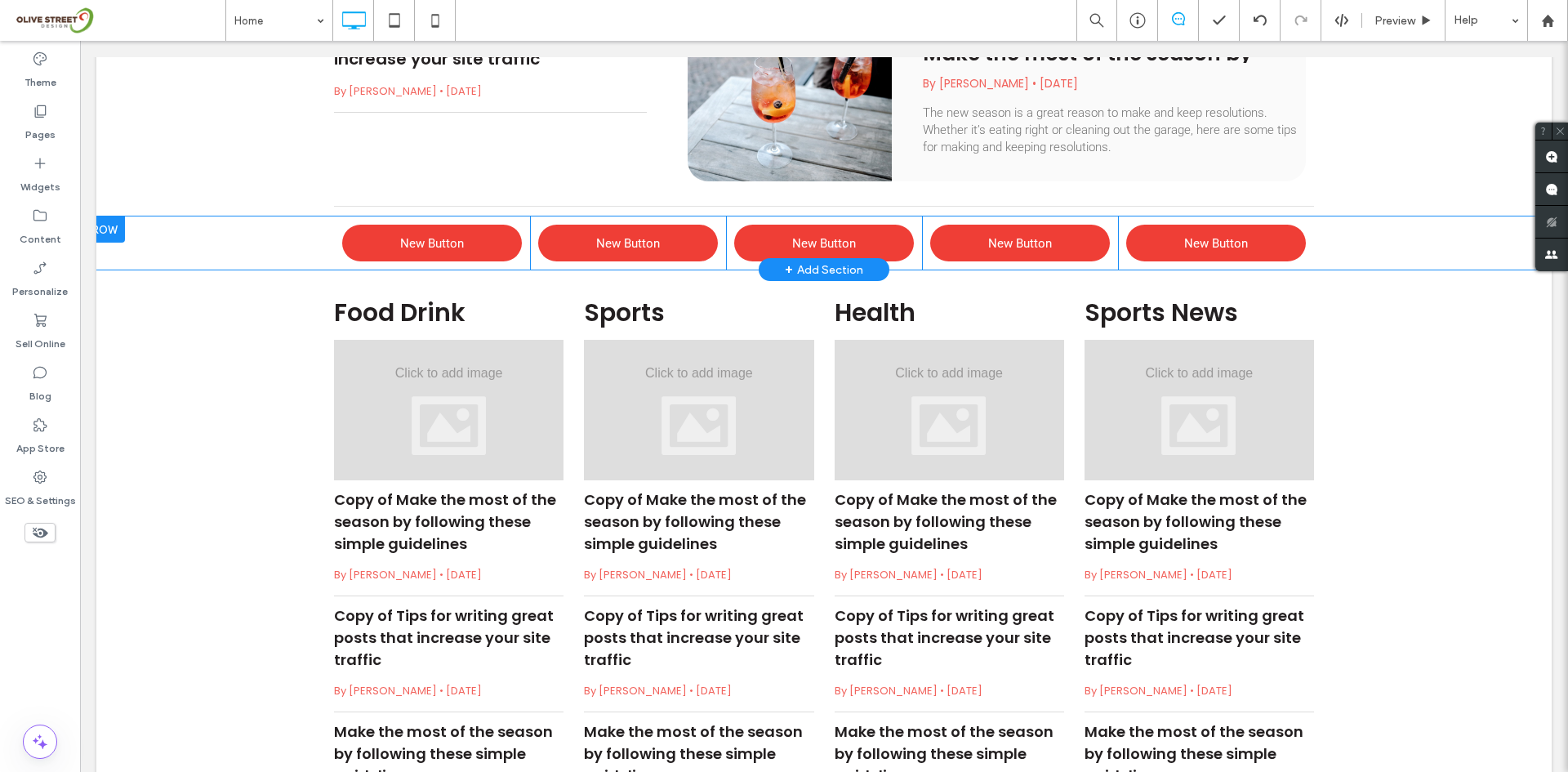
click at [824, 269] on div "+ Add Section" at bounding box center [823, 269] width 78 height 18
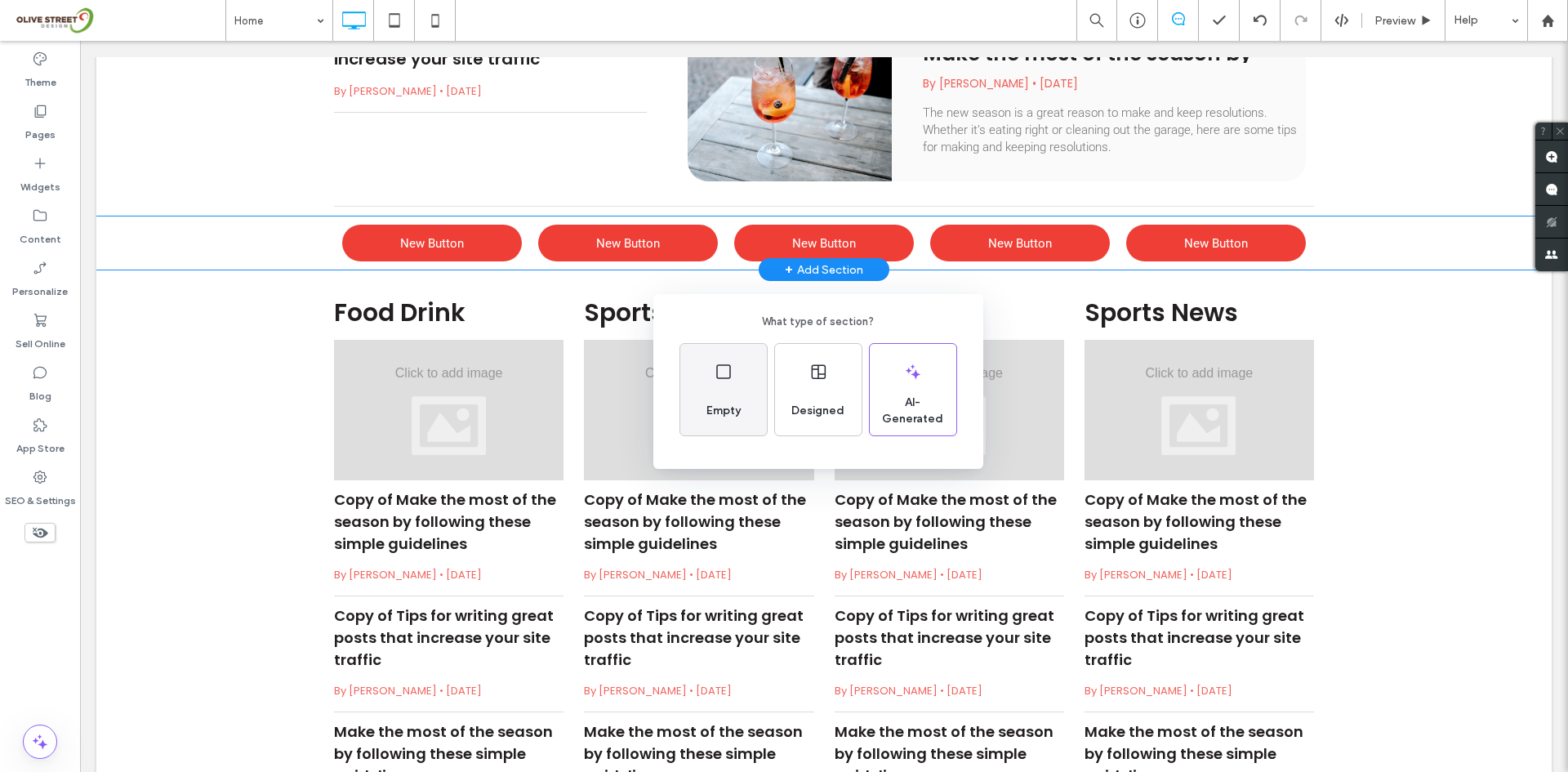
click at [727, 393] on div "Empty" at bounding box center [723, 411] width 47 height 36
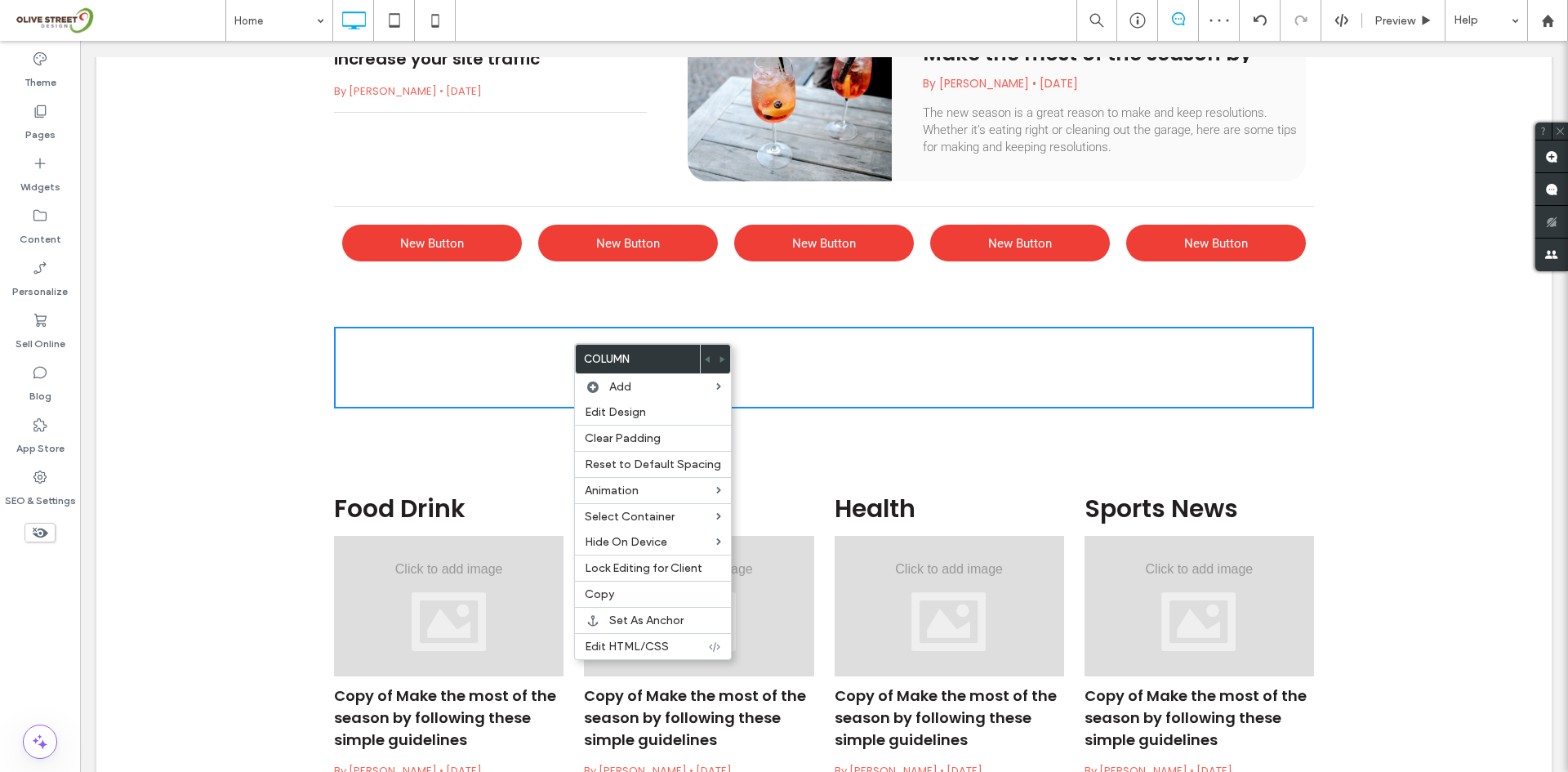
click at [0, 639] on div "Theme Pages Widgets Content Personalize Sell Online Blog App Store SEO & Settin…" at bounding box center [40, 405] width 80 height 730
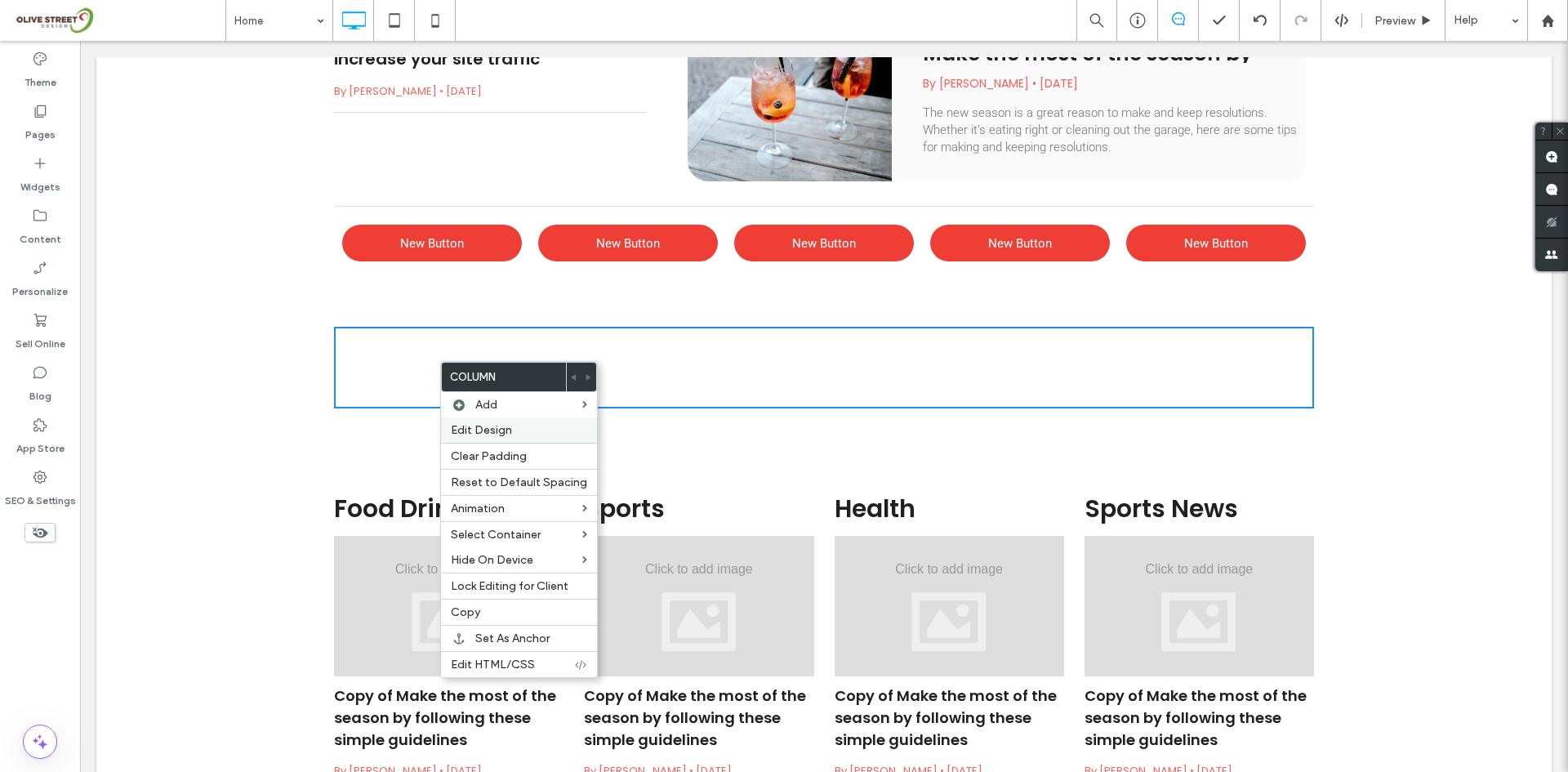
click at [519, 424] on label "Edit Design" at bounding box center [519, 430] width 136 height 14
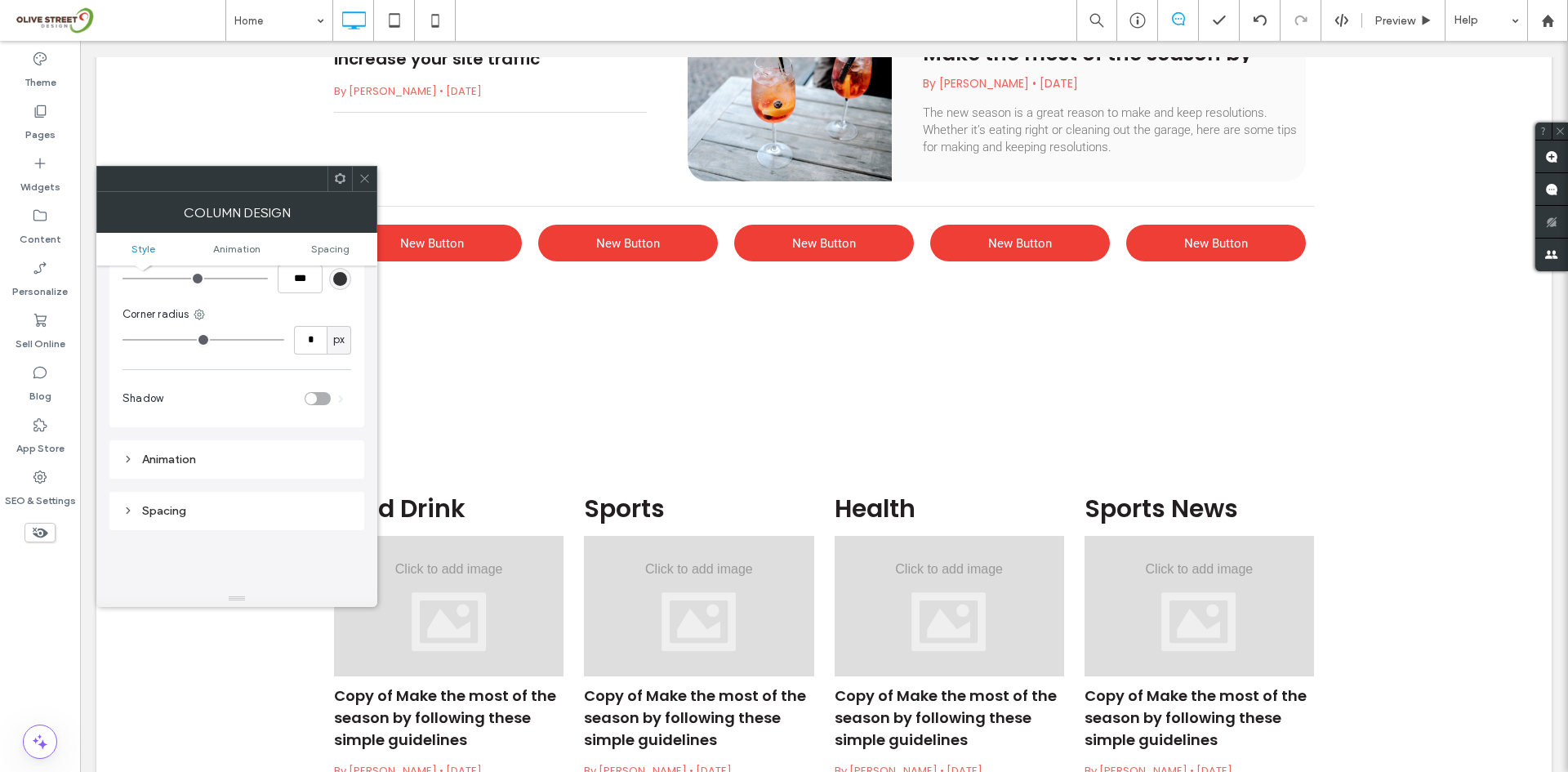
scroll to position [190, 0]
click at [189, 441] on div "Animation" at bounding box center [237, 438] width 229 height 14
click at [159, 348] on div "Entrance" at bounding box center [237, 359] width 229 height 28
click at [223, 332] on div "Trigger" at bounding box center [237, 333] width 229 height 16
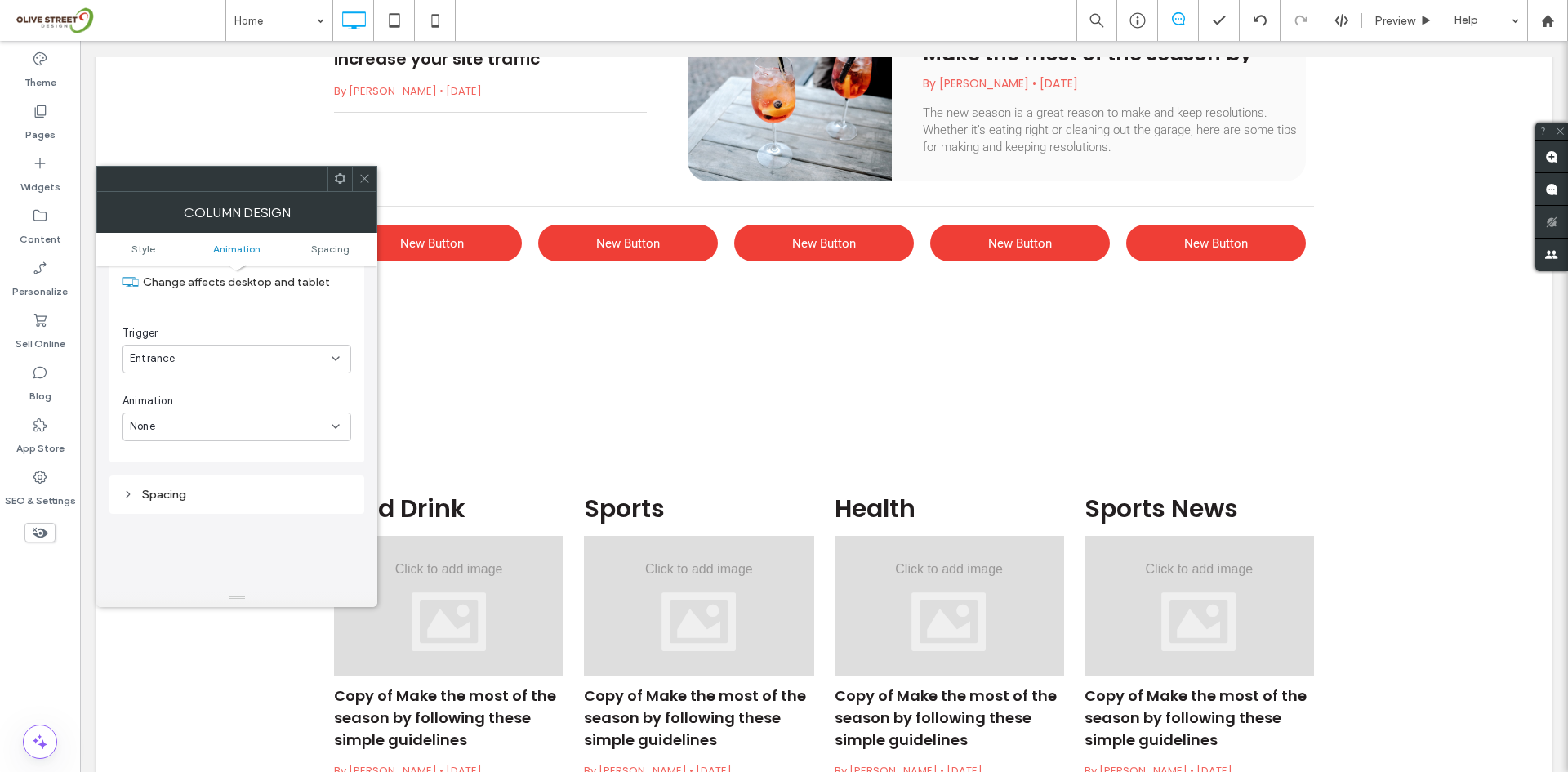
click at [196, 431] on div "None" at bounding box center [230, 425] width 201 height 16
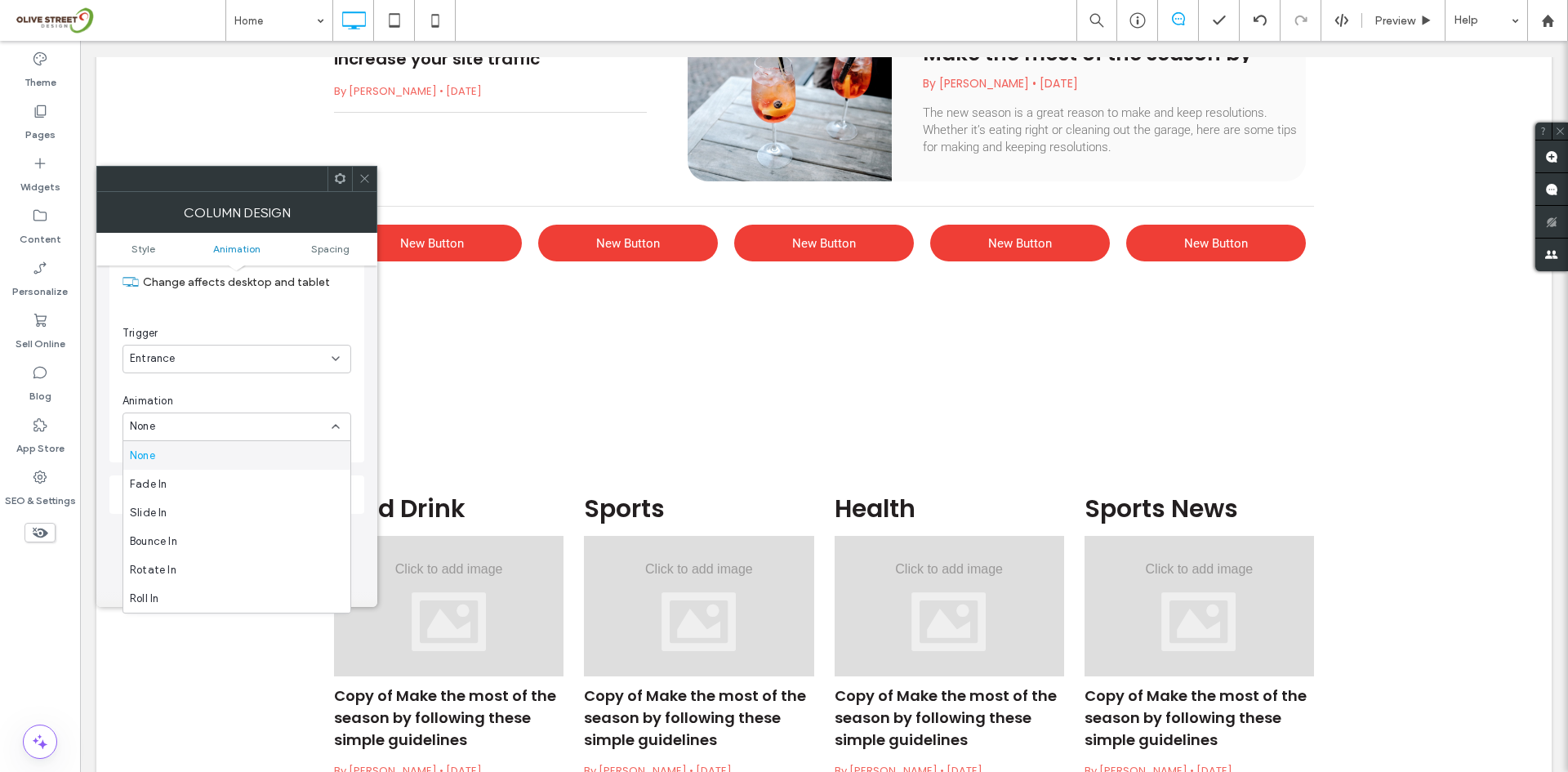
click at [196, 334] on div "Trigger" at bounding box center [237, 333] width 229 height 16
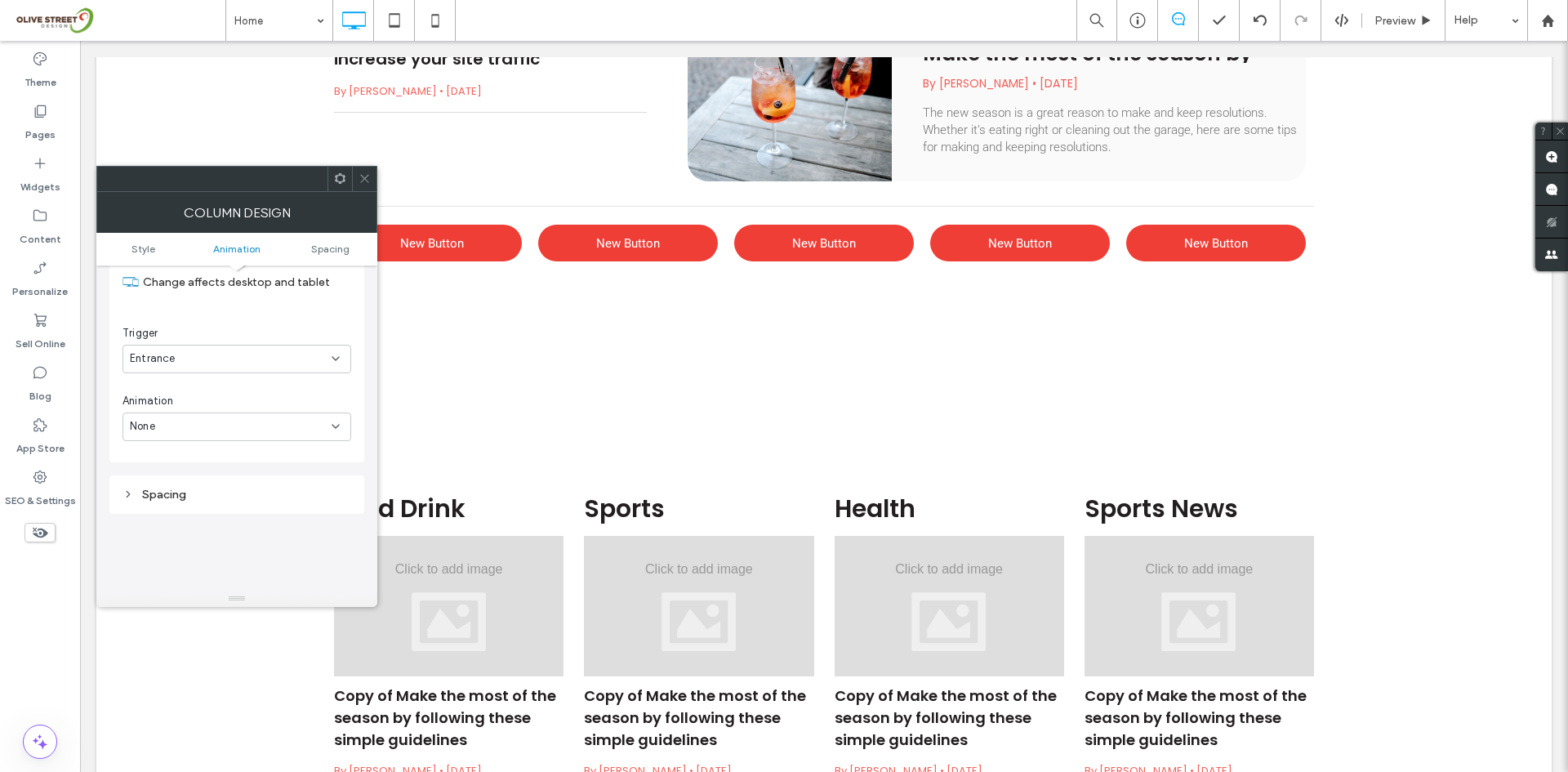
click at [367, 188] on span at bounding box center [364, 179] width 12 height 25
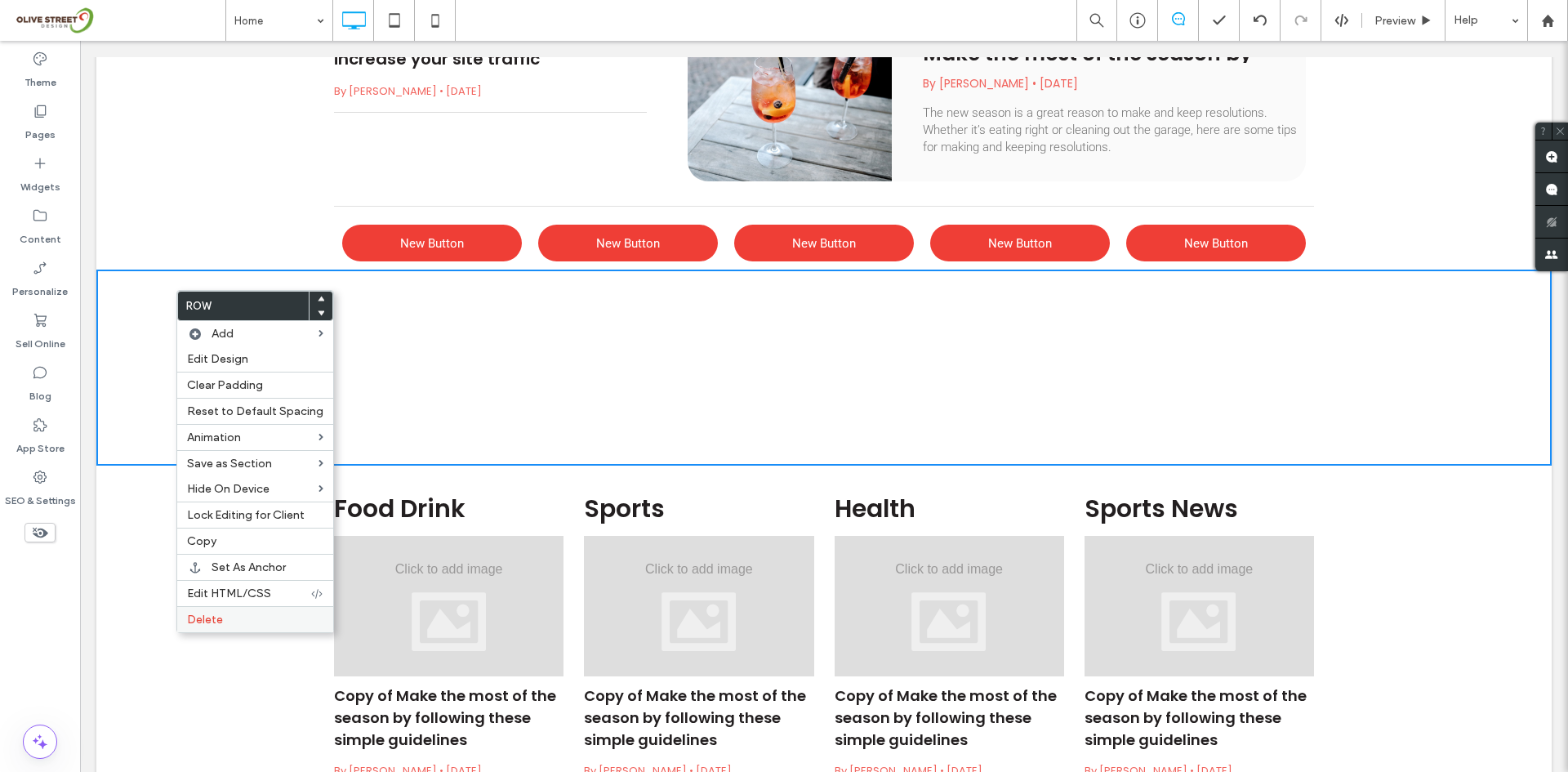
click at [223, 614] on label "Delete" at bounding box center [255, 619] width 136 height 14
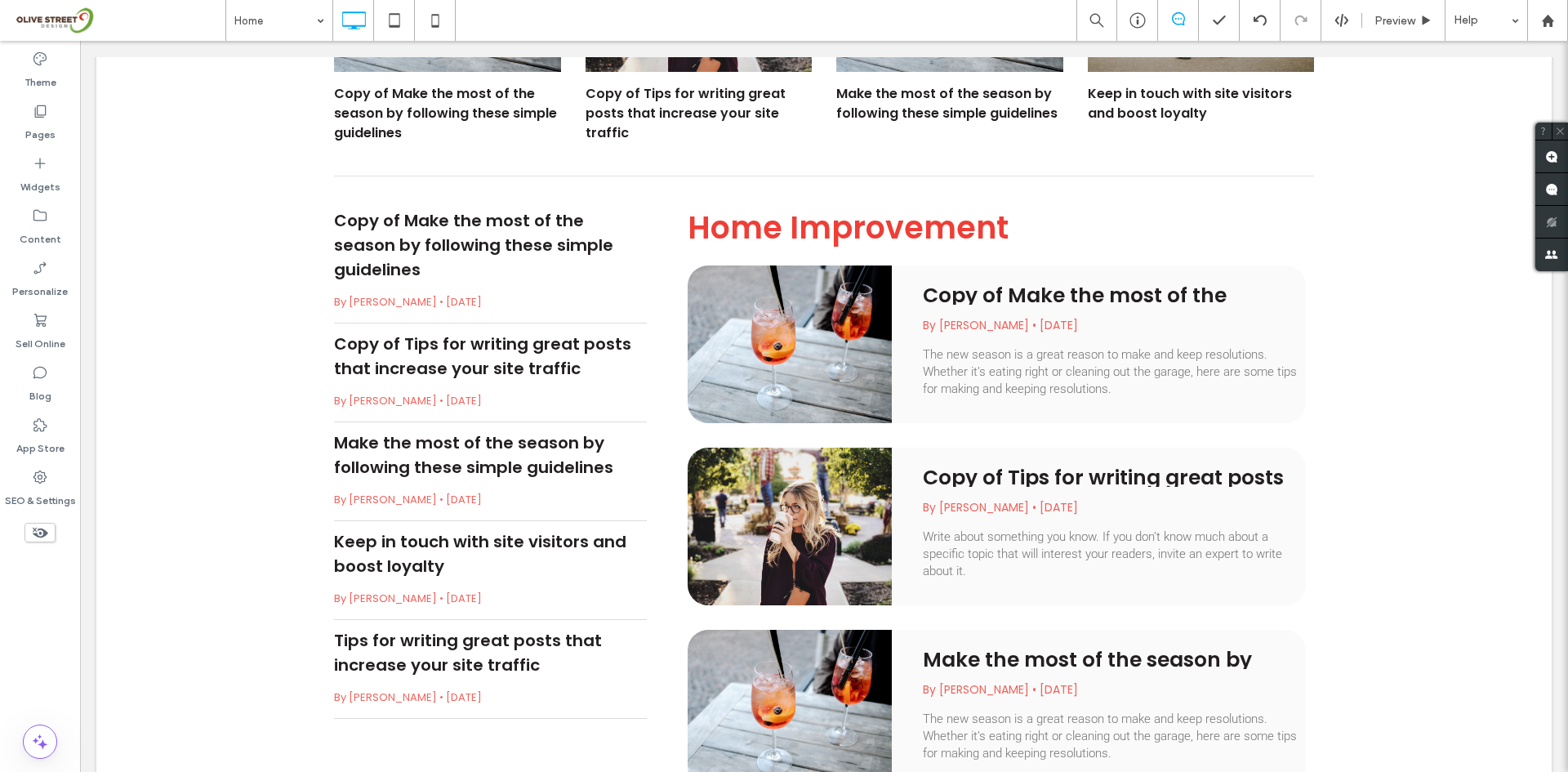
scroll to position [1570, 0]
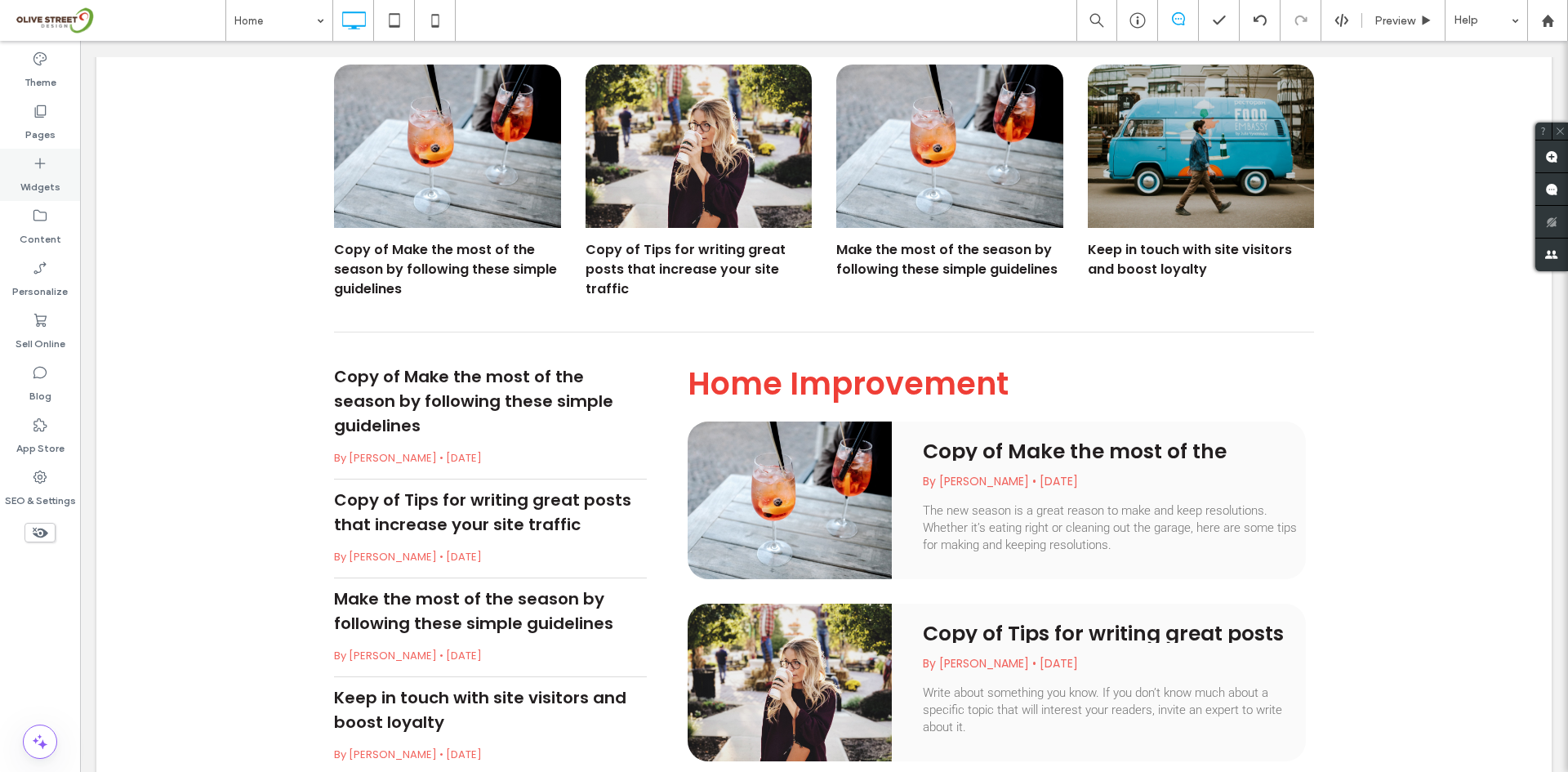
drag, startPoint x: 29, startPoint y: 163, endPoint x: 599, endPoint y: 328, distance: 593.4
click at [29, 163] on div "Widgets" at bounding box center [40, 174] width 80 height 52
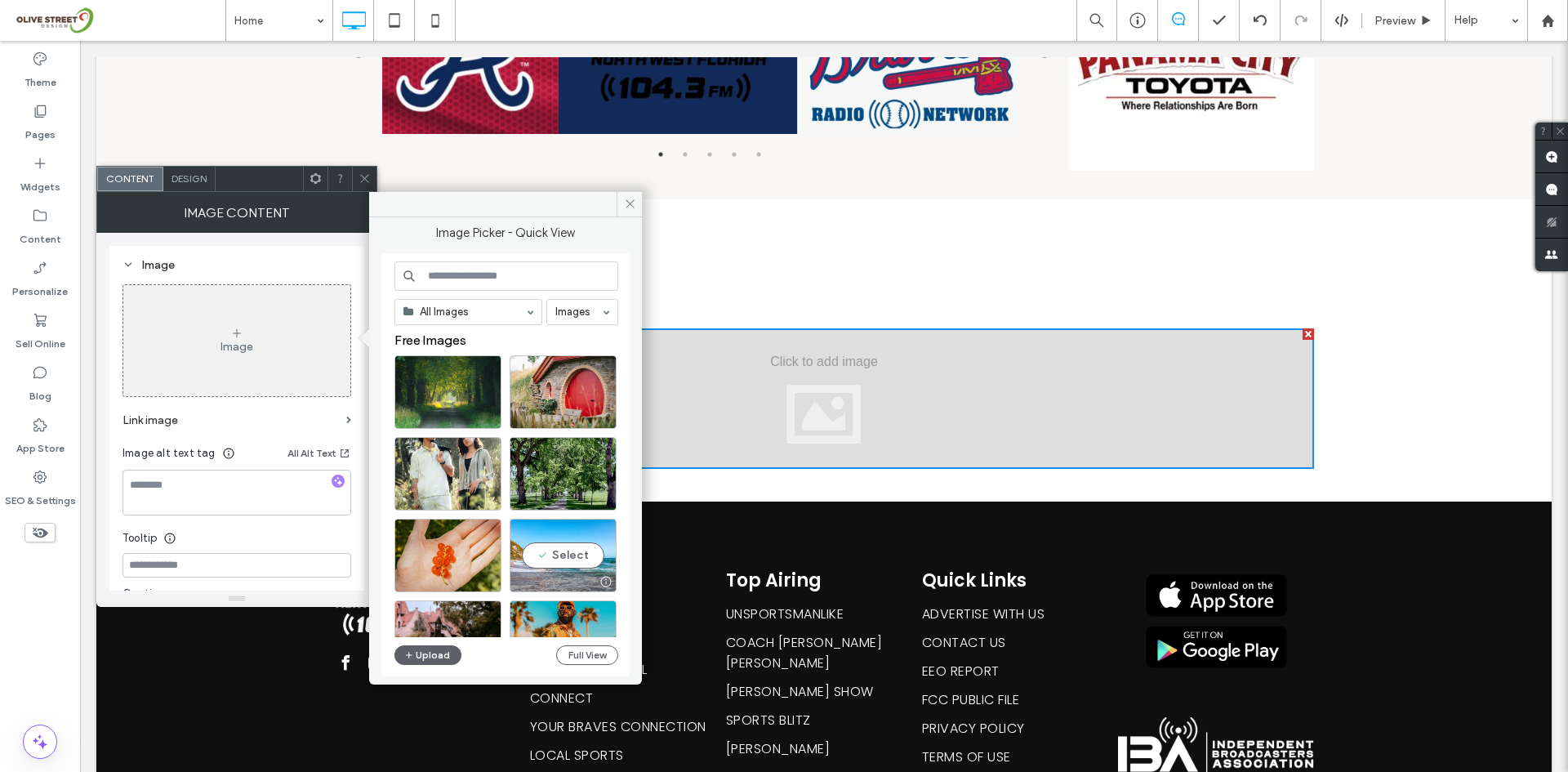
scroll to position [1287, 0]
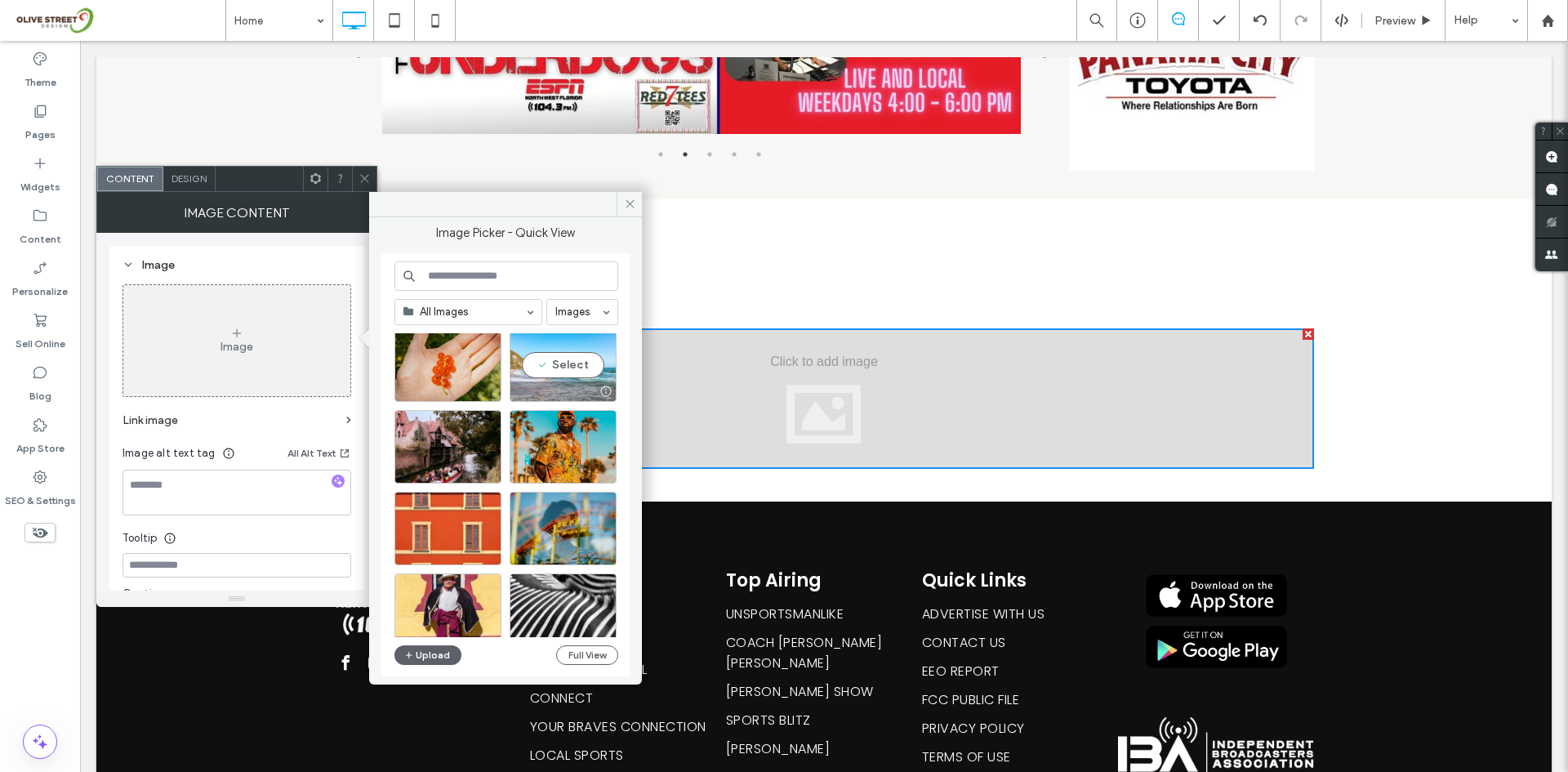
click at [549, 364] on div "Select" at bounding box center [562, 365] width 107 height 74
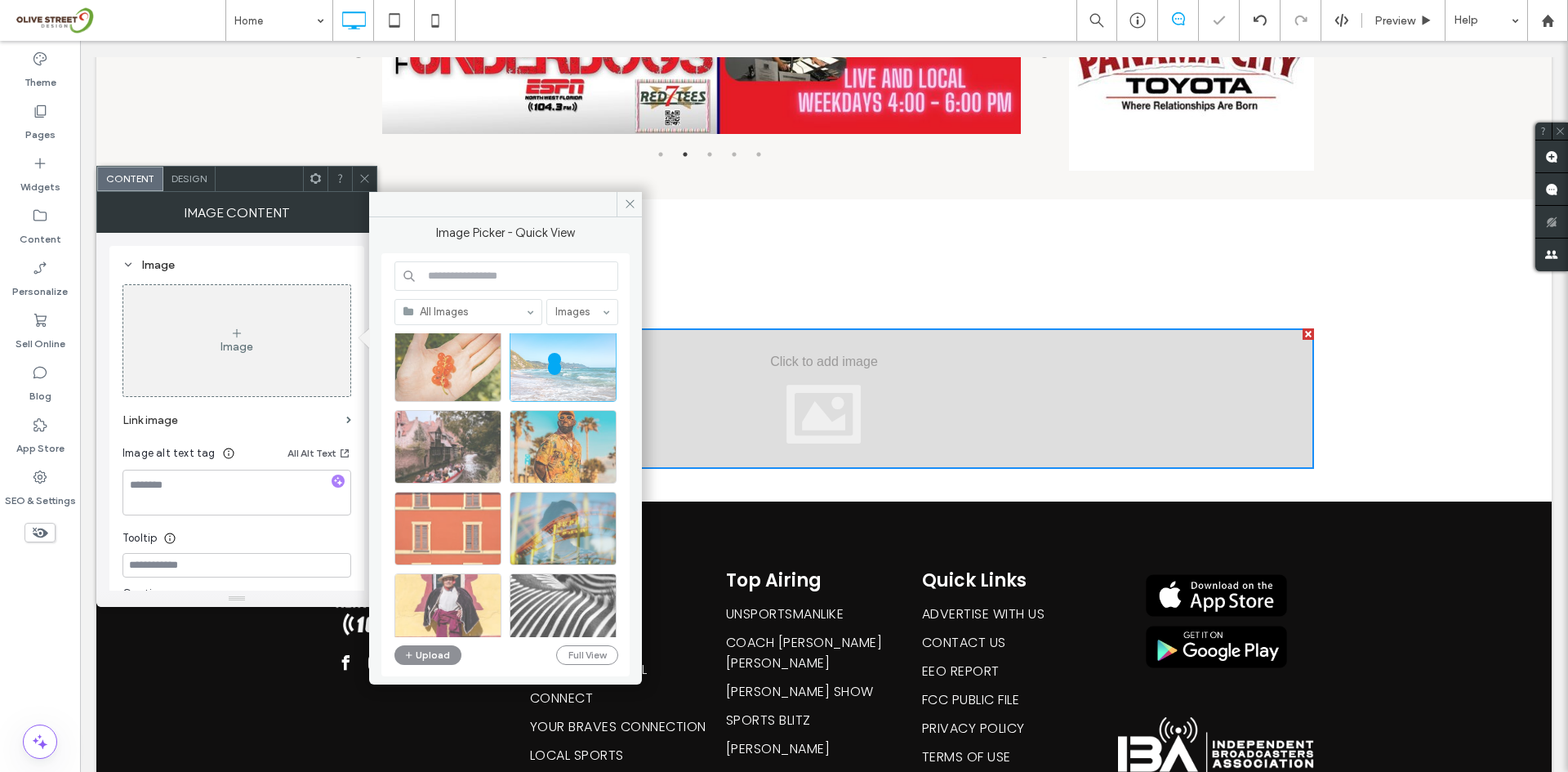
click at [0, 622] on div "Theme Pages Widgets Content Personalize Sell Online Blog App Store SEO & Settin…" at bounding box center [40, 405] width 80 height 730
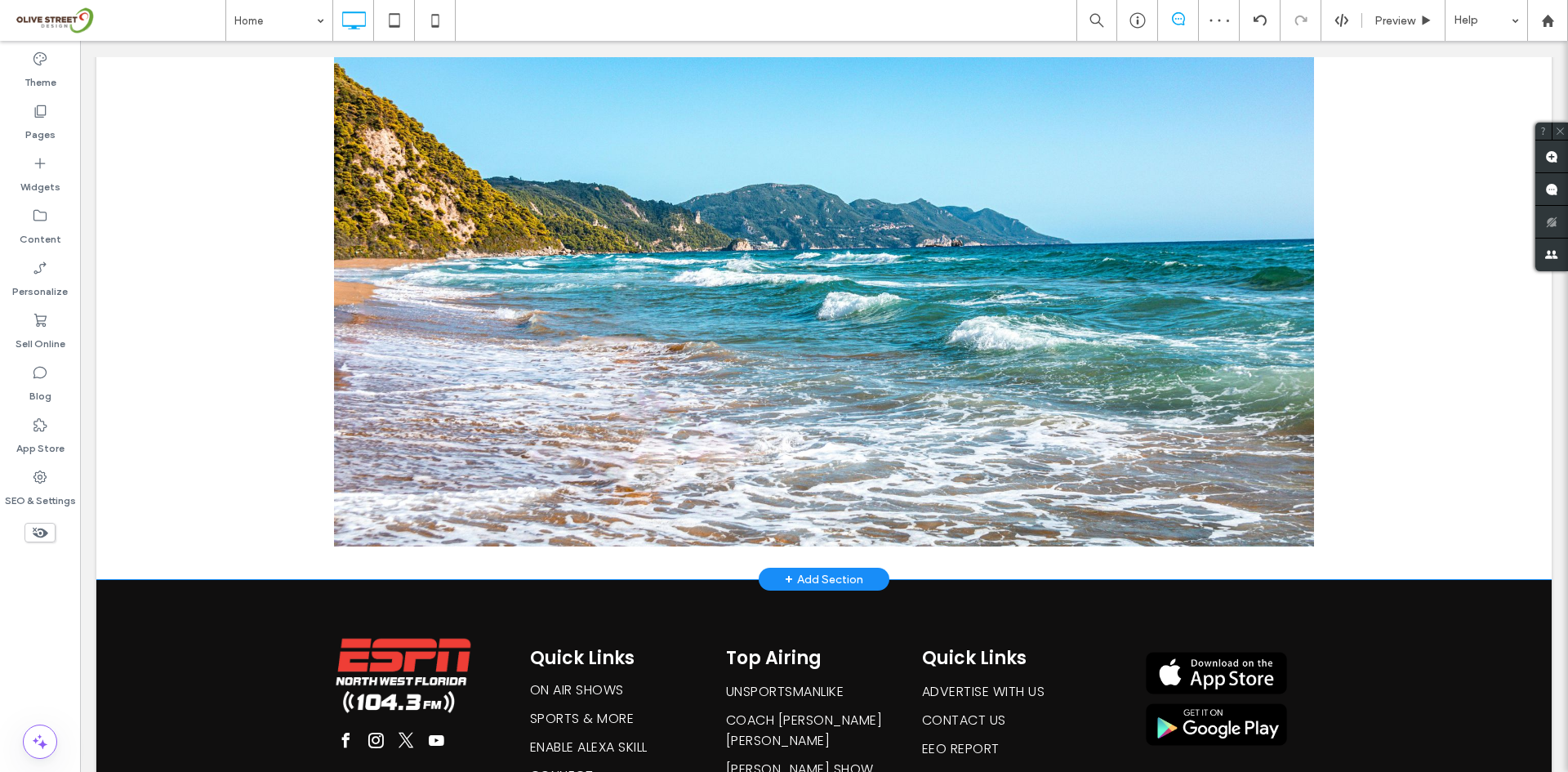
scroll to position [3665, 0]
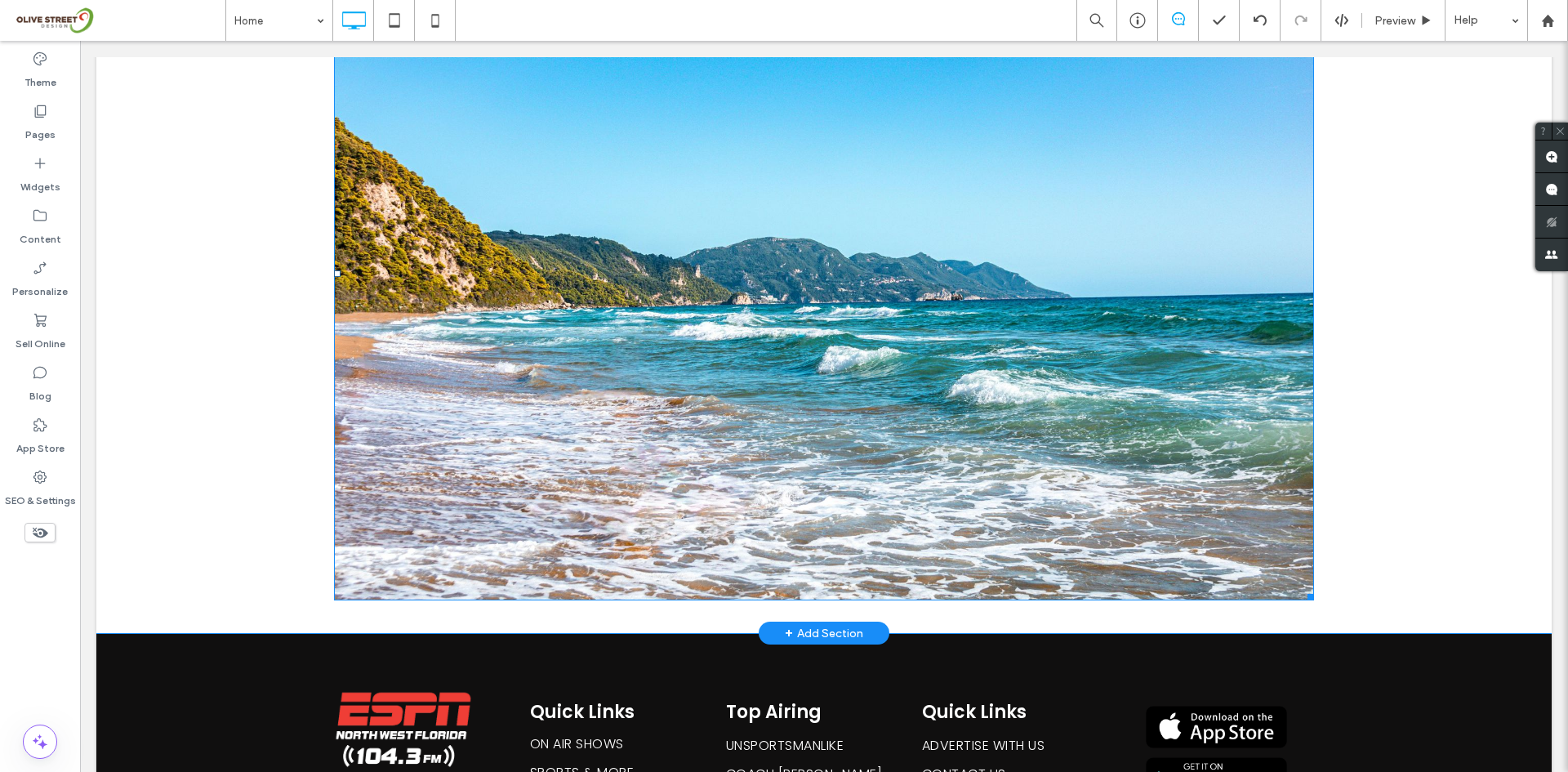
click at [1270, 531] on img at bounding box center [823, 273] width 980 height 653
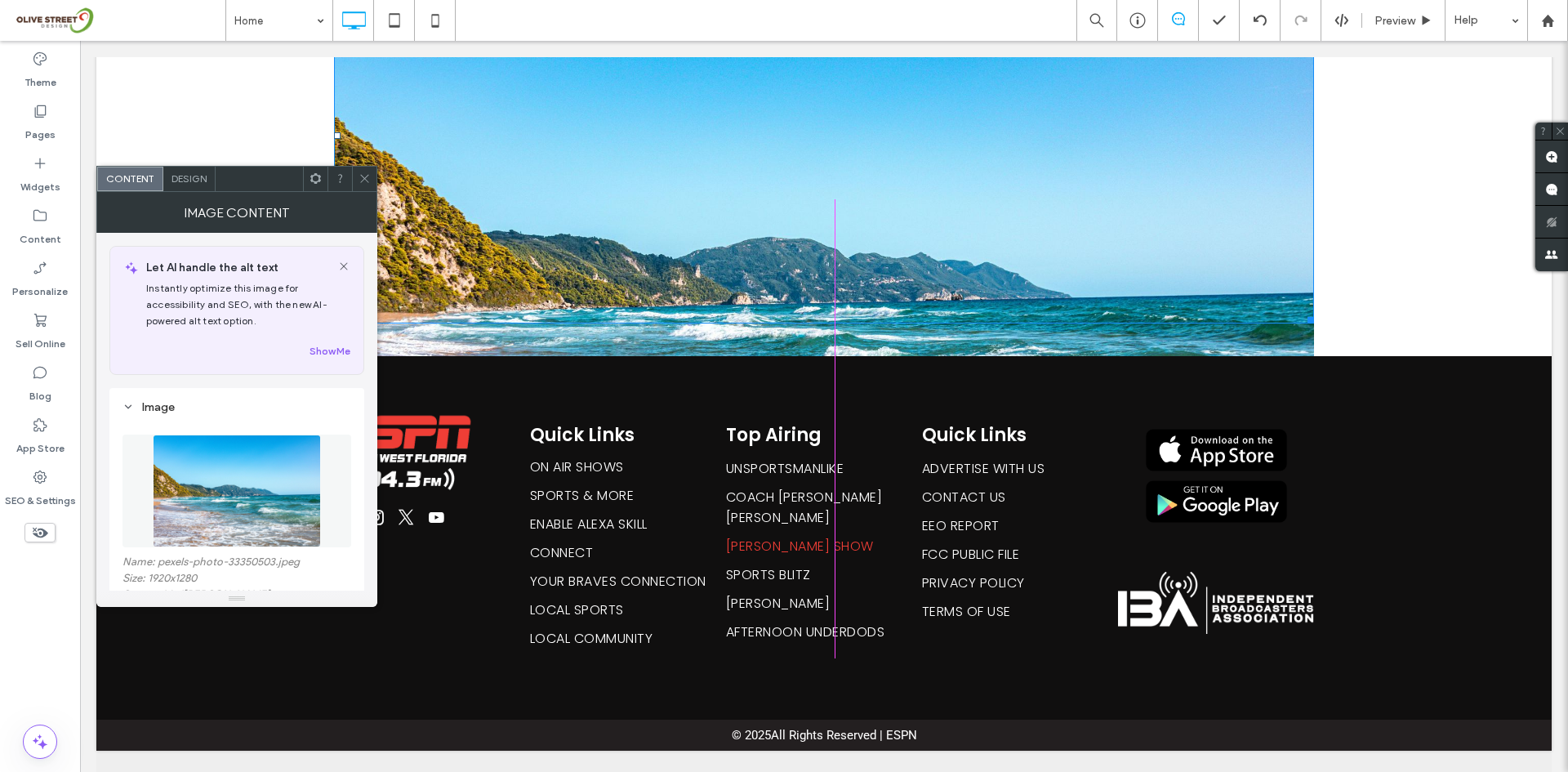
click at [0, 647] on div "Theme Pages Widgets Content Personalize Sell Online Blog App Store SEO & Settin…" at bounding box center [40, 405] width 80 height 730
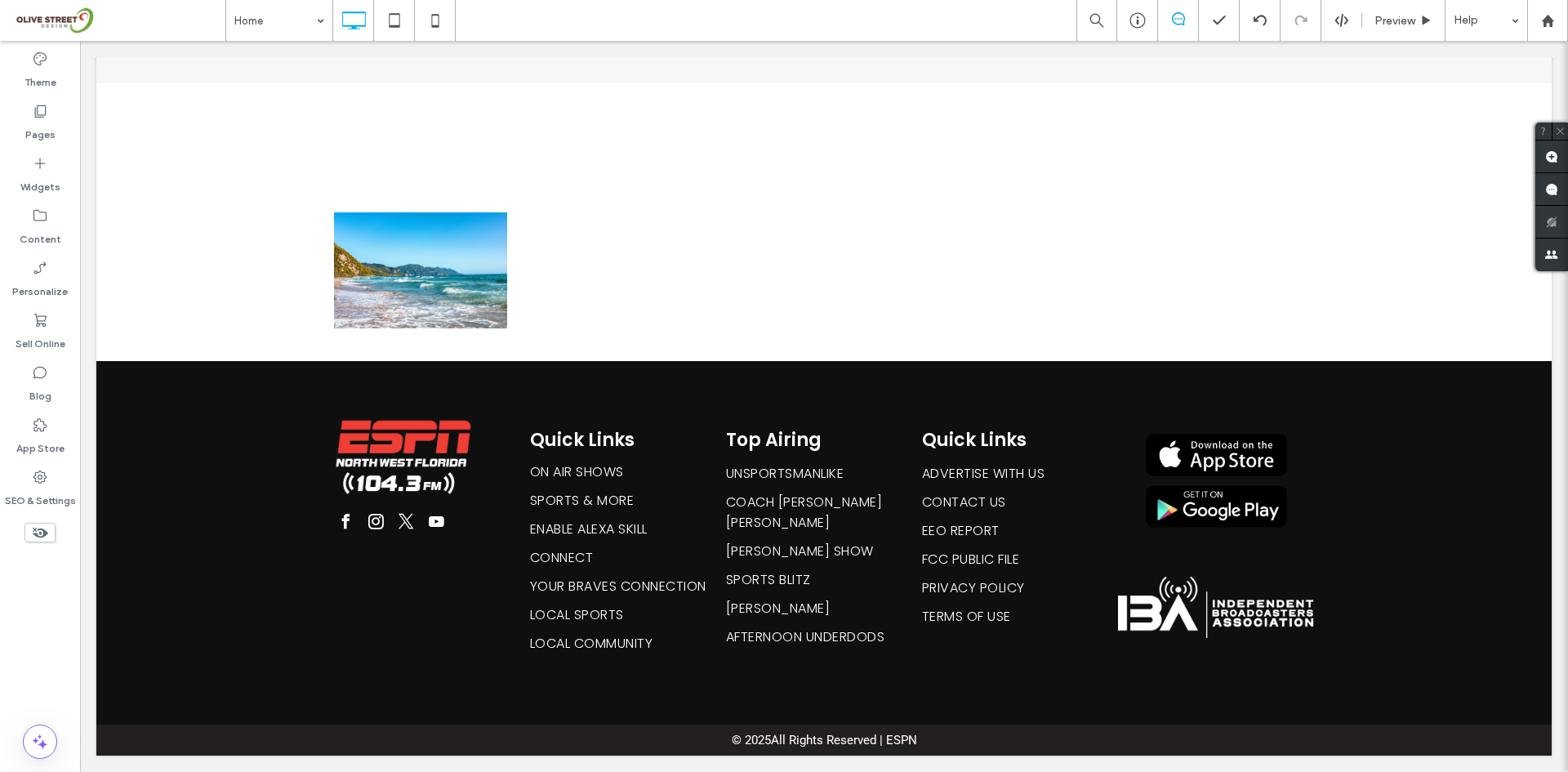
scroll to position [3400, 0]
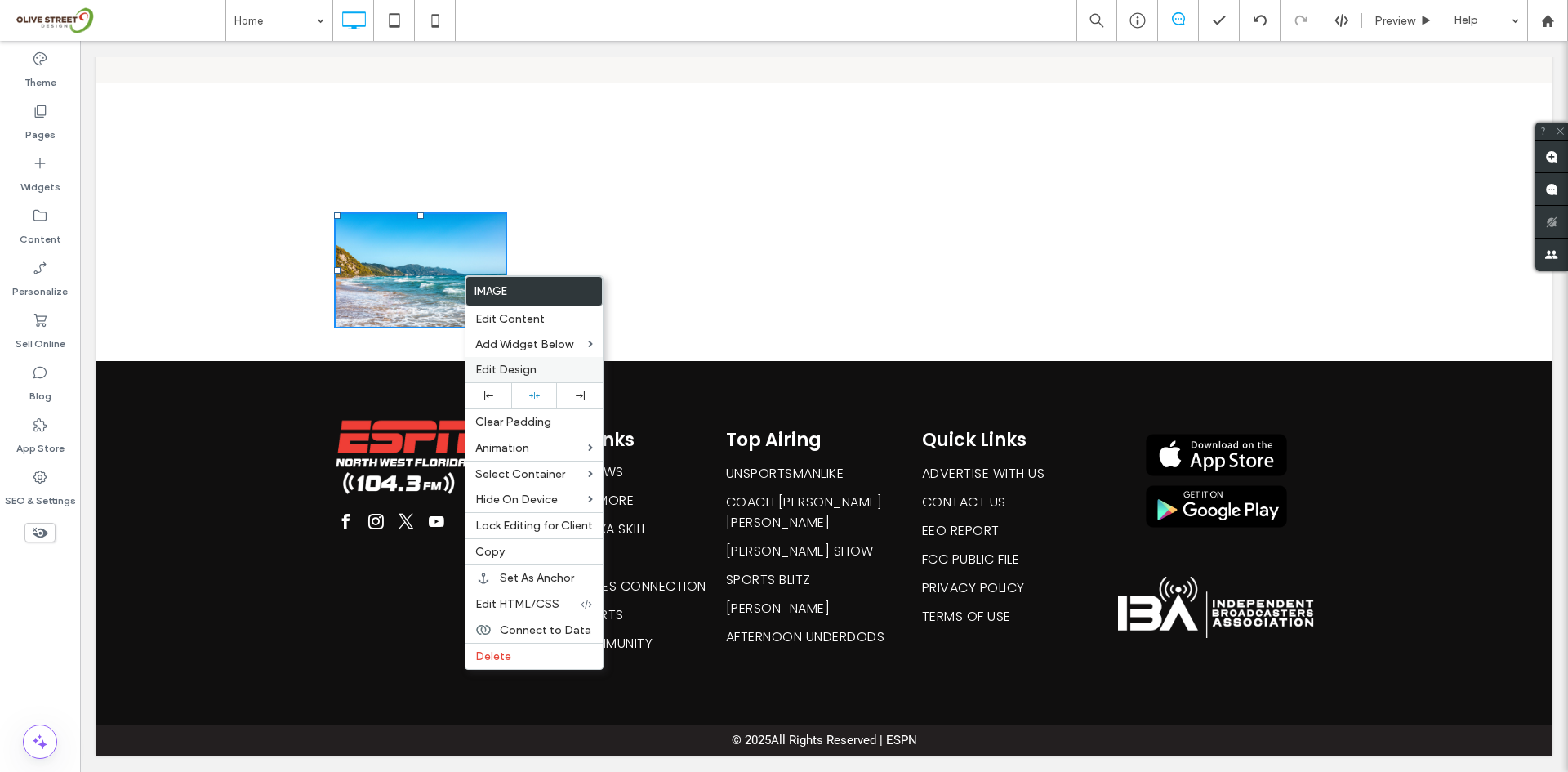
click at [552, 361] on div "Edit Design" at bounding box center [534, 369] width 137 height 26
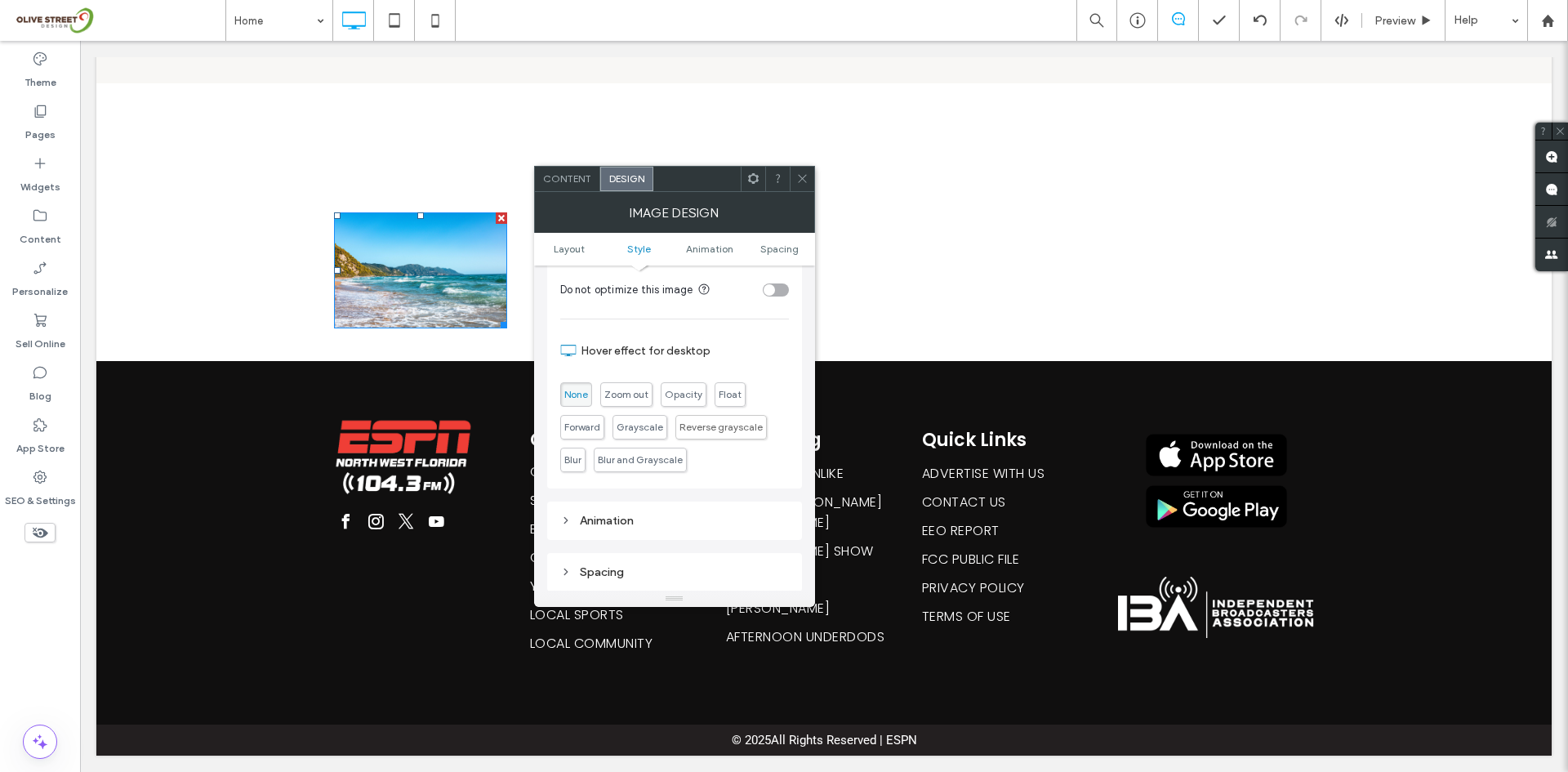
scroll to position [572, 0]
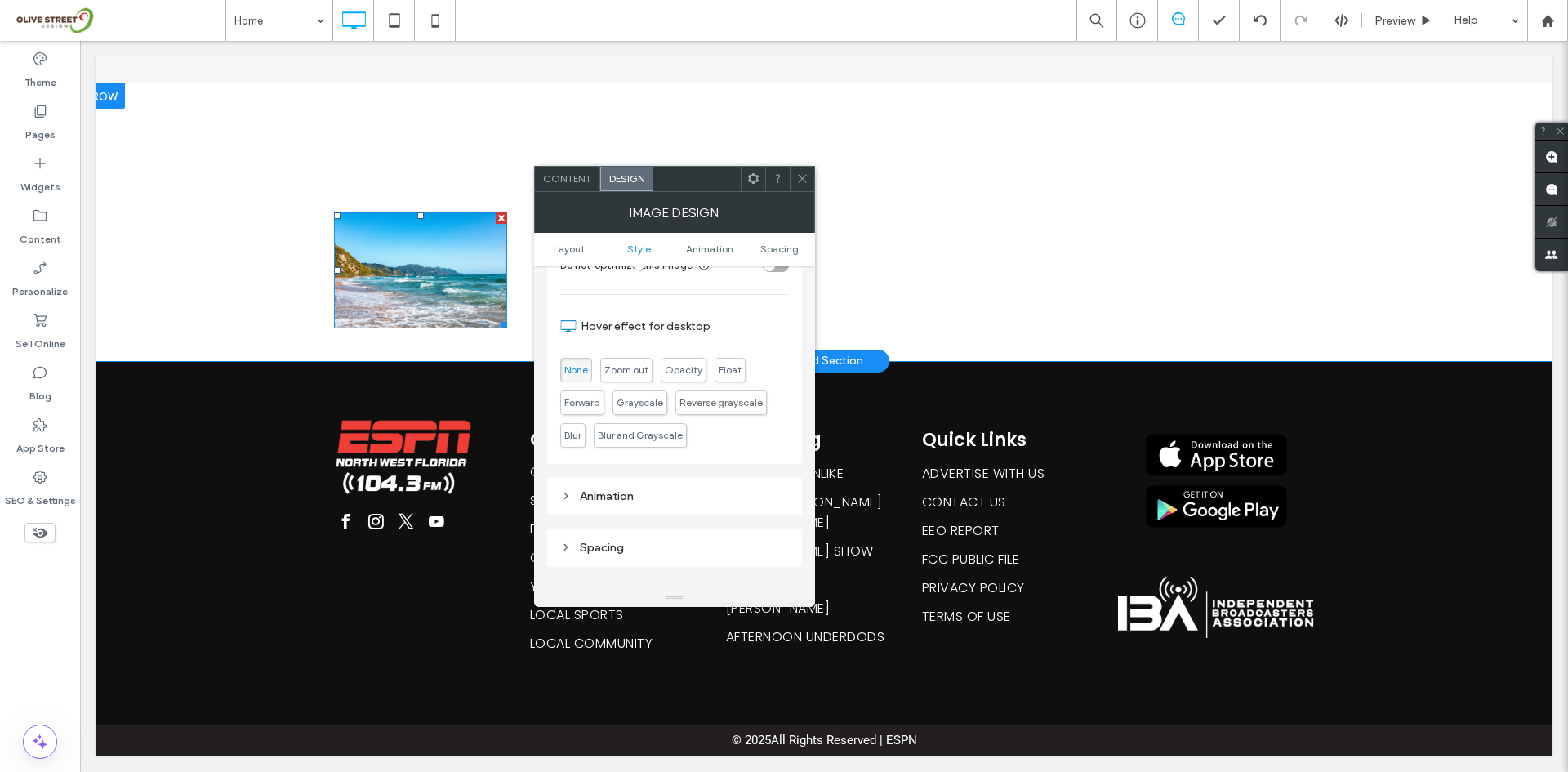
drag, startPoint x: 956, startPoint y: 42, endPoint x: 530, endPoint y: 344, distance: 522.2
click at [508, 327] on div at bounding box center [420, 270] width 173 height 115
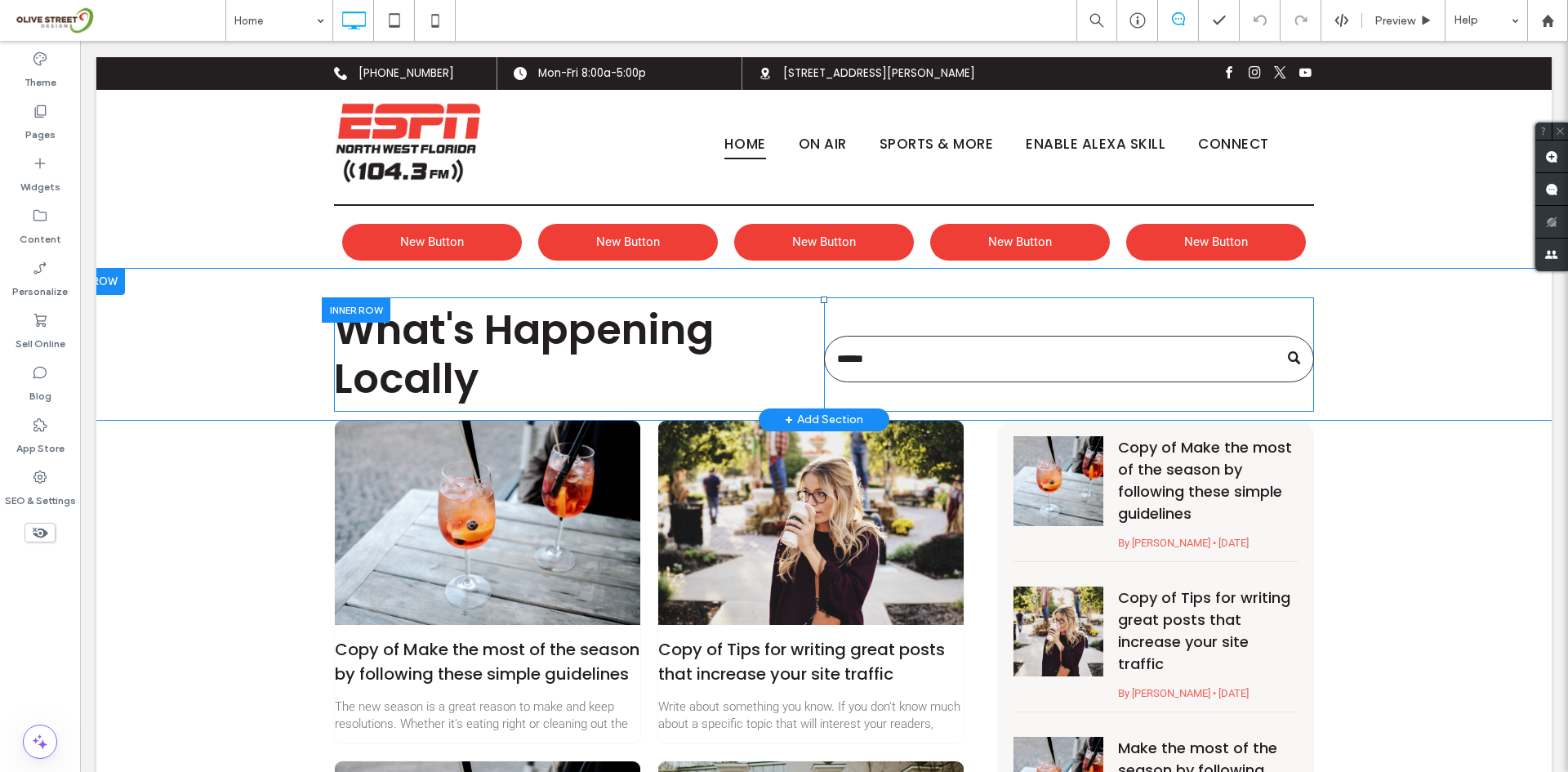
click at [1120, 323] on div "Click To Paste" at bounding box center [1069, 354] width 490 height 114
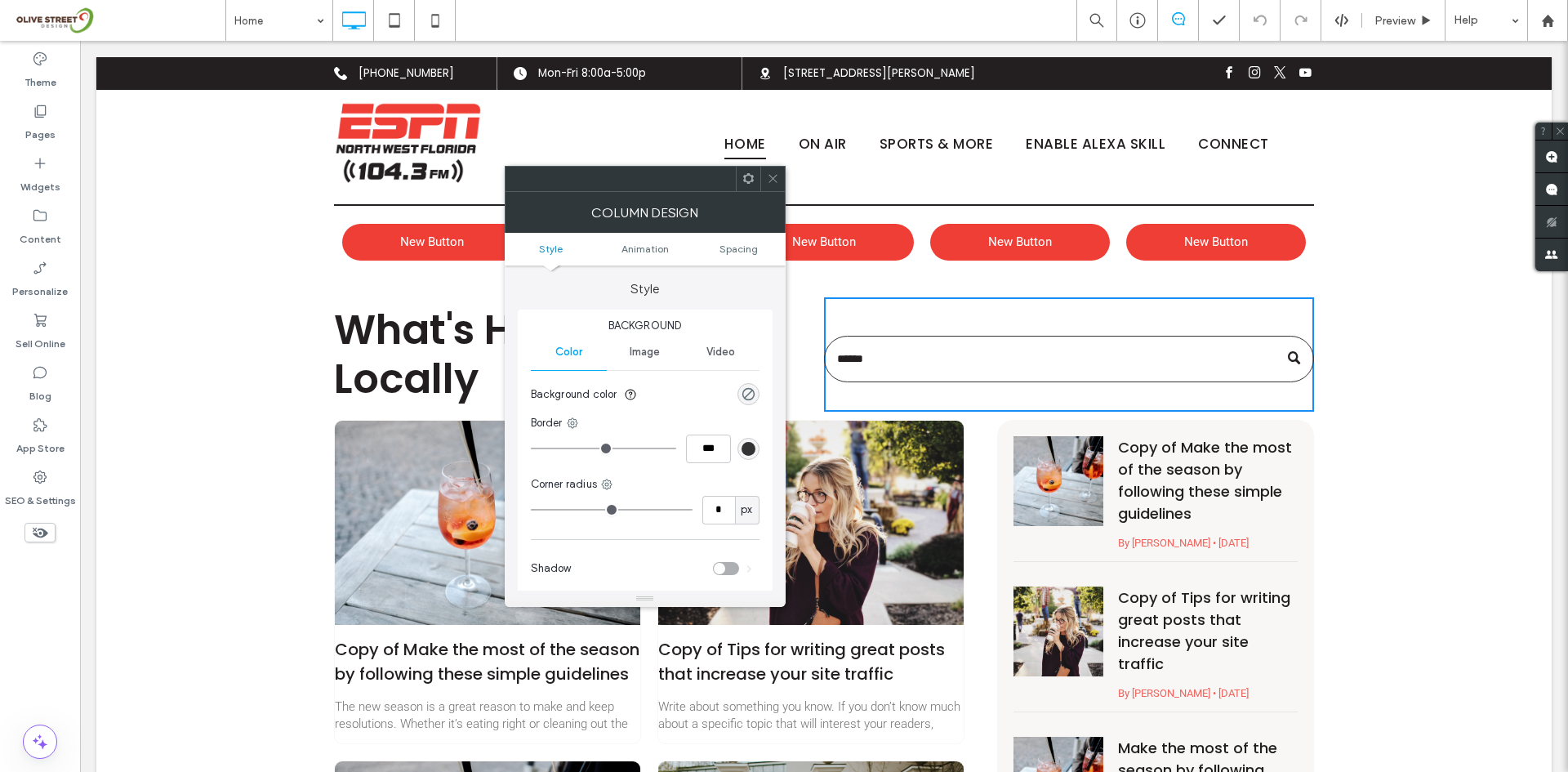
click at [768, 180] on icon at bounding box center [772, 178] width 12 height 12
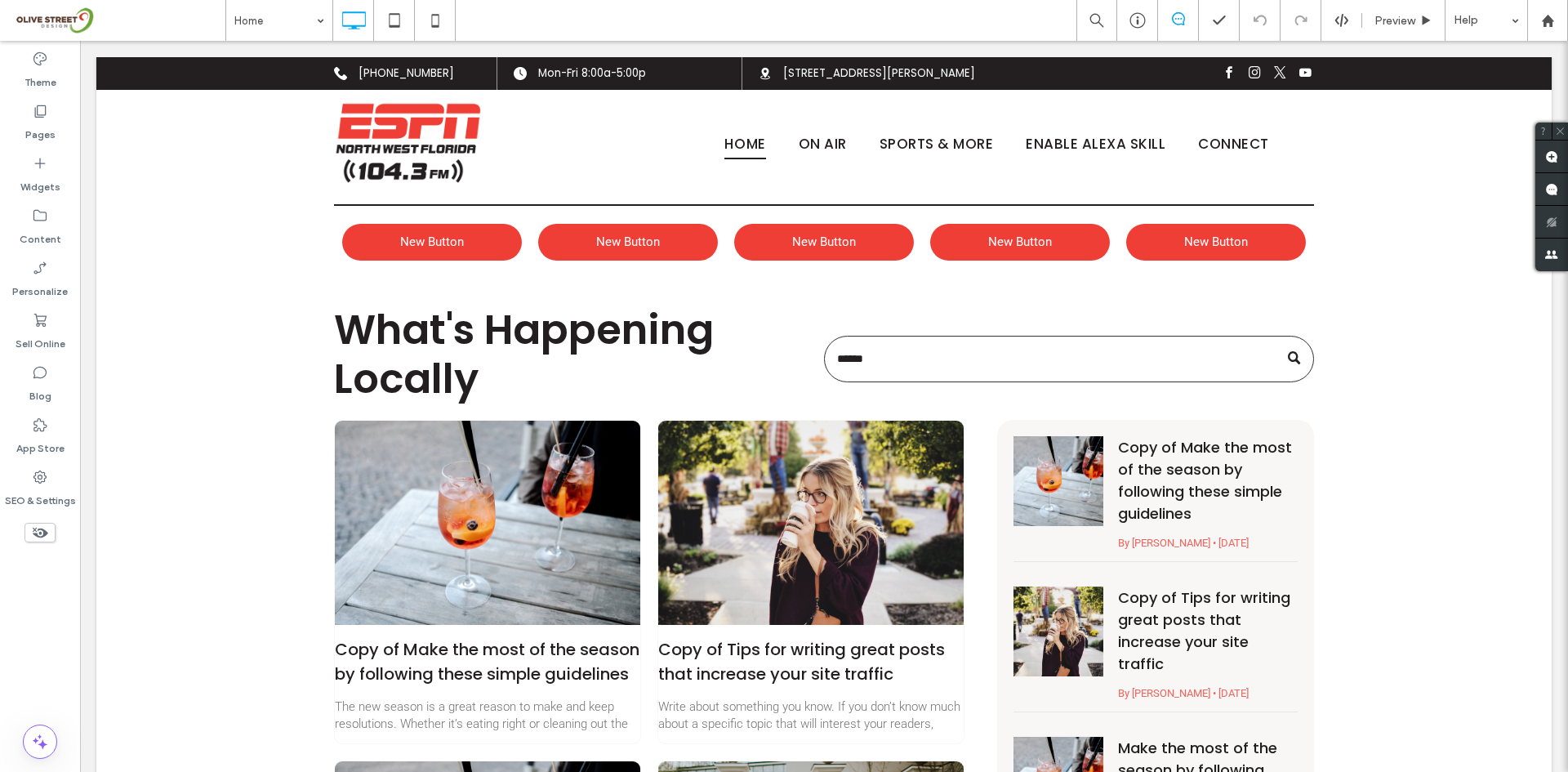
click at [22, 673] on div "Theme Pages Widgets Content Personalize Sell Online Blog App Store SEO & Settin…" at bounding box center [40, 405] width 80 height 730
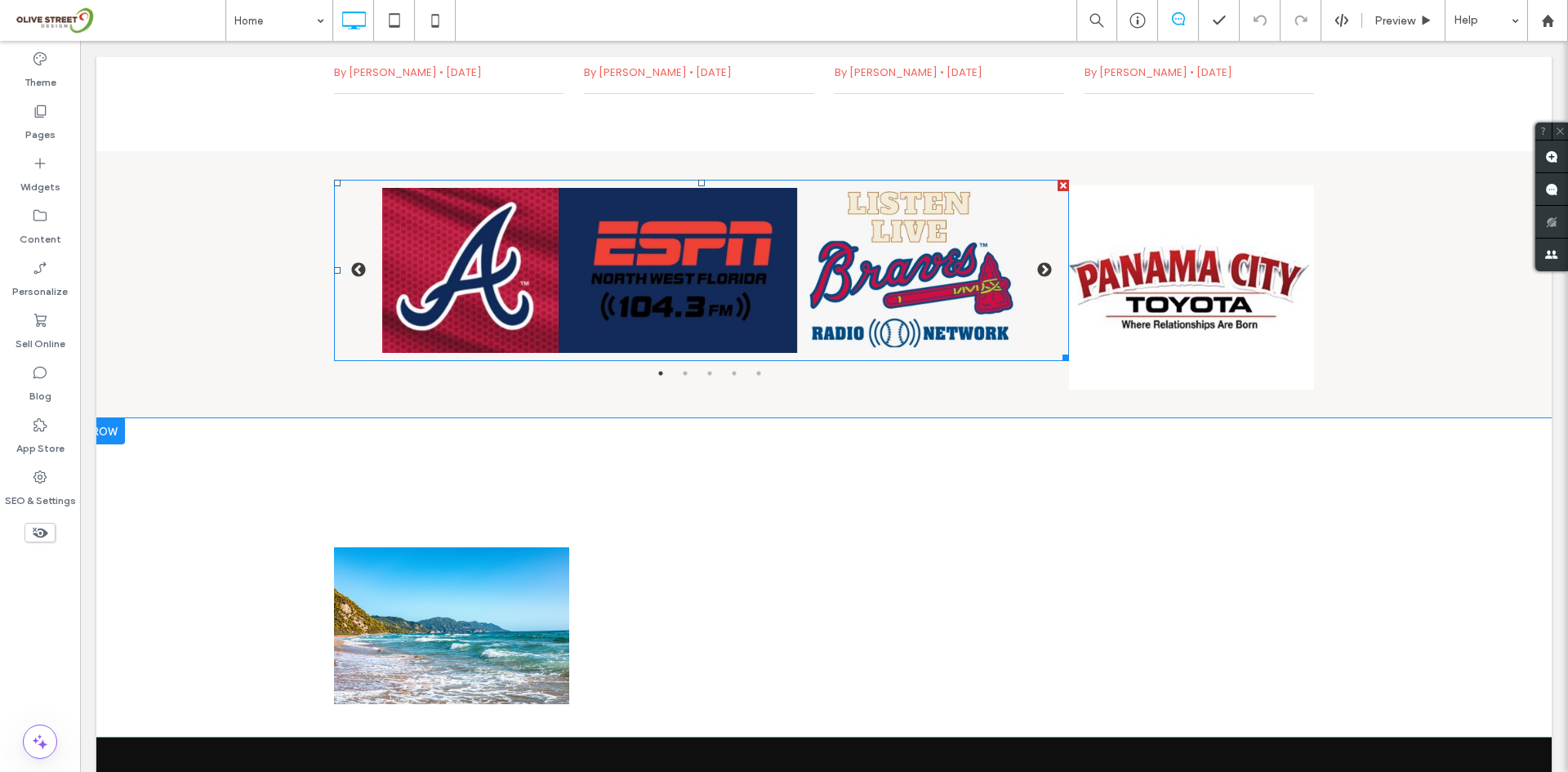
scroll to position [3239, 0]
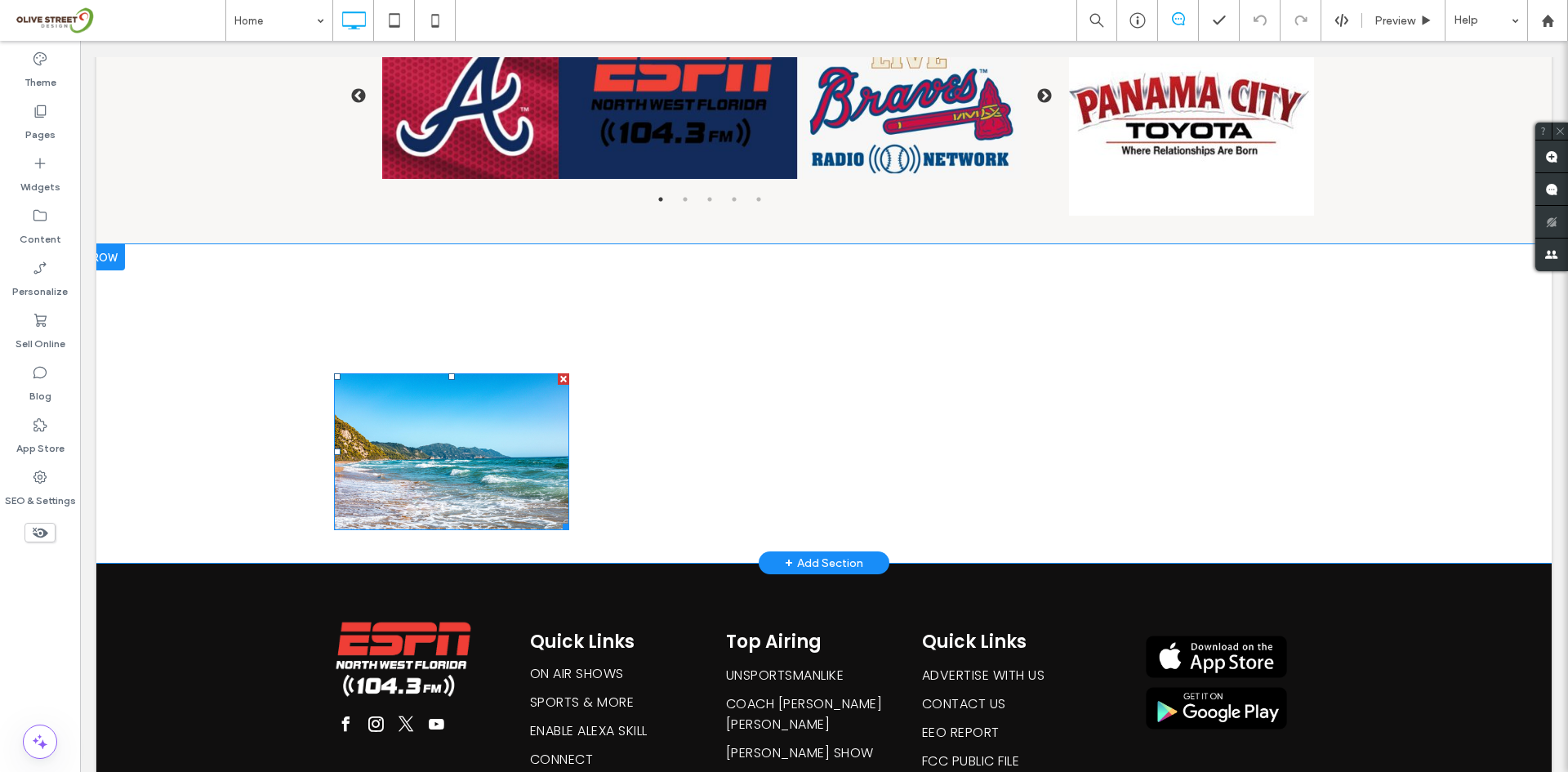
click at [485, 438] on img at bounding box center [451, 452] width 235 height 157
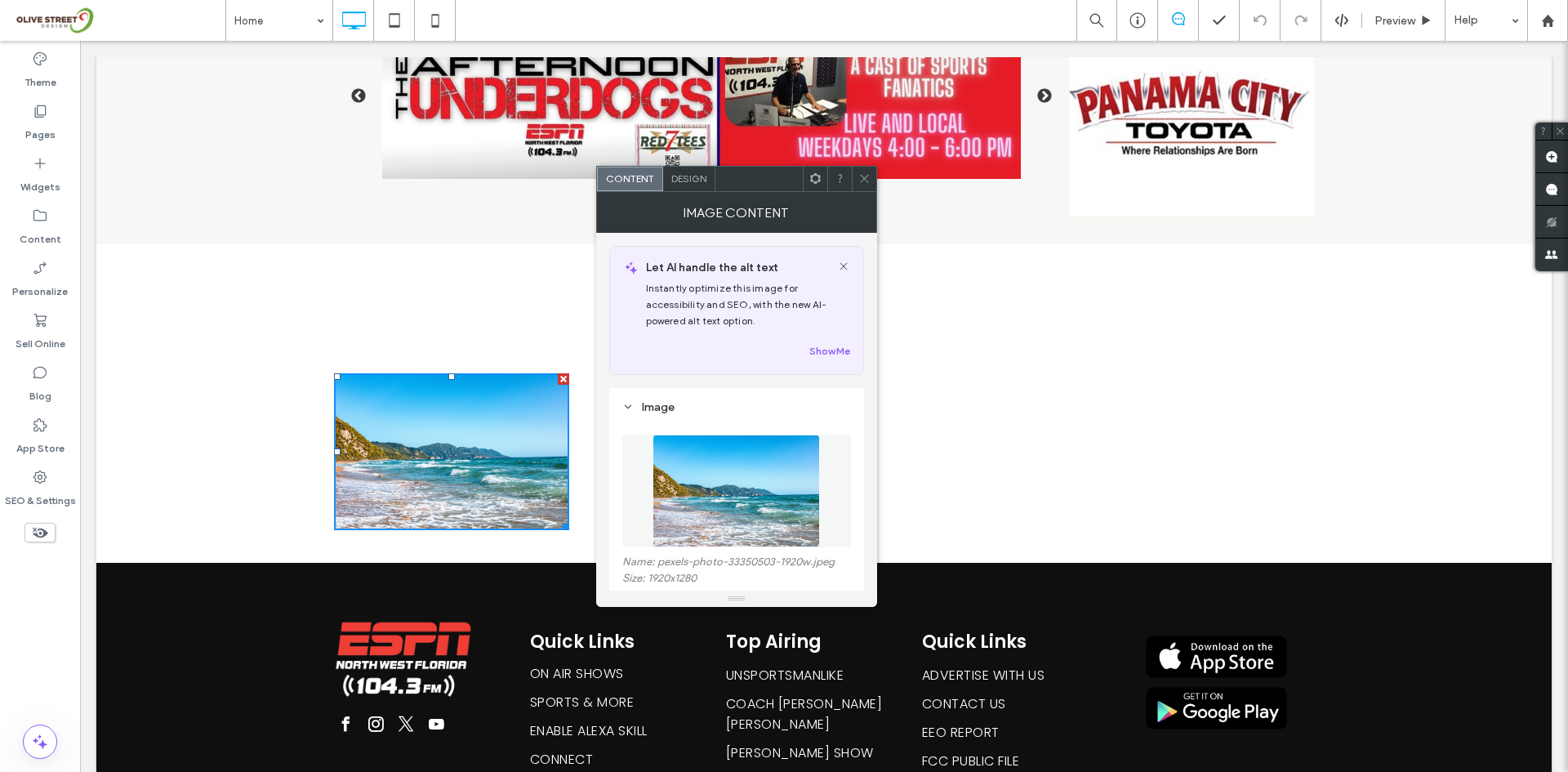
click at [861, 179] on icon at bounding box center [864, 178] width 12 height 12
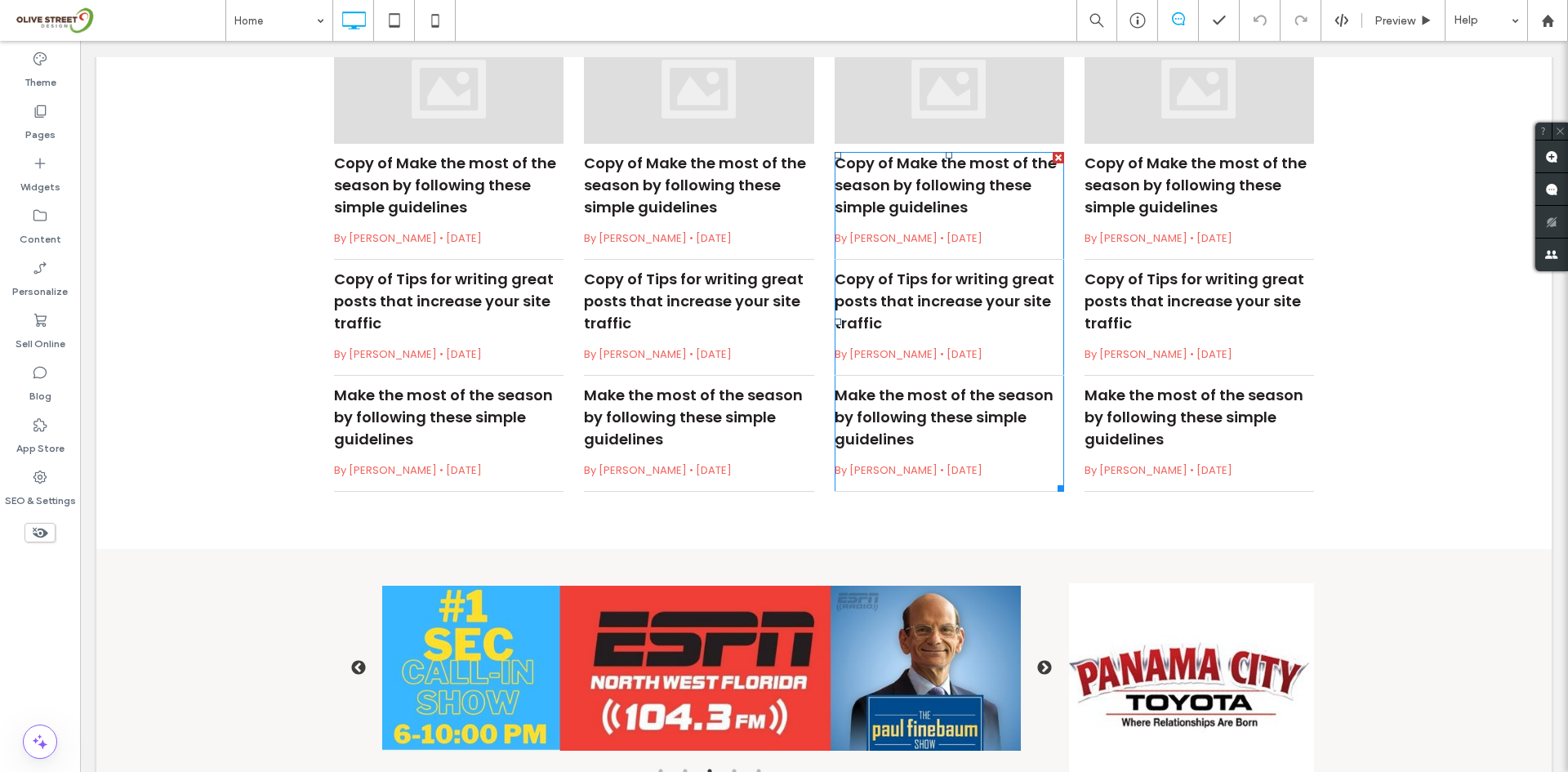
scroll to position [3440, 0]
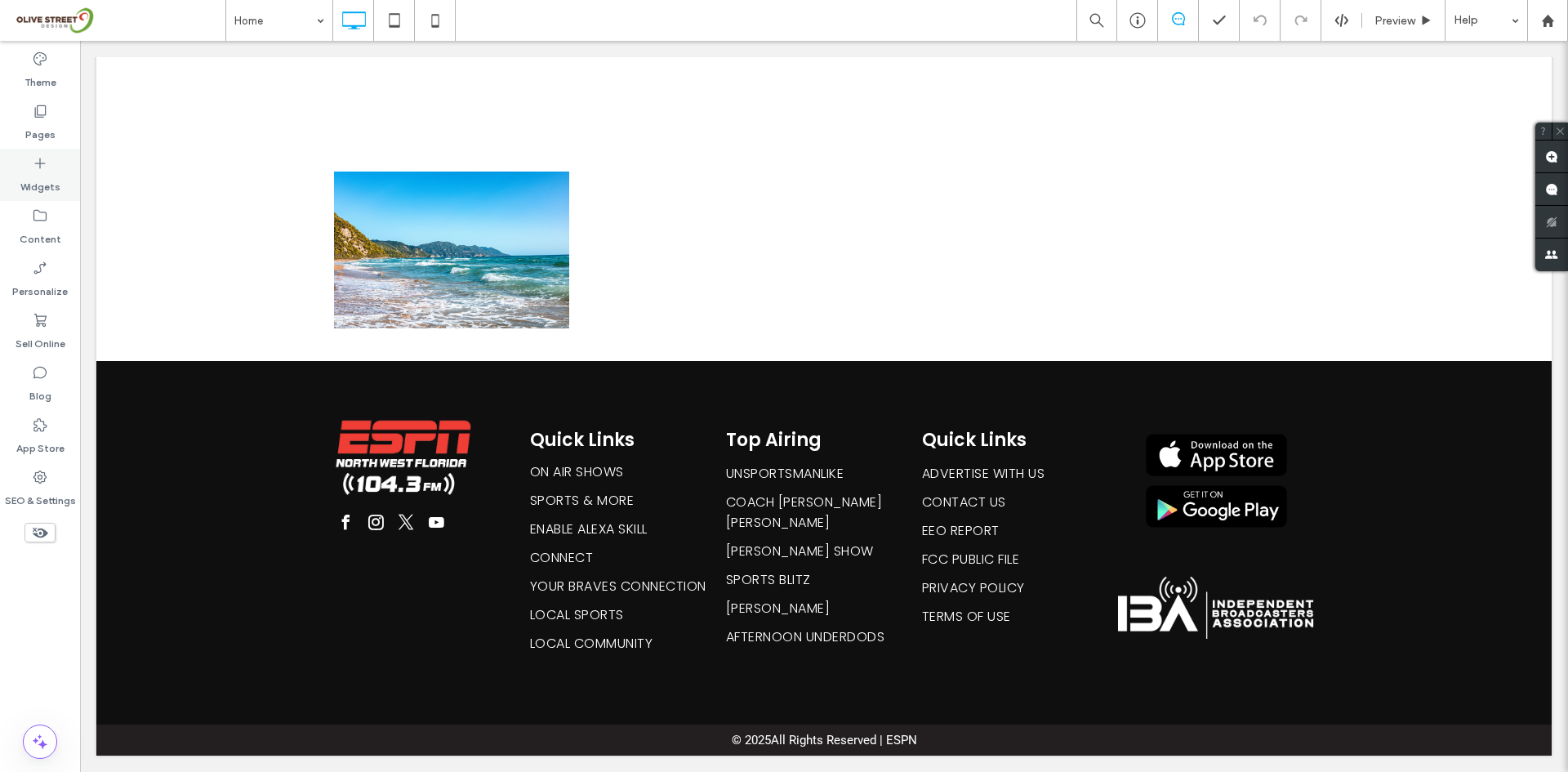
click at [24, 179] on label "Widgets" at bounding box center [41, 182] width 40 height 23
